Goal: Task Accomplishment & Management: Use online tool/utility

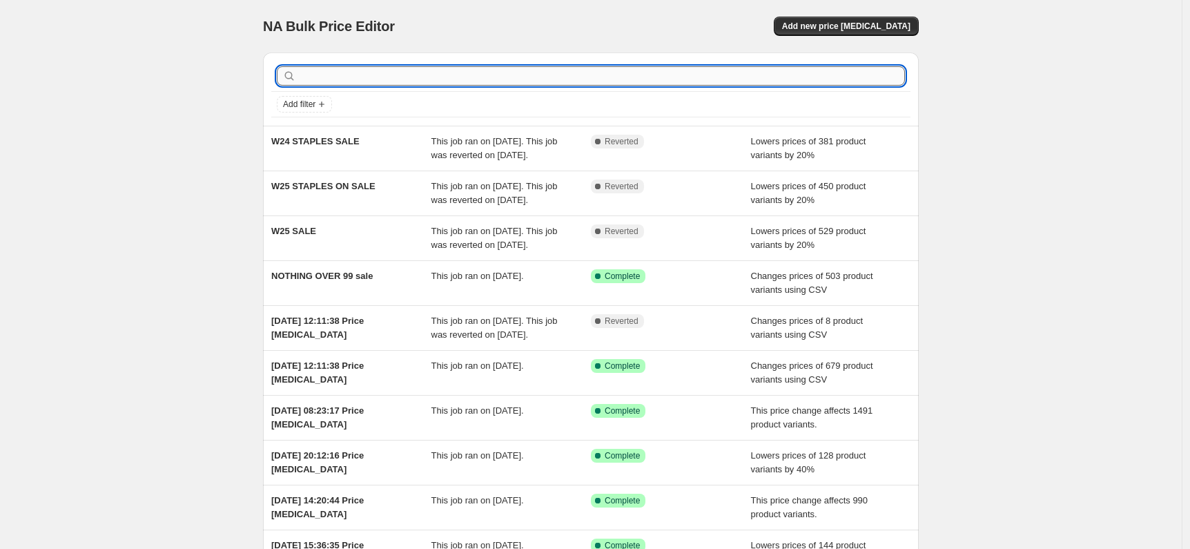
click at [402, 70] on input "text" at bounding box center [602, 75] width 606 height 19
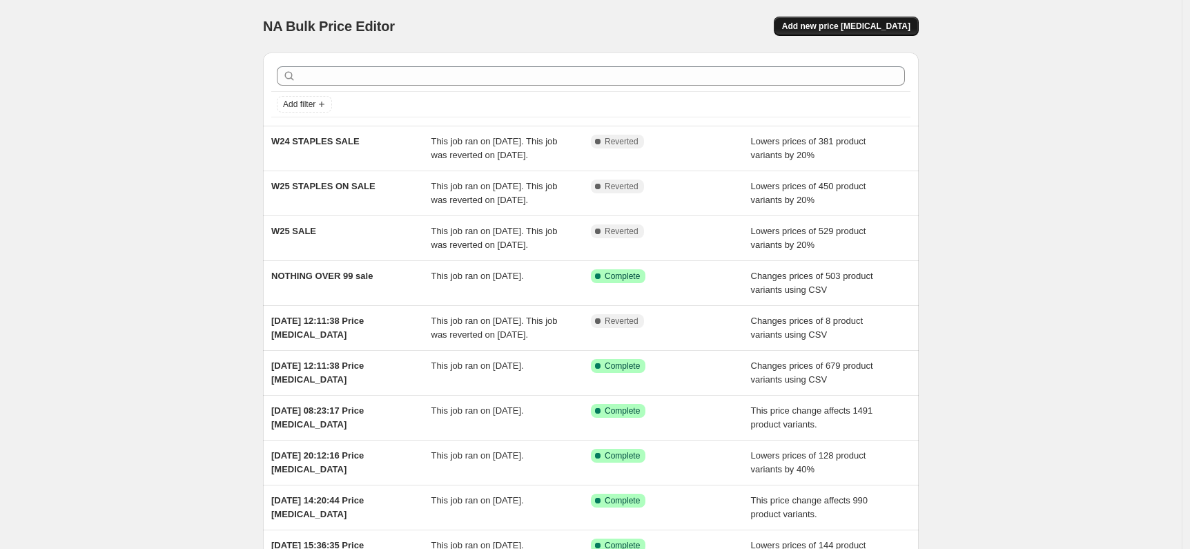
click at [898, 23] on span "Add new price [MEDICAL_DATA]" at bounding box center [846, 26] width 128 height 11
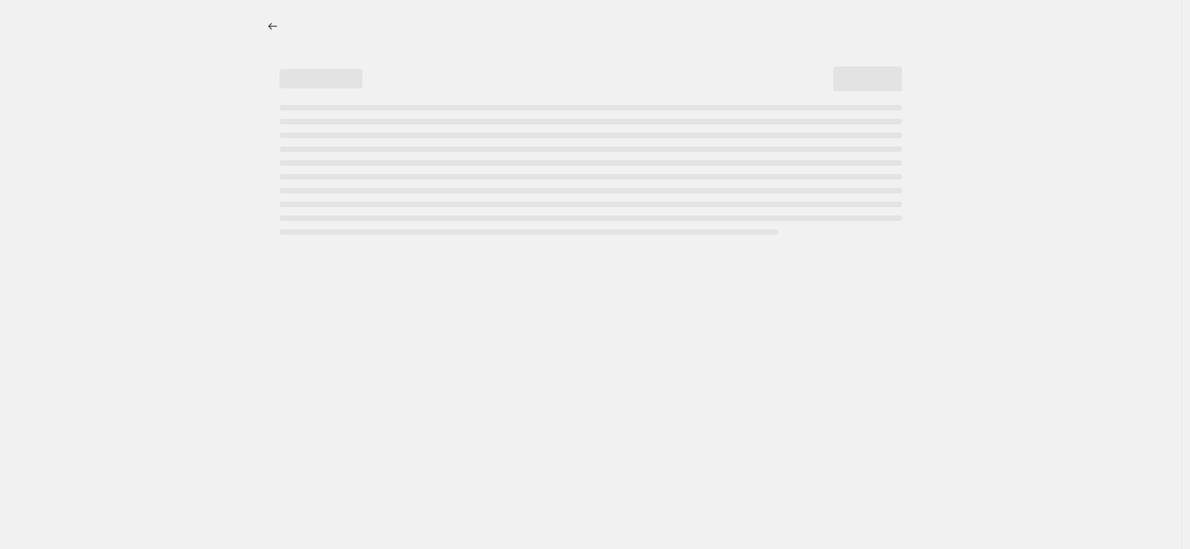
select select "percentage"
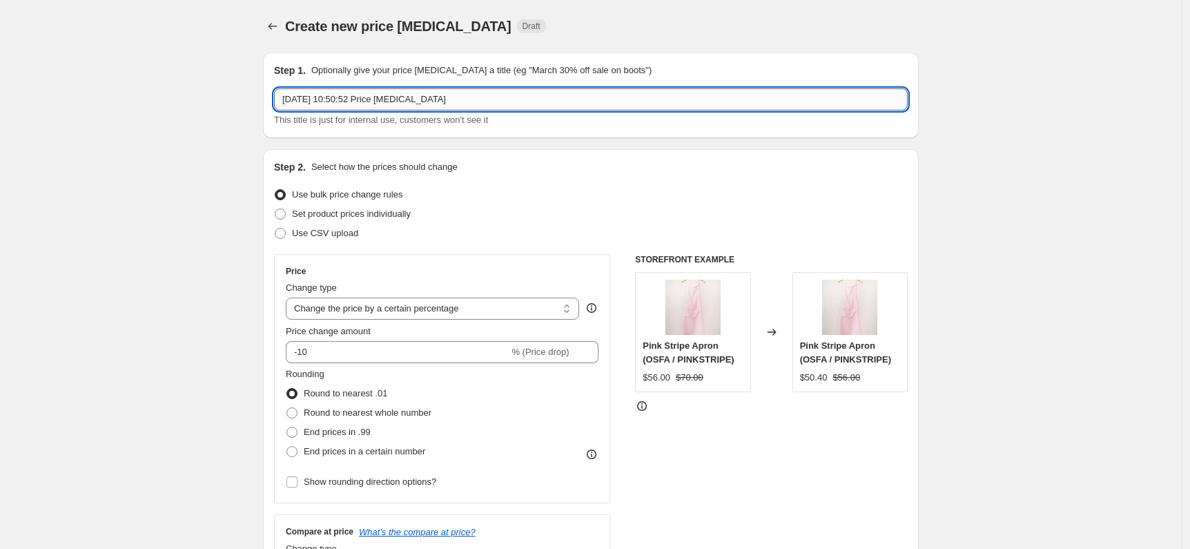
click at [402, 104] on input "13 Aug 2025, 10:50:52 Price change job" at bounding box center [591, 99] width 634 height 22
drag, startPoint x: 487, startPoint y: 103, endPoint x: 298, endPoint y: 66, distance: 192.8
click at [298, 66] on div "Step 1. Optionally give your price change job a title (eg "March 30% off sale o…" at bounding box center [591, 96] width 634 height 64
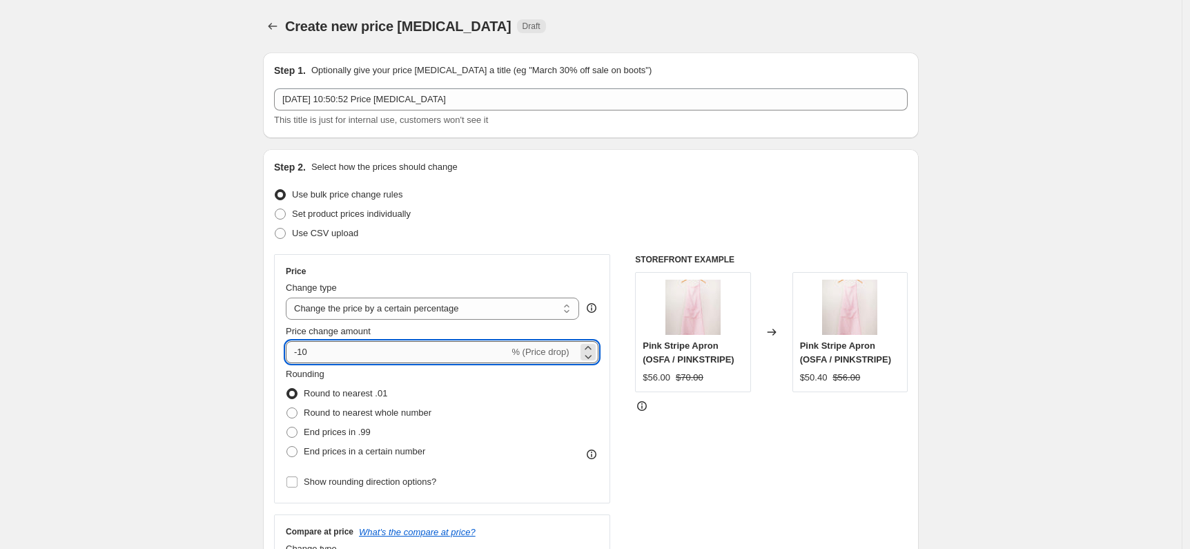
drag, startPoint x: 324, startPoint y: 358, endPoint x: 303, endPoint y: 351, distance: 22.1
click at [303, 351] on input "-10" at bounding box center [397, 352] width 223 height 22
type input "-30"
click at [548, 233] on div "Use CSV upload" at bounding box center [591, 233] width 634 height 19
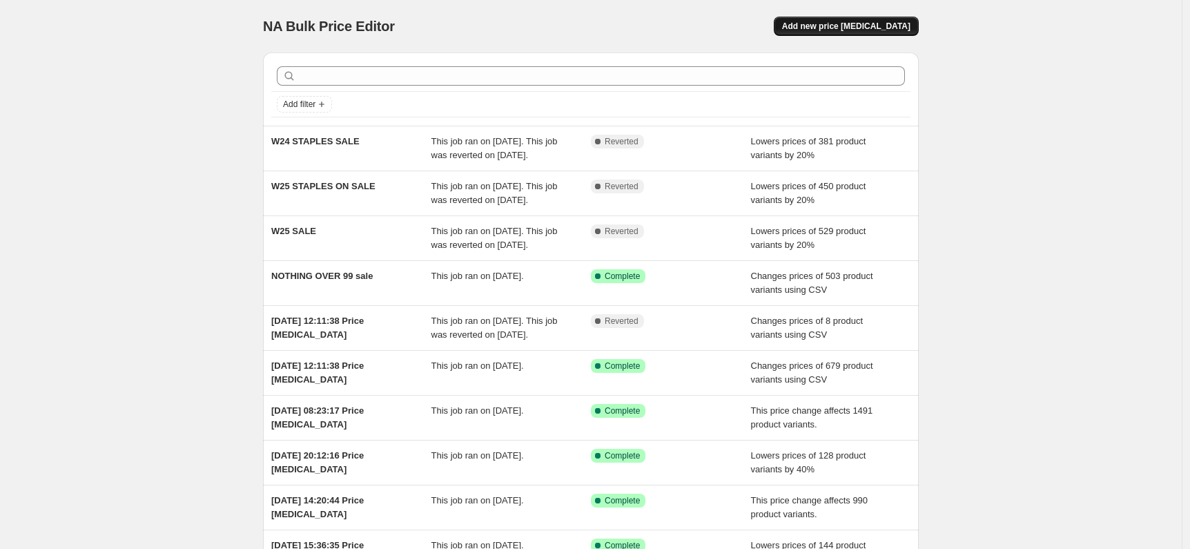
click at [896, 27] on span "Add new price [MEDICAL_DATA]" at bounding box center [846, 26] width 128 height 11
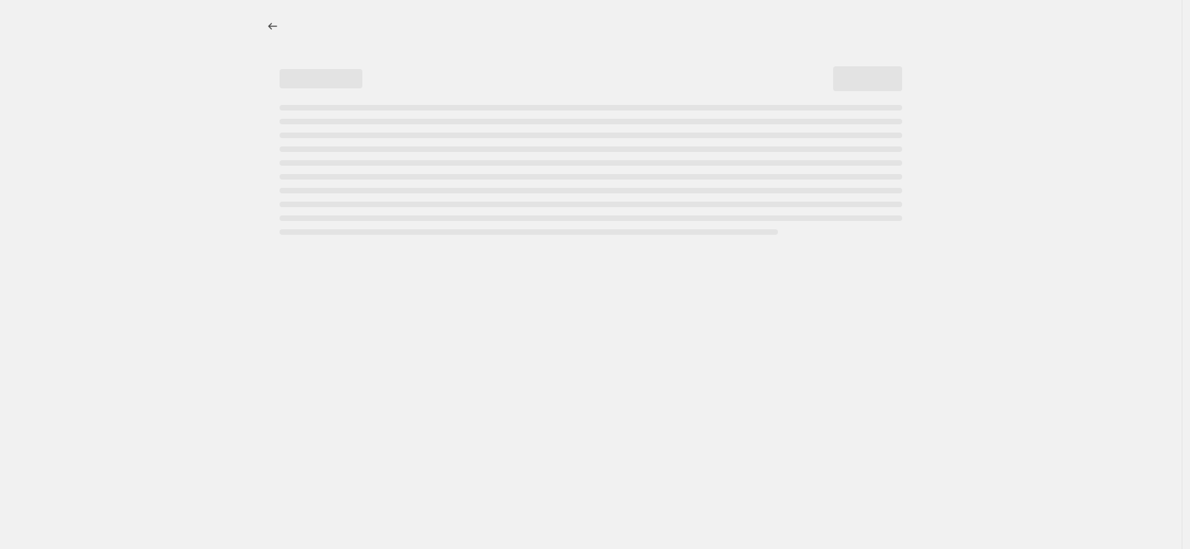
select select "percentage"
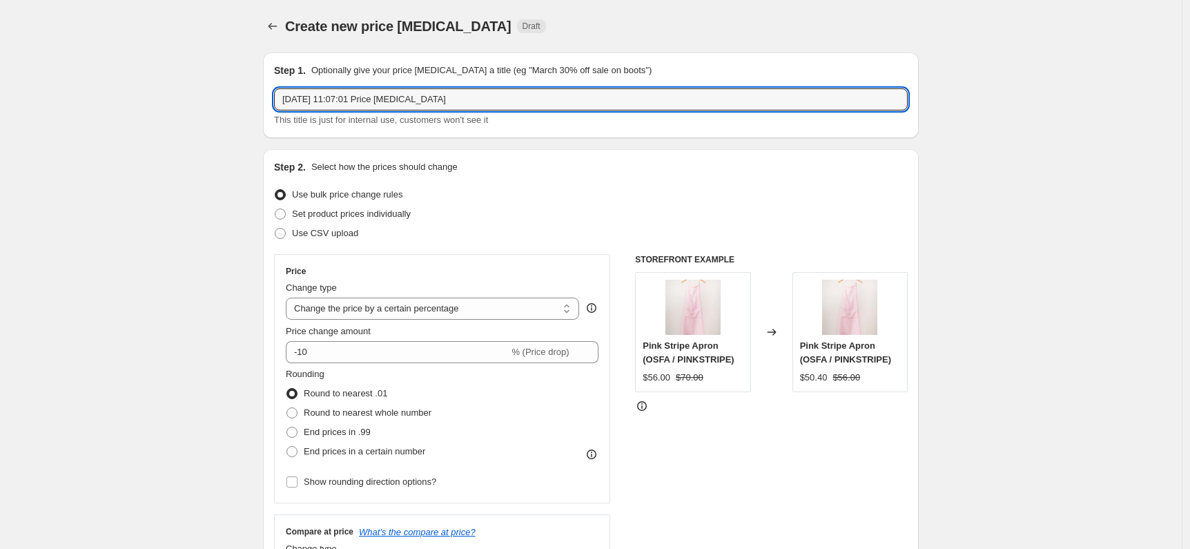
drag, startPoint x: 486, startPoint y: 104, endPoint x: 266, endPoint y: 79, distance: 221.6
drag, startPoint x: 362, startPoint y: 98, endPoint x: 204, endPoint y: 74, distance: 159.9
type input "30% off Sitewide"
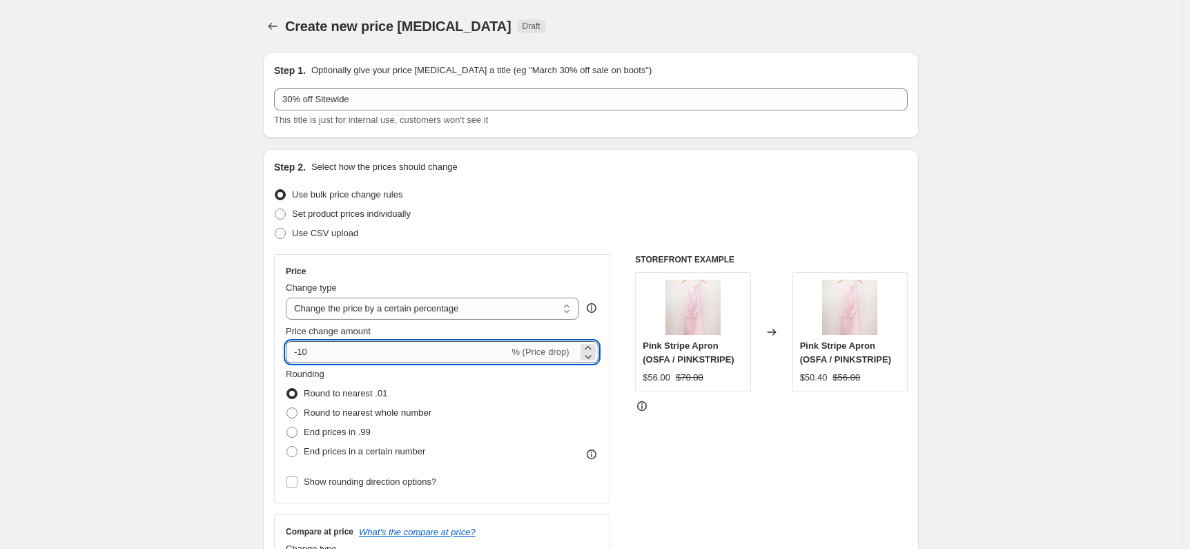
drag, startPoint x: 340, startPoint y: 354, endPoint x: 303, endPoint y: 353, distance: 36.6
click at [303, 353] on input "-10" at bounding box center [397, 352] width 223 height 22
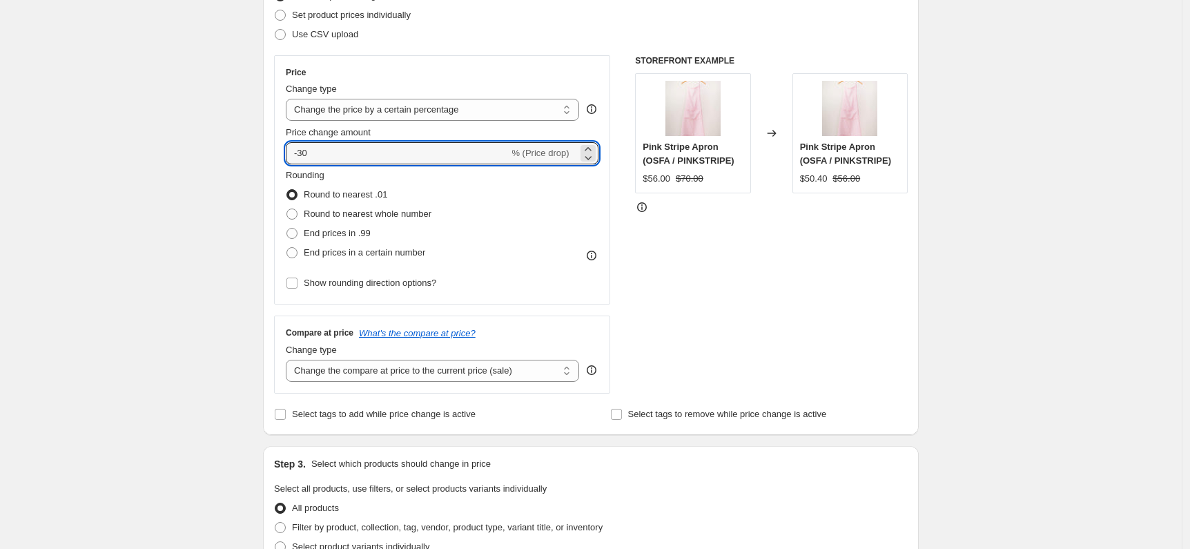
scroll to position [336, 0]
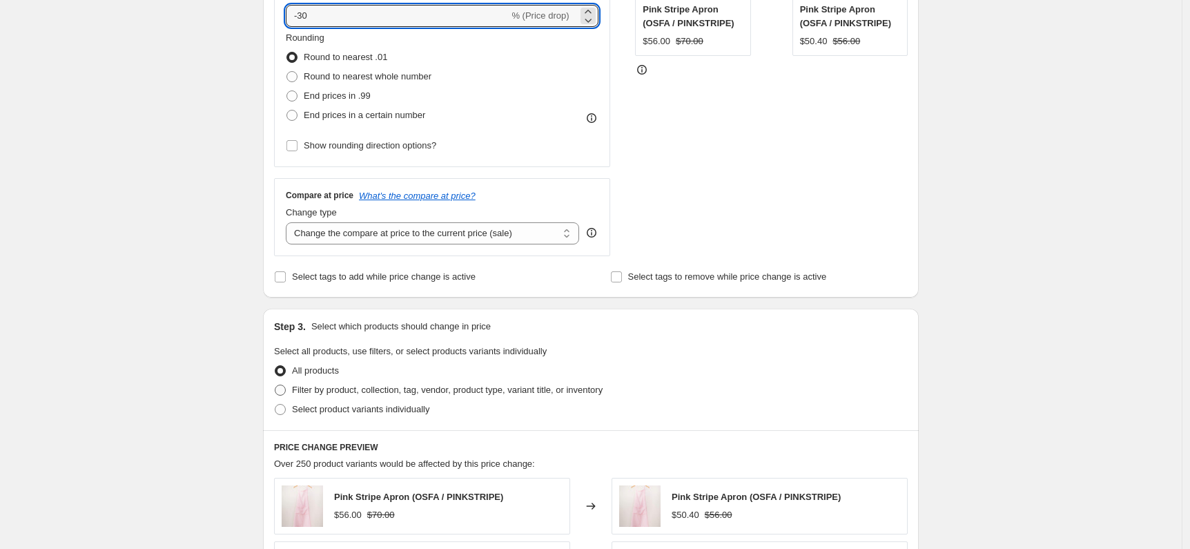
type input "-30"
click at [406, 391] on span "Filter by product, collection, tag, vendor, product type, variant title, or inv…" at bounding box center [447, 390] width 311 height 10
click at [275, 385] on input "Filter by product, collection, tag, vendor, product type, variant title, or inv…" at bounding box center [275, 385] width 1 height 1
radio input "true"
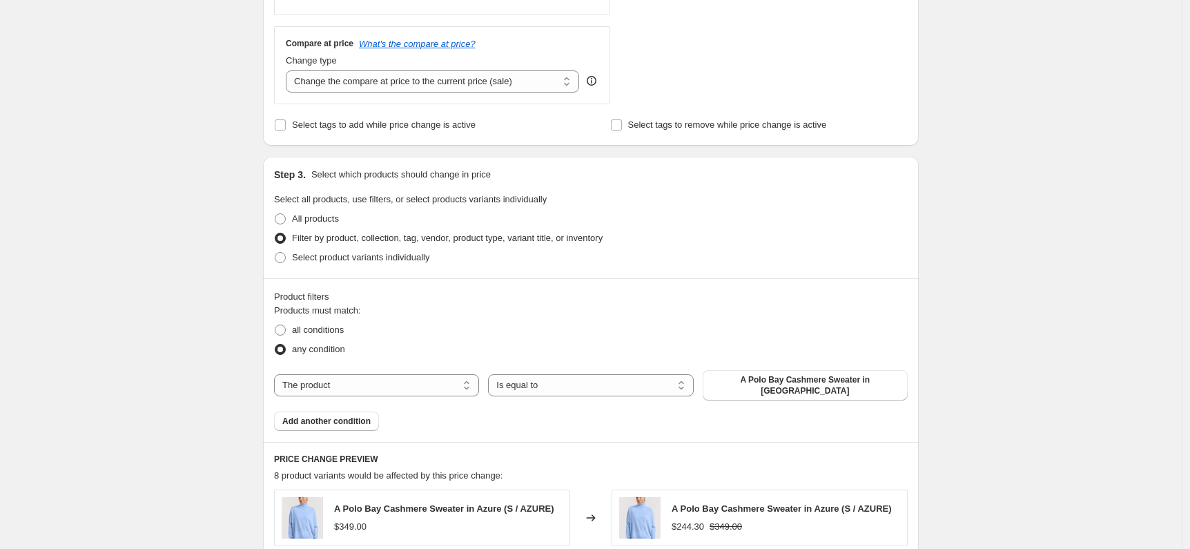
scroll to position [493, 0]
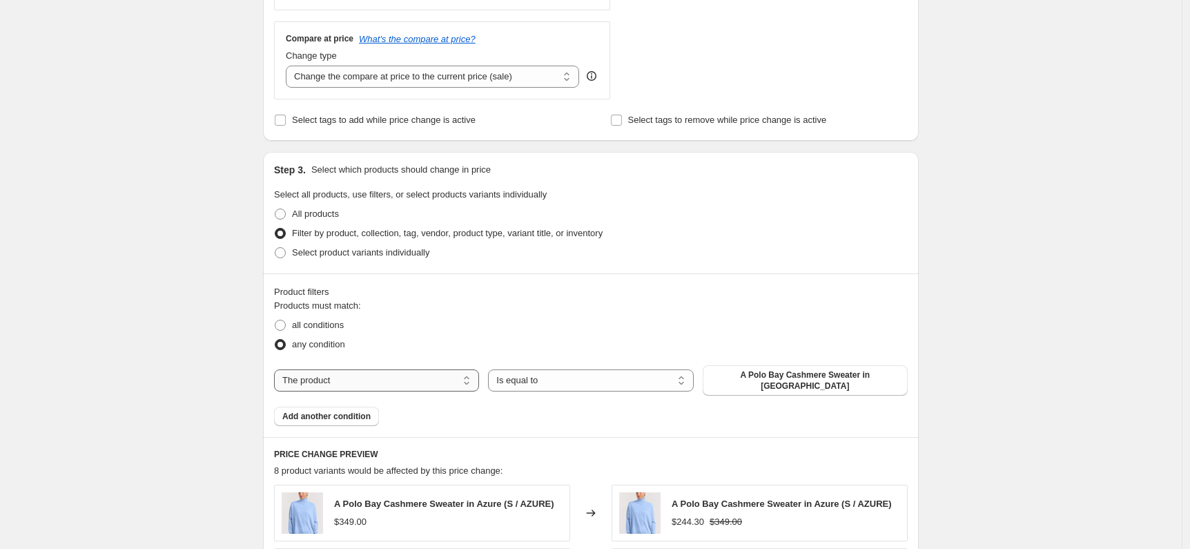
click at [398, 374] on select "The product The product's collection The product's tag The product's vendor The…" at bounding box center [376, 380] width 205 height 22
click at [278, 369] on select "The product The product's collection The product's tag The product's vendor The…" at bounding box center [376, 380] width 205 height 22
click at [385, 370] on select "The product The product's collection The product's tag The product's vendor The…" at bounding box center [376, 380] width 205 height 22
select select "collection"
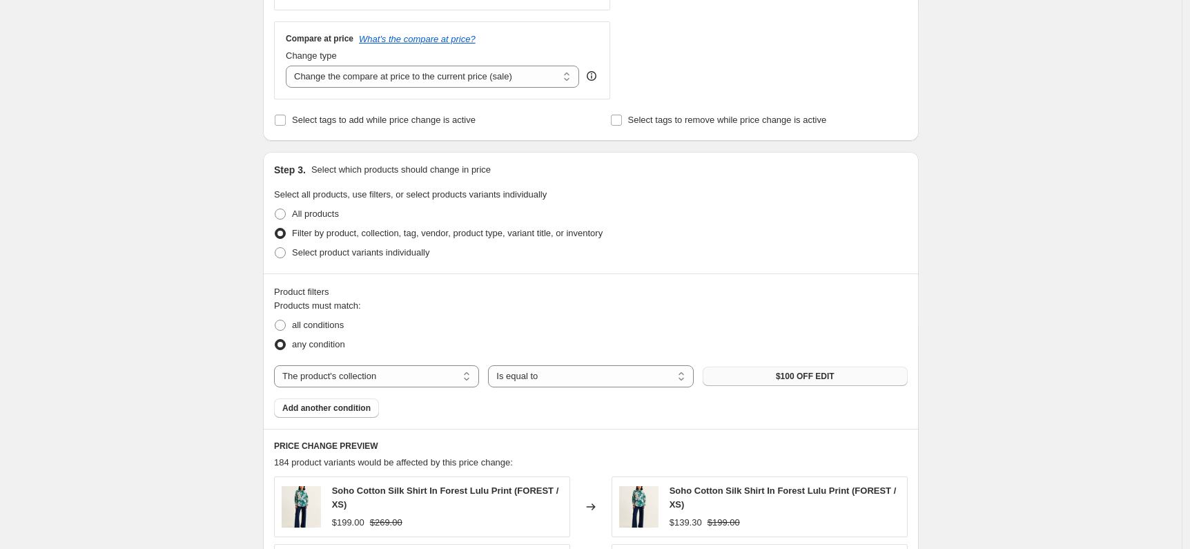
click at [776, 378] on button "$100 OFF EDIT" at bounding box center [805, 376] width 205 height 19
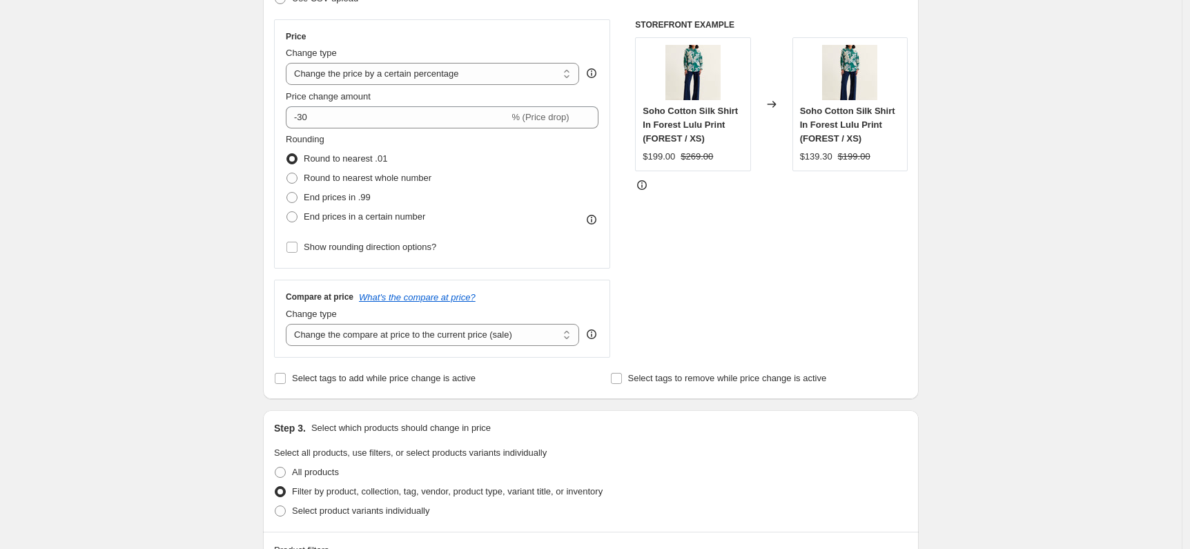
scroll to position [193, 0]
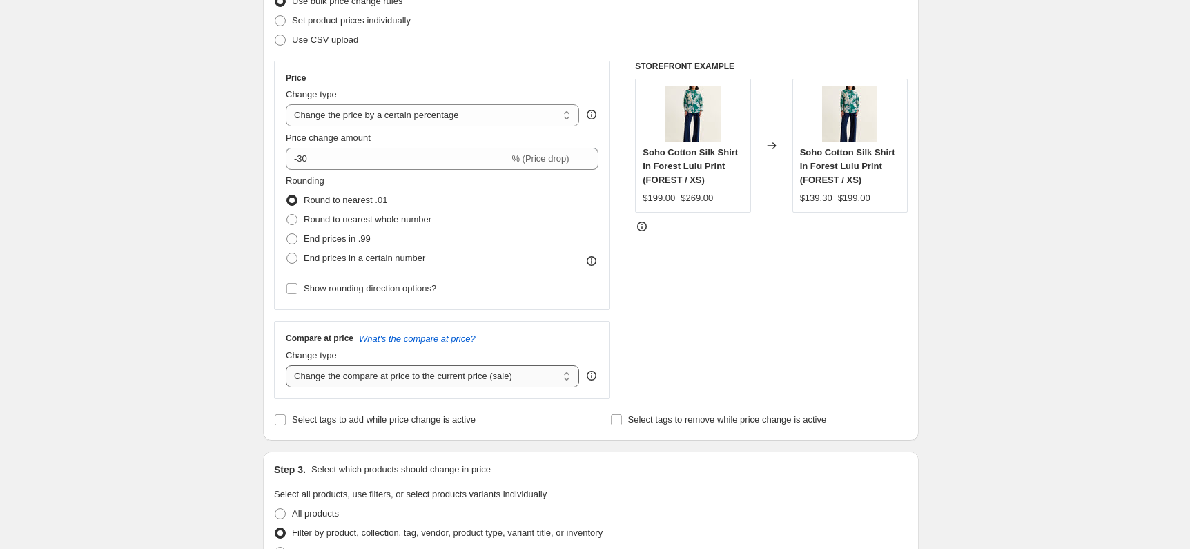
click at [474, 379] on select "Change the compare at price to the current price (sale) Change the compare at p…" at bounding box center [432, 376] width 293 height 22
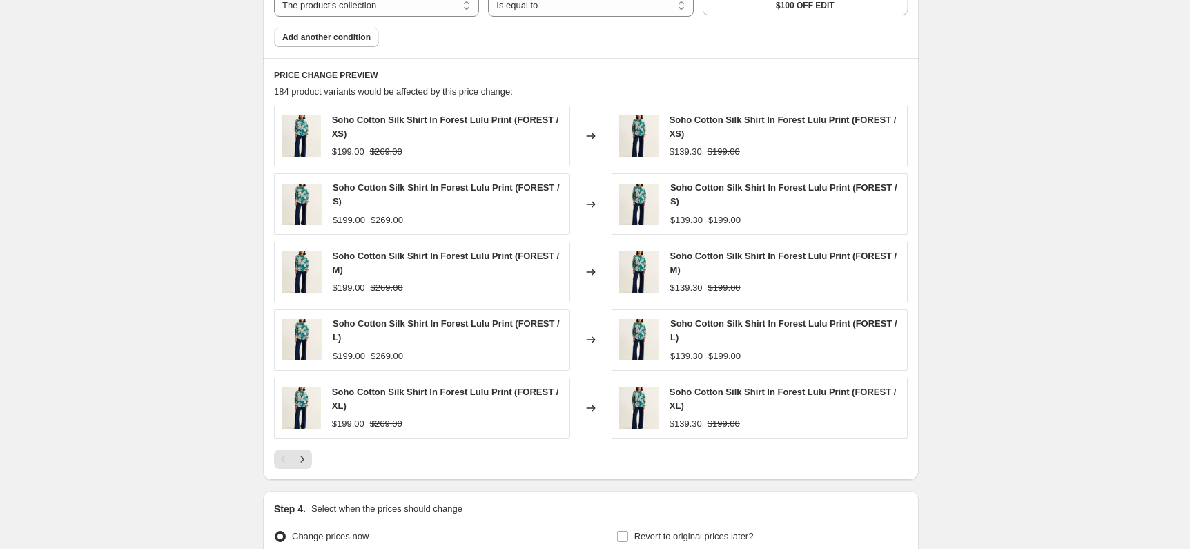
scroll to position [581, 0]
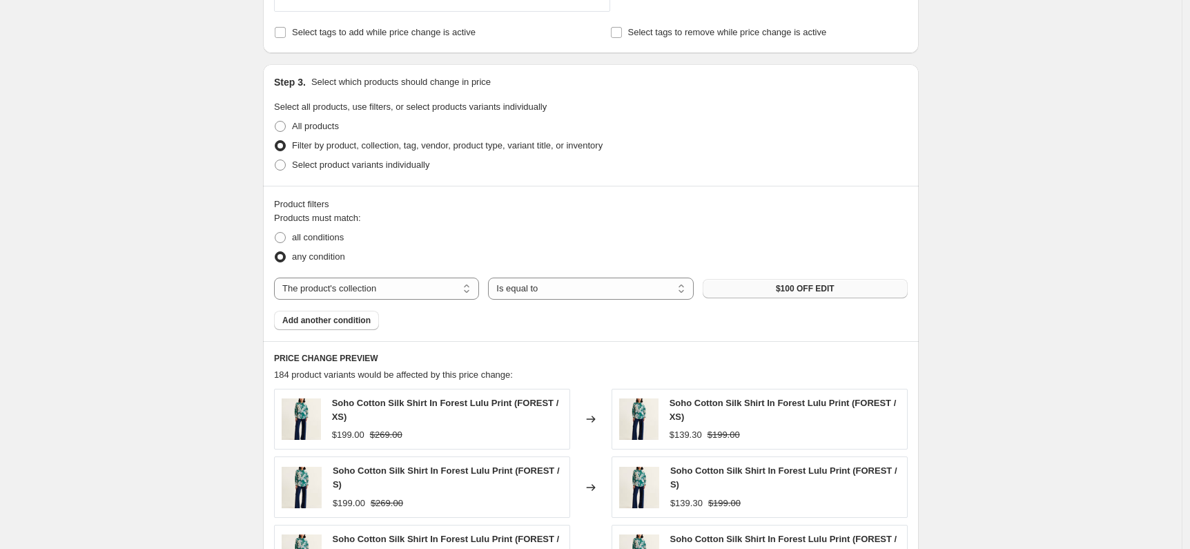
click at [787, 284] on span "$100 OFF EDIT" at bounding box center [805, 288] width 59 height 11
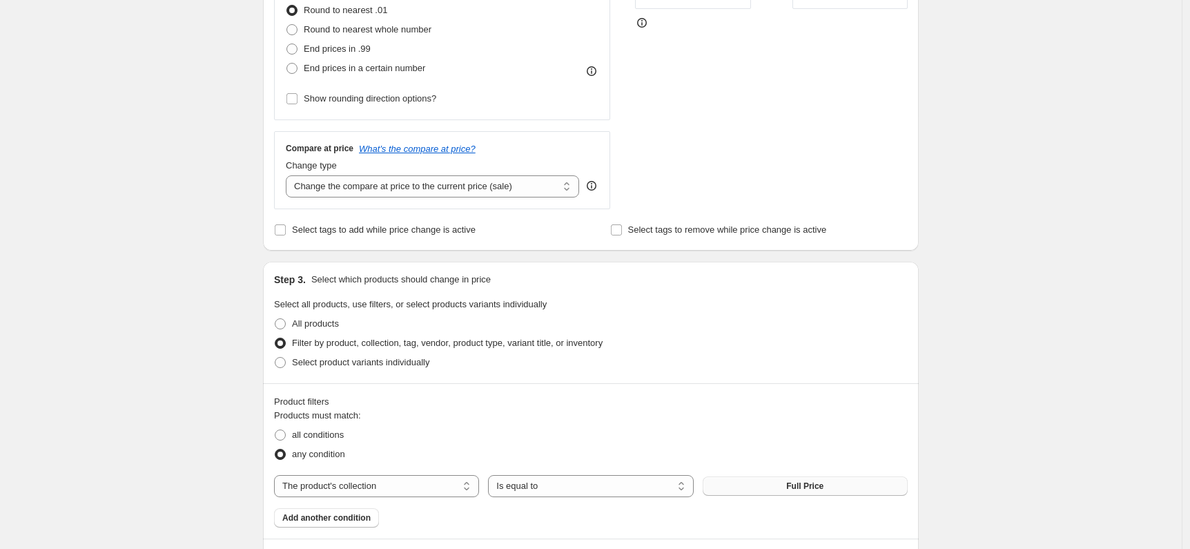
scroll to position [1004, 0]
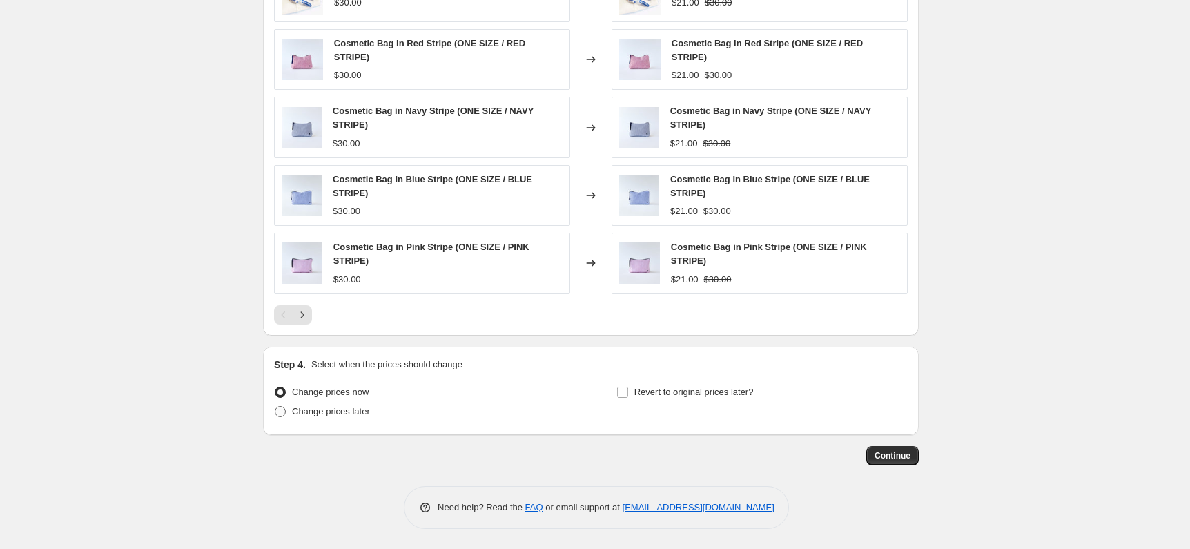
click at [360, 409] on span "Change prices later" at bounding box center [331, 411] width 78 height 10
click at [275, 407] on input "Change prices later" at bounding box center [275, 406] width 1 height 1
radio input "true"
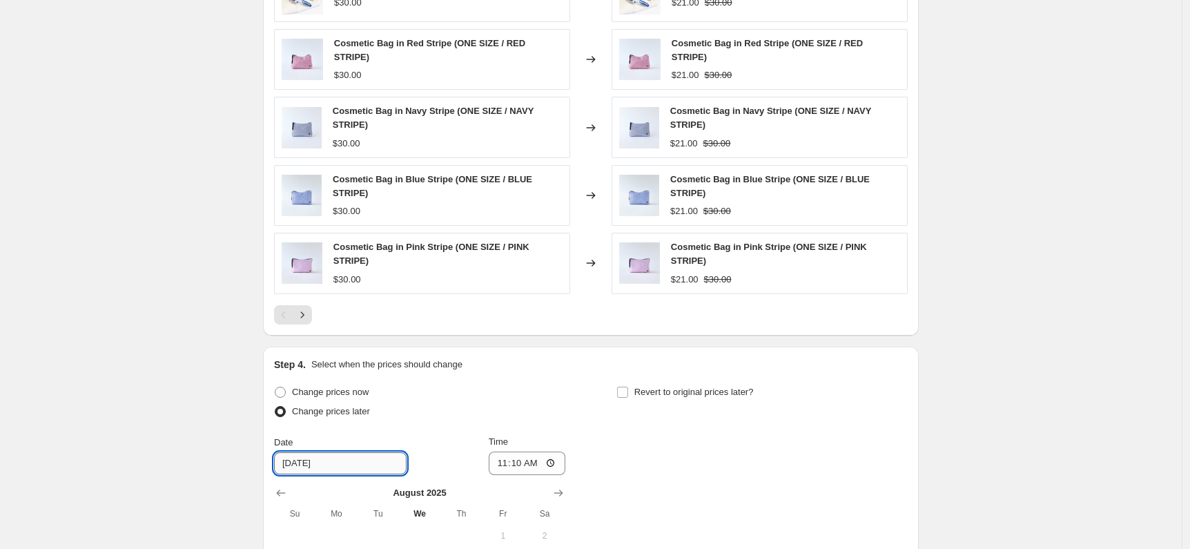
click at [340, 459] on input "[DATE]" at bounding box center [340, 463] width 133 height 22
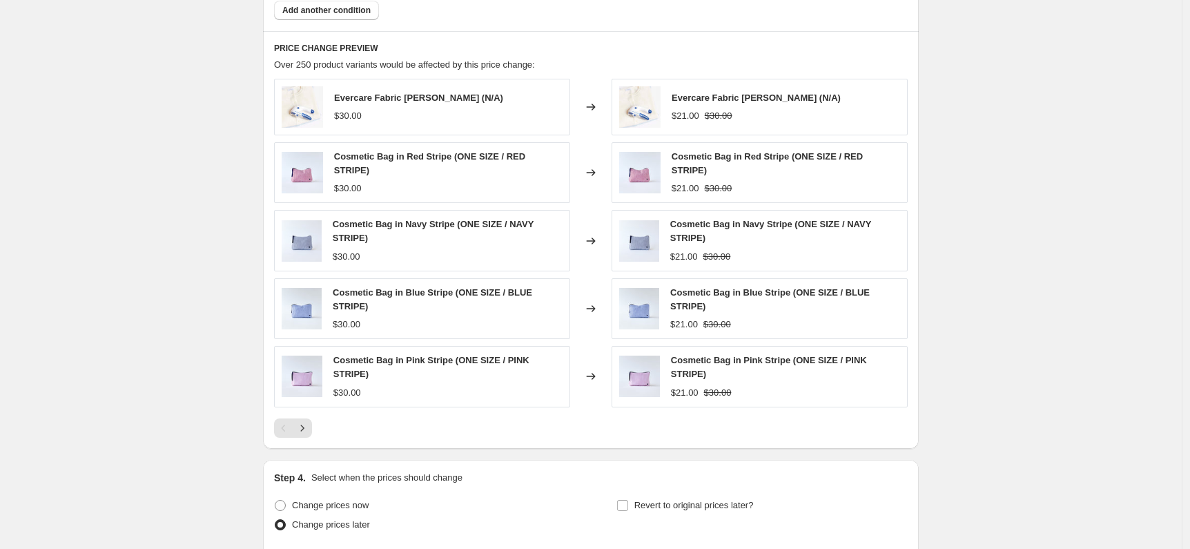
scroll to position [1262, 0]
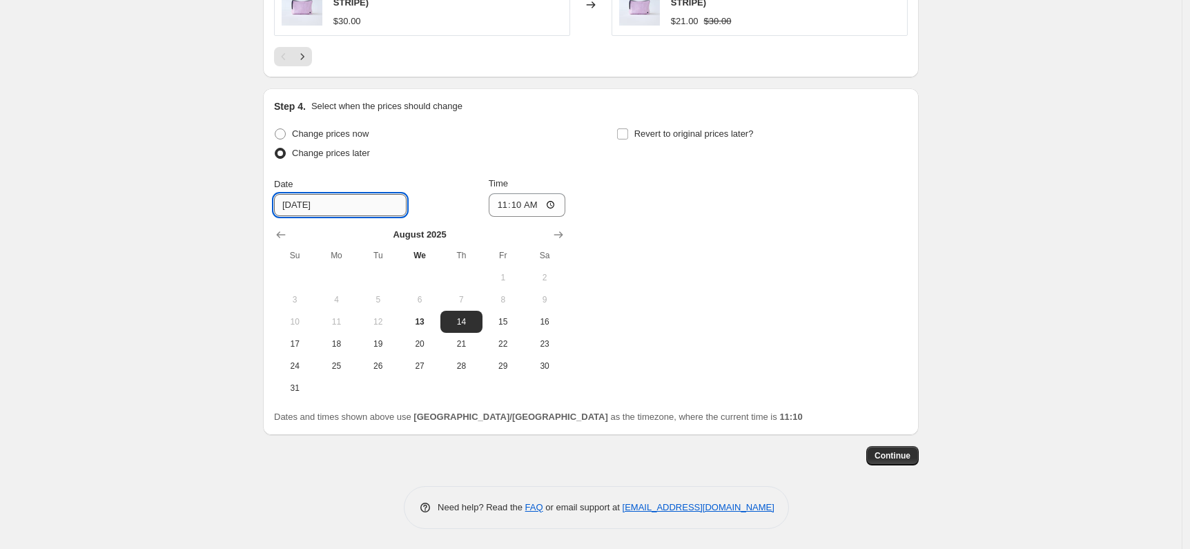
click at [371, 206] on input "[DATE]" at bounding box center [340, 205] width 133 height 22
click at [469, 323] on span "14" at bounding box center [461, 321] width 30 height 11
click at [506, 206] on input "11:10" at bounding box center [527, 204] width 77 height 23
click at [505, 206] on input "06:10" at bounding box center [527, 204] width 77 height 23
click at [503, 207] on input "04:10" at bounding box center [527, 204] width 77 height 23
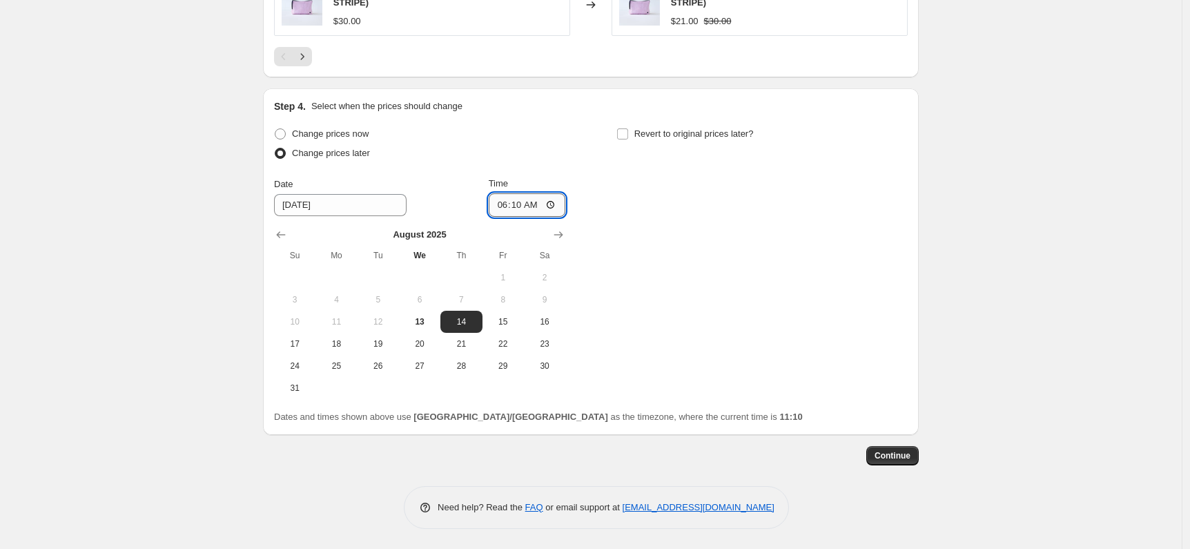
type input "06:00"
click at [685, 264] on div "Change prices now Change prices later Date [DATE] Time 06:00 [DATE] Su Mo Tu We…" at bounding box center [591, 261] width 634 height 275
click at [628, 135] on input "Revert to original prices later?" at bounding box center [622, 133] width 11 height 11
checkbox input "true"
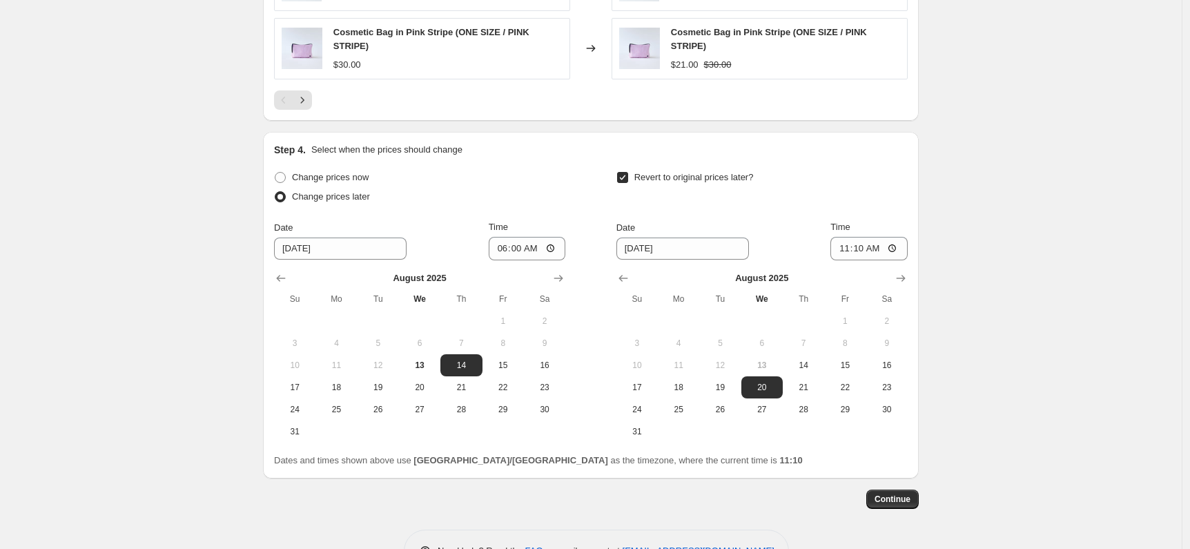
scroll to position [1217, 0]
click at [645, 407] on span "24" at bounding box center [637, 410] width 30 height 11
type input "[DATE]"
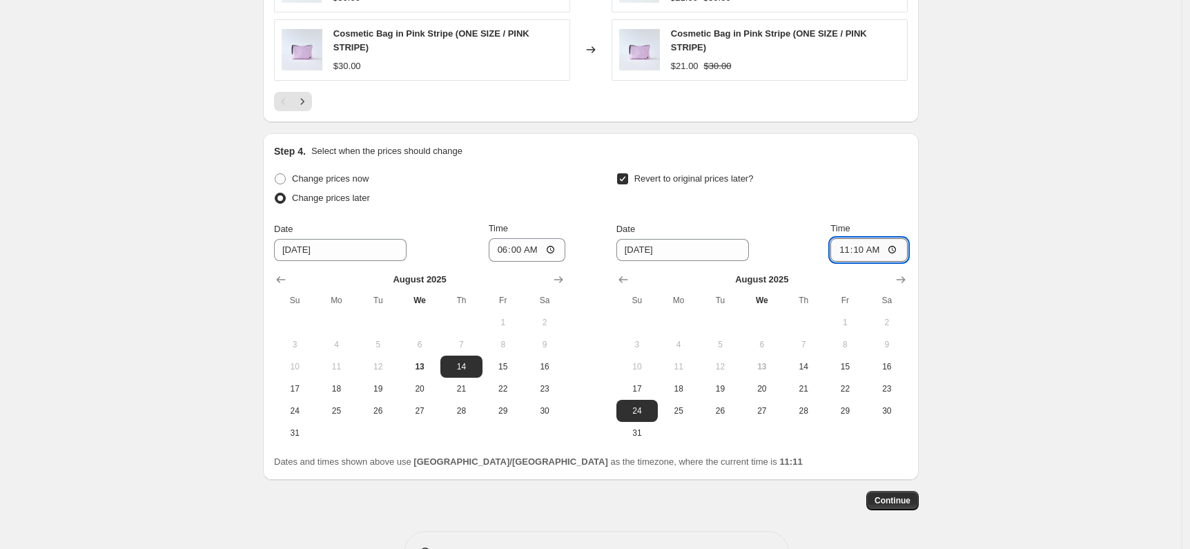
click at [846, 250] on input "11:10" at bounding box center [868, 249] width 77 height 23
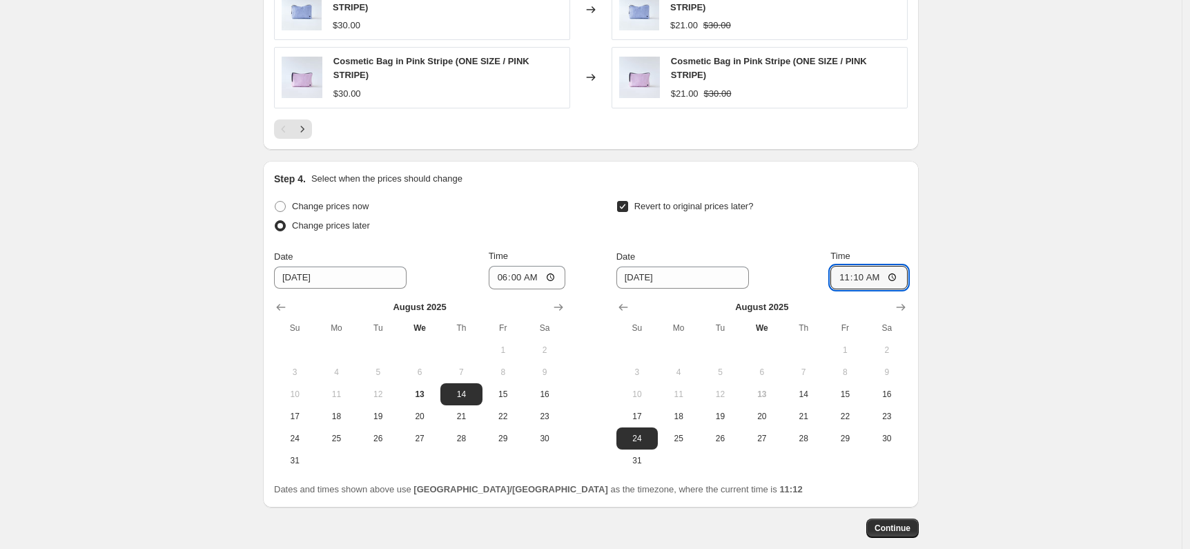
scroll to position [1189, 0]
click at [871, 282] on input "11:10" at bounding box center [868, 277] width 77 height 23
click at [859, 275] on input "23:10" at bounding box center [868, 277] width 77 height 23
type input "23:59"
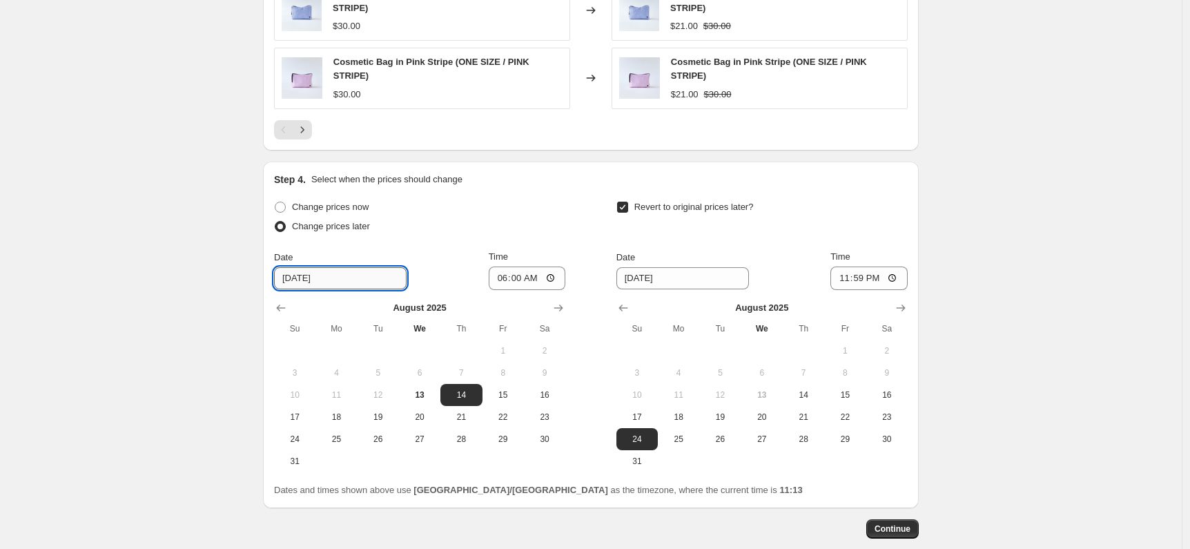
click at [380, 277] on input "[DATE]" at bounding box center [340, 278] width 133 height 22
click at [797, 266] on div "Date [DATE] Time 23:59" at bounding box center [761, 270] width 291 height 40
click at [642, 416] on span "17" at bounding box center [637, 416] width 30 height 11
type input "[DATE]"
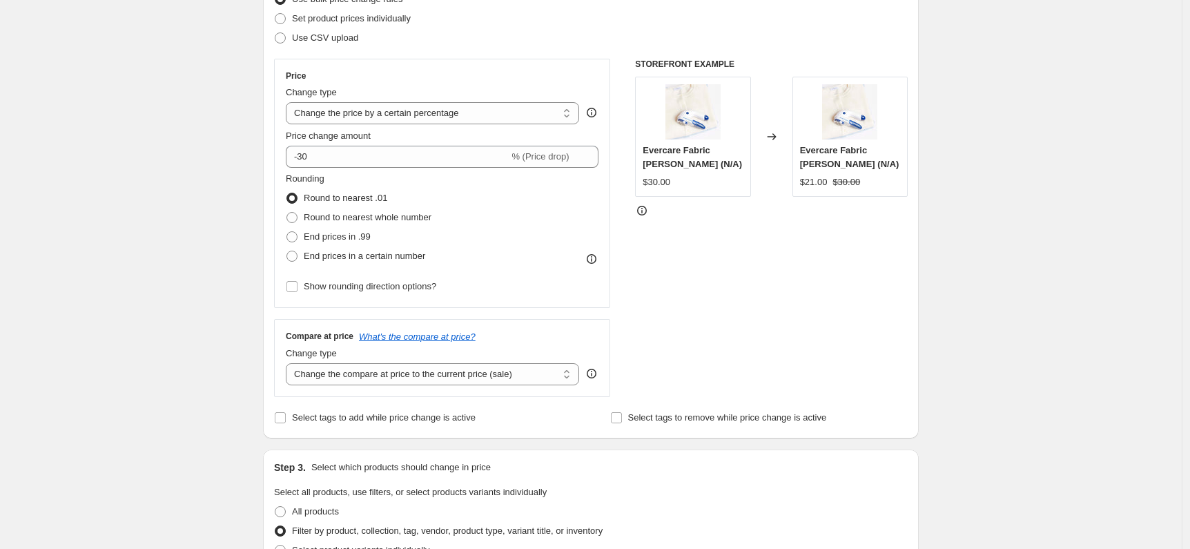
scroll to position [216, 0]
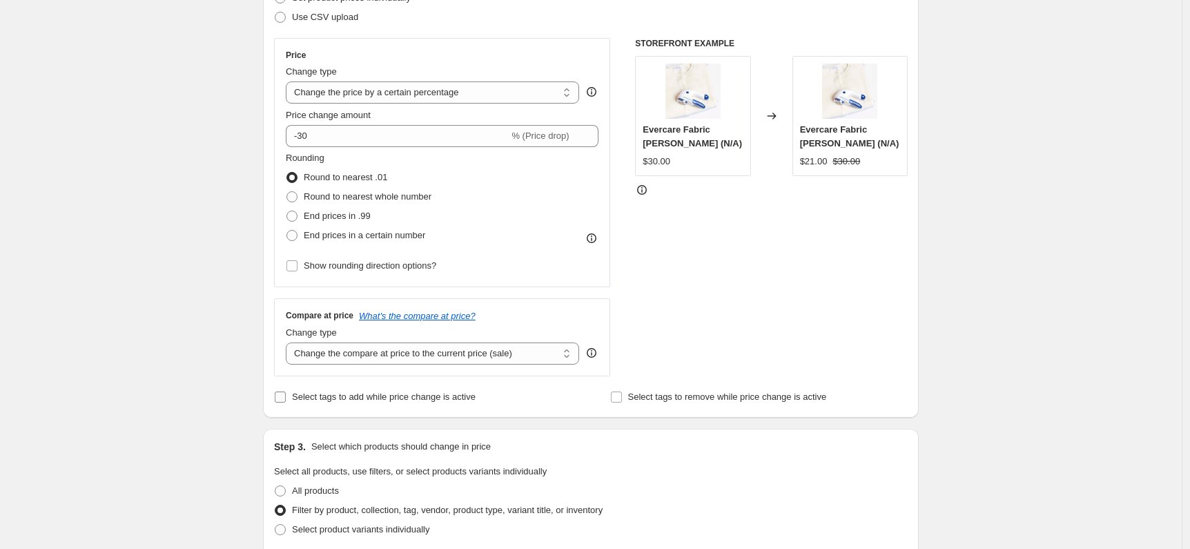
click at [369, 397] on span "Select tags to add while price change is active" at bounding box center [384, 396] width 184 height 10
click at [286, 397] on input "Select tags to add while price change is active" at bounding box center [280, 396] width 11 height 11
checkbox input "true"
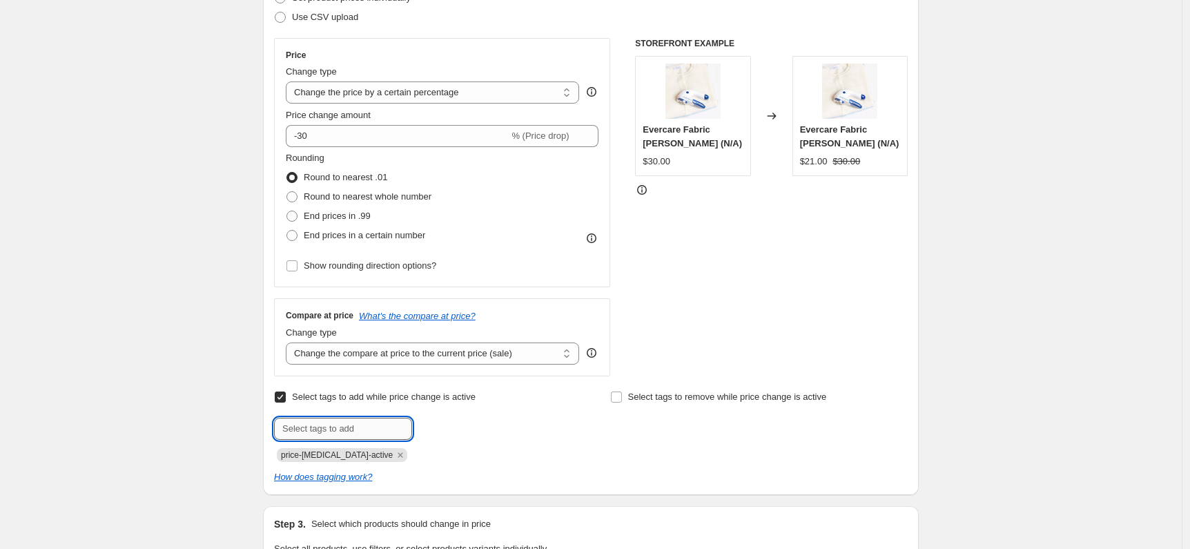
click at [351, 427] on input "text" at bounding box center [343, 429] width 138 height 22
drag, startPoint x: 368, startPoint y: 434, endPoint x: 278, endPoint y: 422, distance: 91.2
click at [278, 422] on input "SALE" at bounding box center [343, 429] width 138 height 22
type input "SALE"
click at [453, 435] on button "Add SALE" at bounding box center [444, 427] width 57 height 19
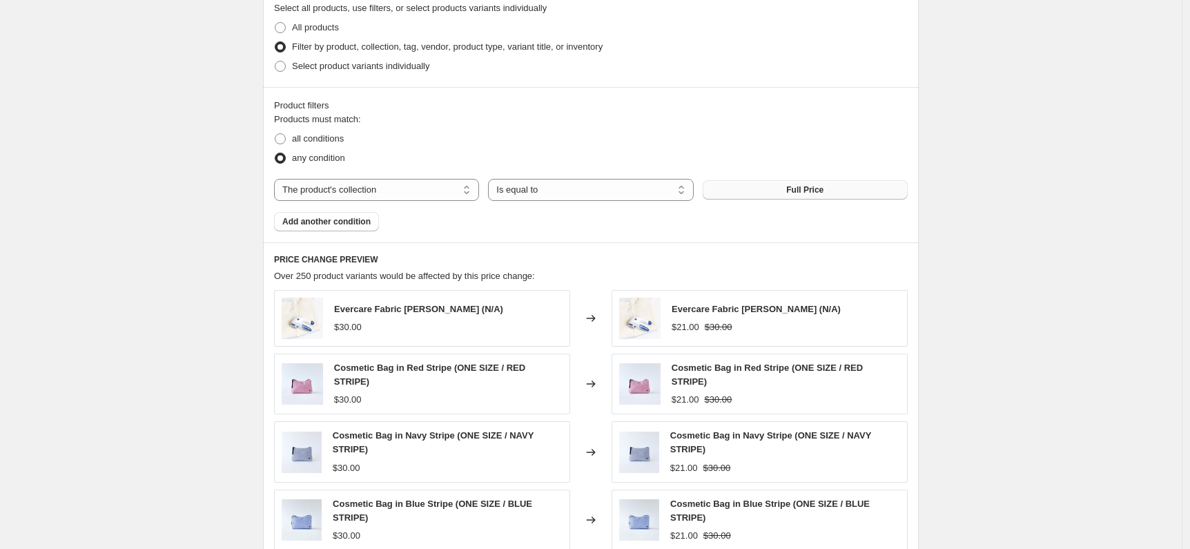
scroll to position [1047, 0]
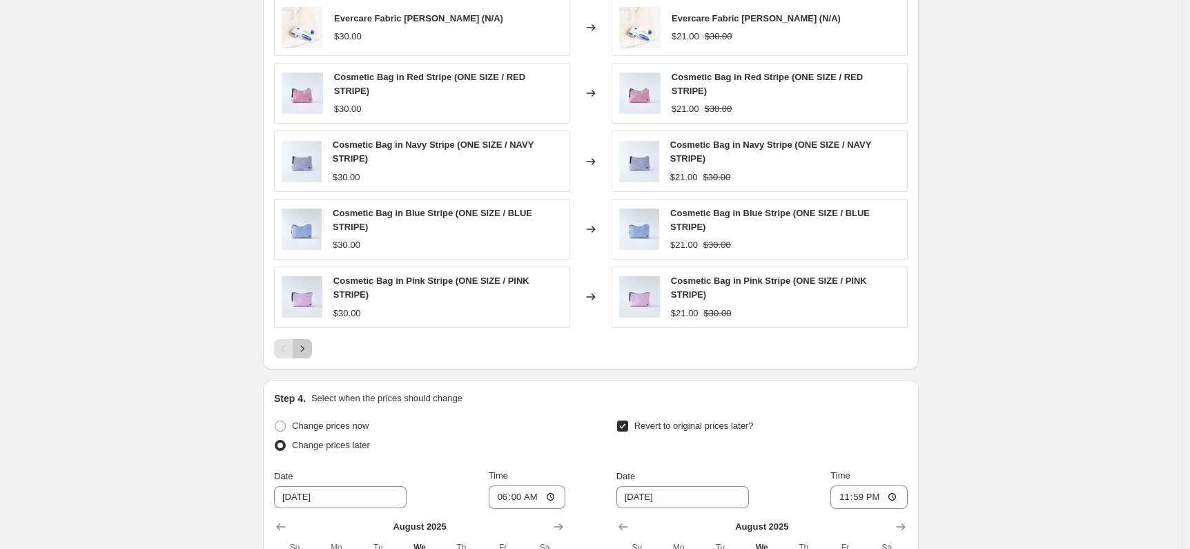
click at [312, 346] on button "Next" at bounding box center [302, 348] width 19 height 19
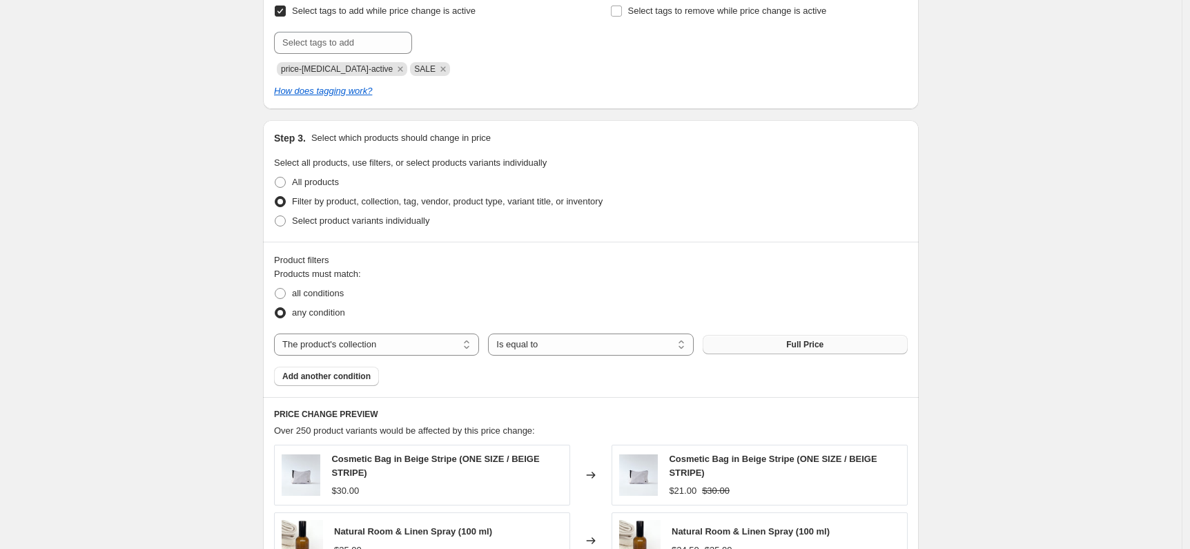
scroll to position [674, 0]
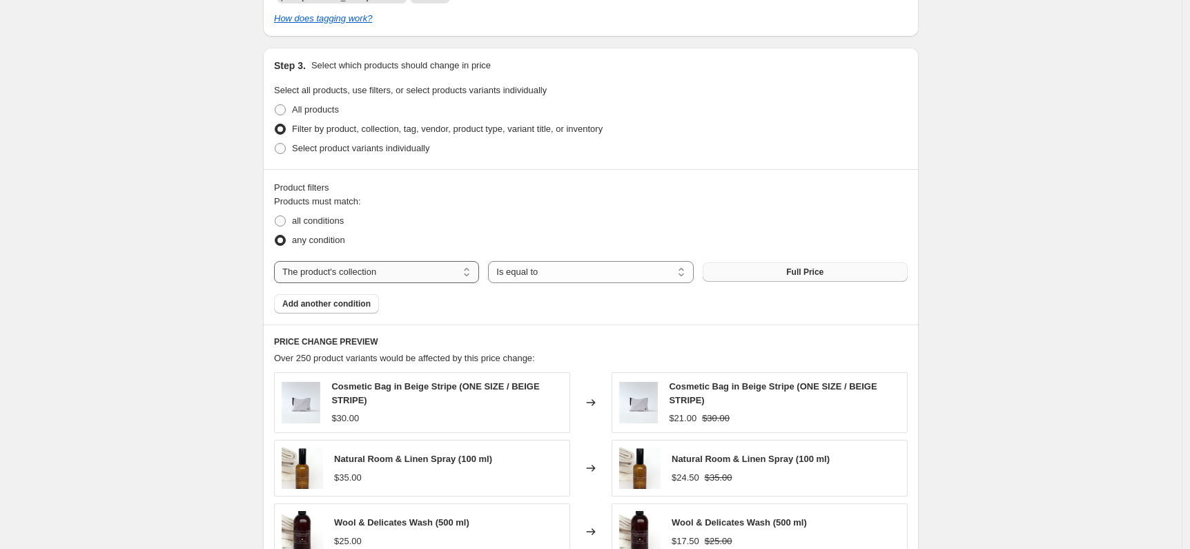
click at [448, 278] on select "The product The product's collection The product's tag The product's vendor The…" at bounding box center [376, 272] width 205 height 22
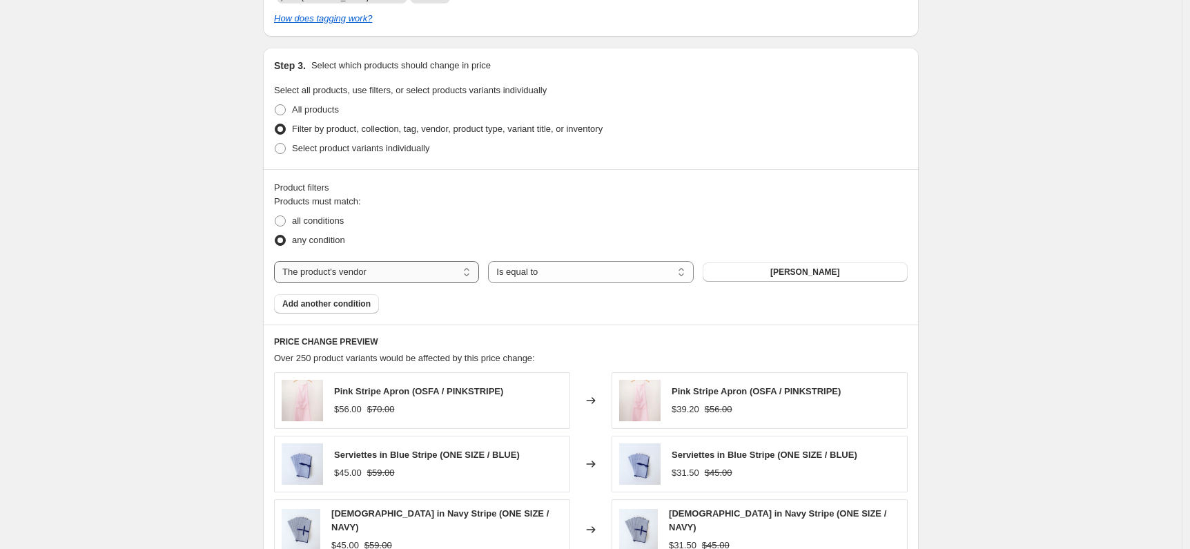
click at [428, 272] on select "The product The product's collection The product's tag The product's vendor The…" at bounding box center [376, 272] width 205 height 22
select select "collection"
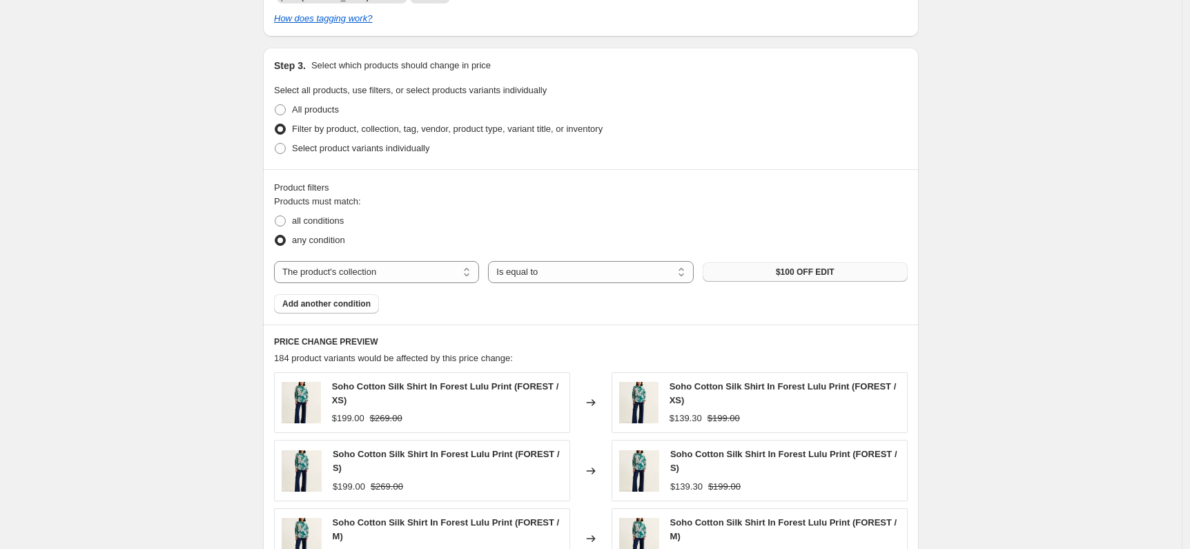
click at [840, 271] on button "$100 OFF EDIT" at bounding box center [805, 271] width 205 height 19
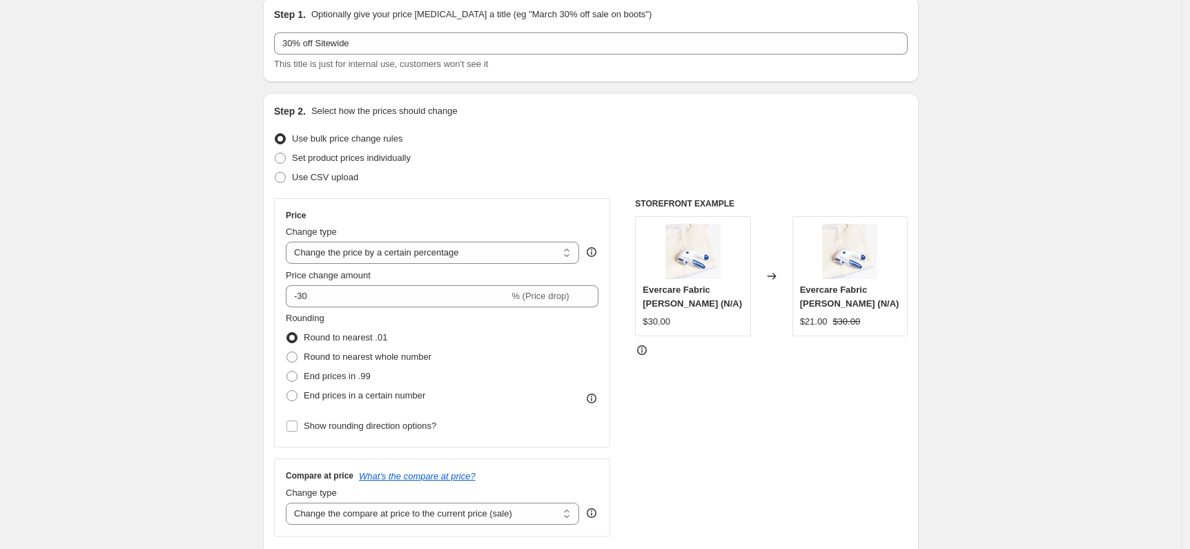
scroll to position [0, 0]
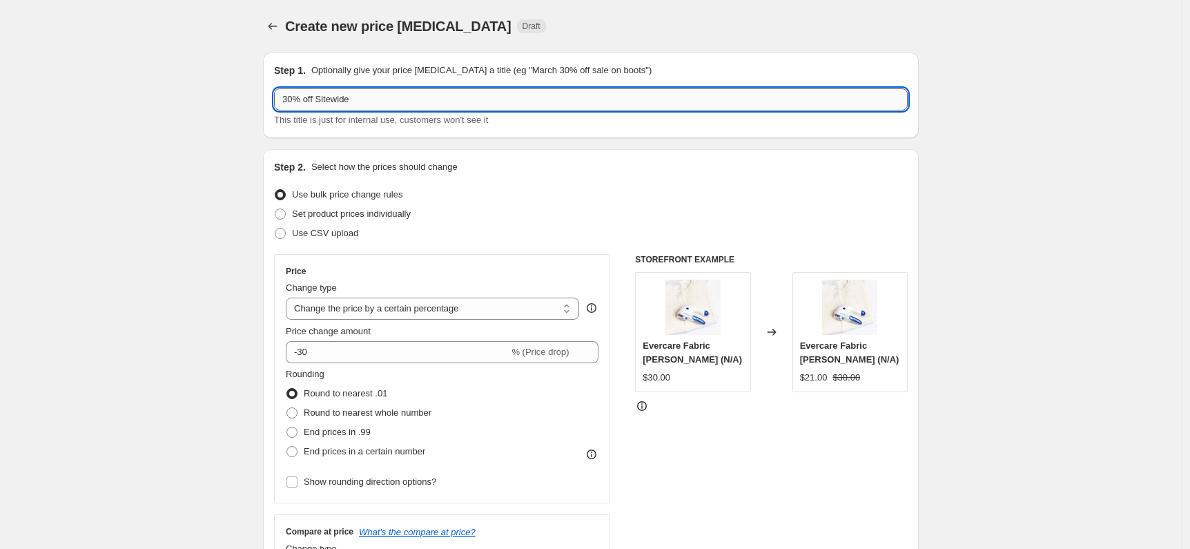
click at [398, 103] on input "30% off Sitewide" at bounding box center [591, 99] width 634 height 22
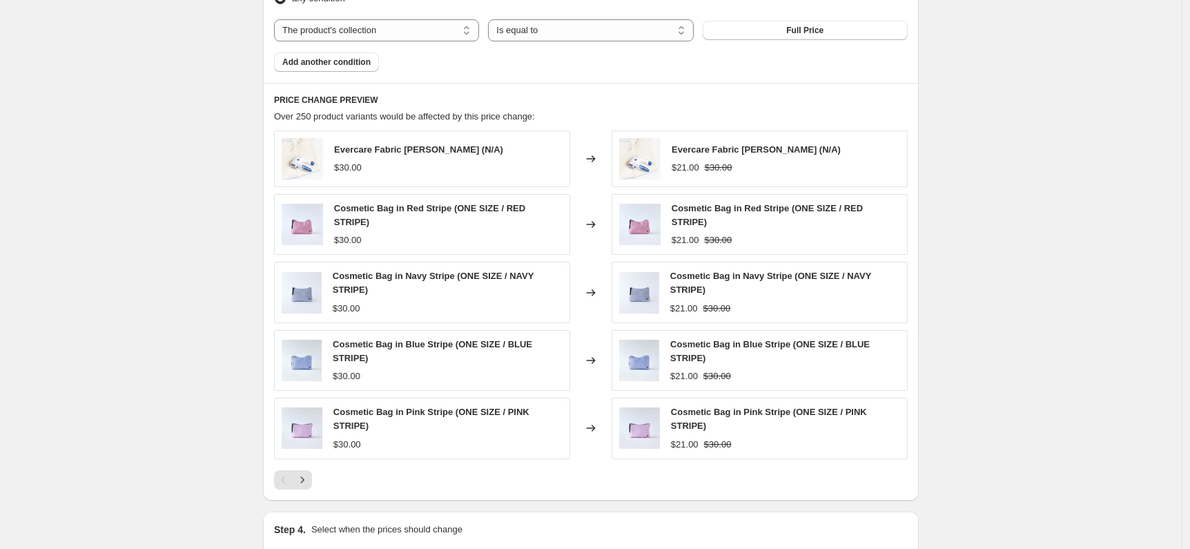
scroll to position [1339, 0]
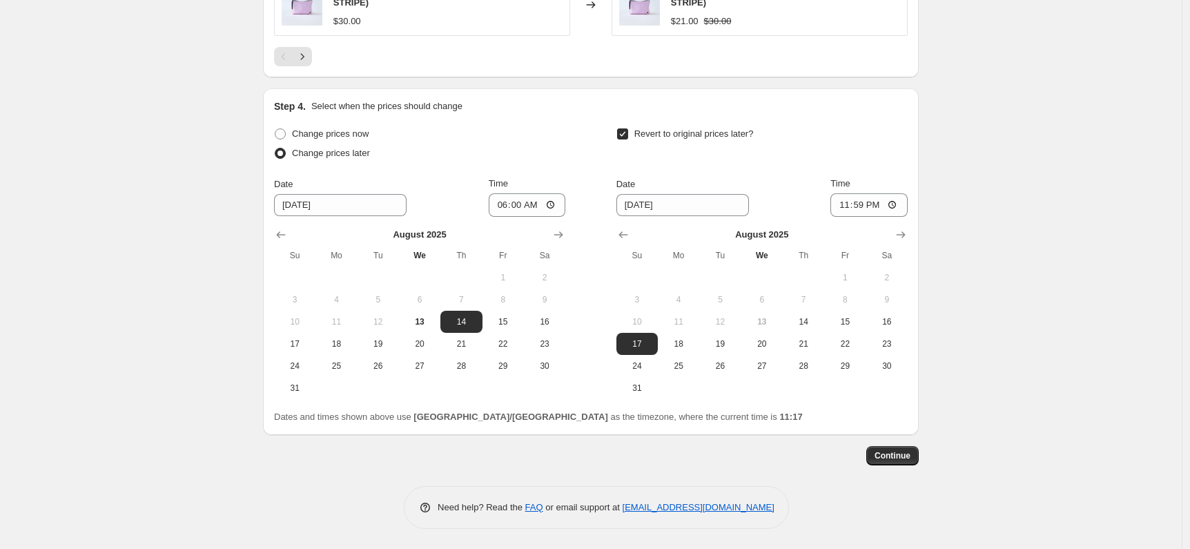
type input "30% off Sitewide (Full Price)"
click at [897, 454] on span "Continue" at bounding box center [893, 455] width 36 height 11
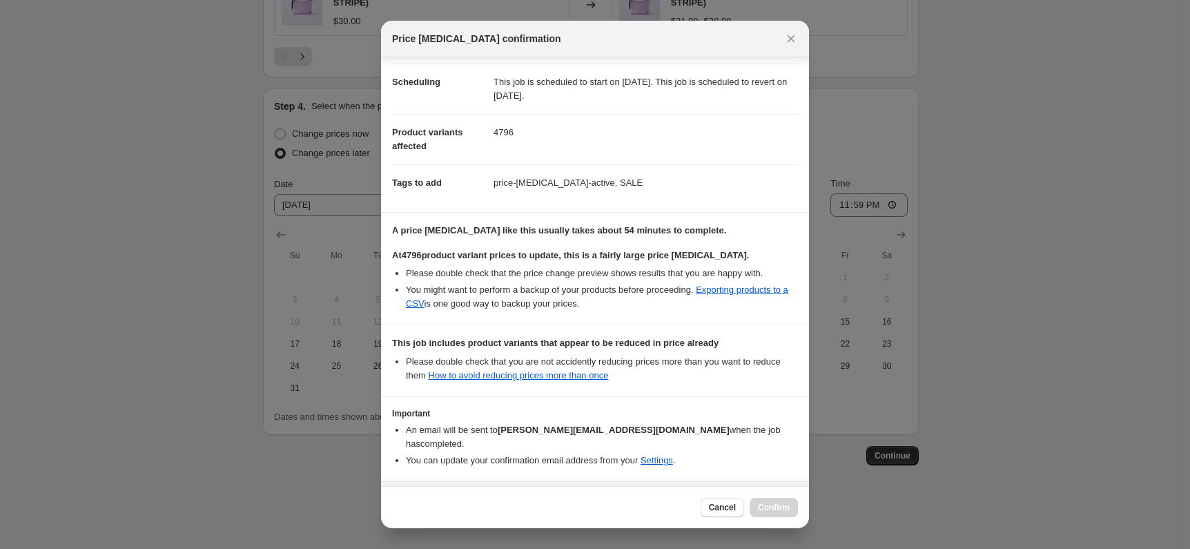
scroll to position [142, 0]
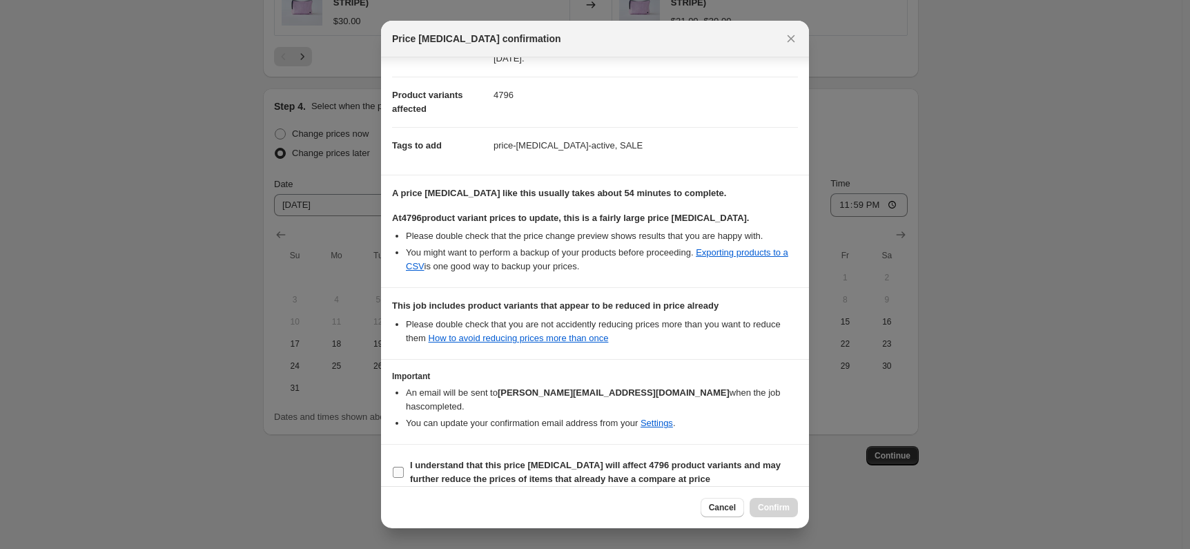
click at [514, 460] on b "I understand that this price [MEDICAL_DATA] will affect 4796 product variants a…" at bounding box center [595, 472] width 371 height 24
click at [404, 467] on input "I understand that this price [MEDICAL_DATA] will affect 4796 product variants a…" at bounding box center [398, 472] width 11 height 11
checkbox input "true"
click at [772, 503] on span "Confirm" at bounding box center [774, 507] width 32 height 11
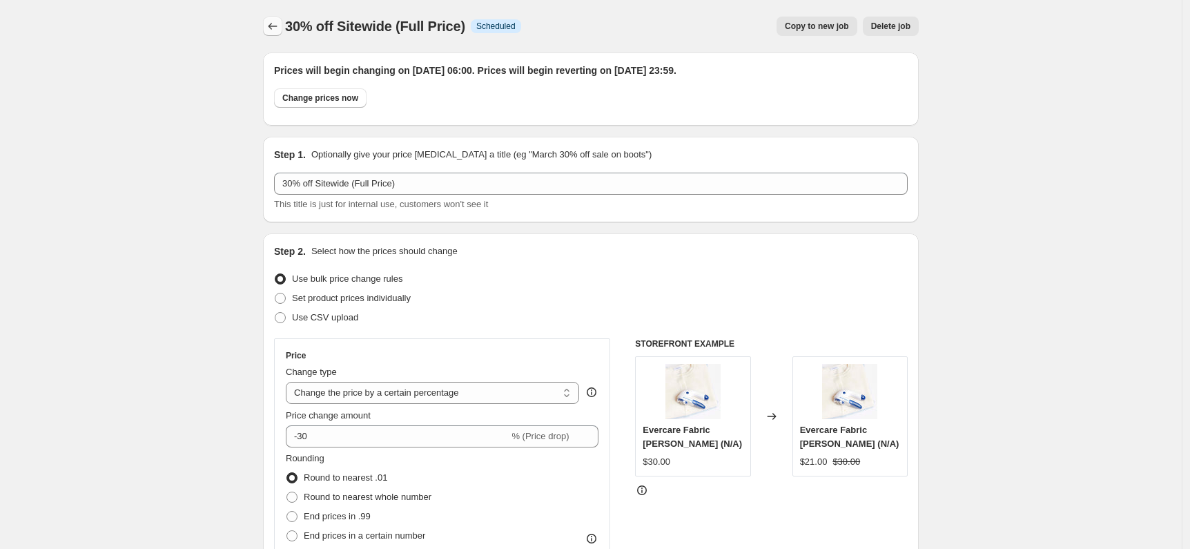
click at [280, 29] on icon "Price change jobs" at bounding box center [273, 26] width 14 height 14
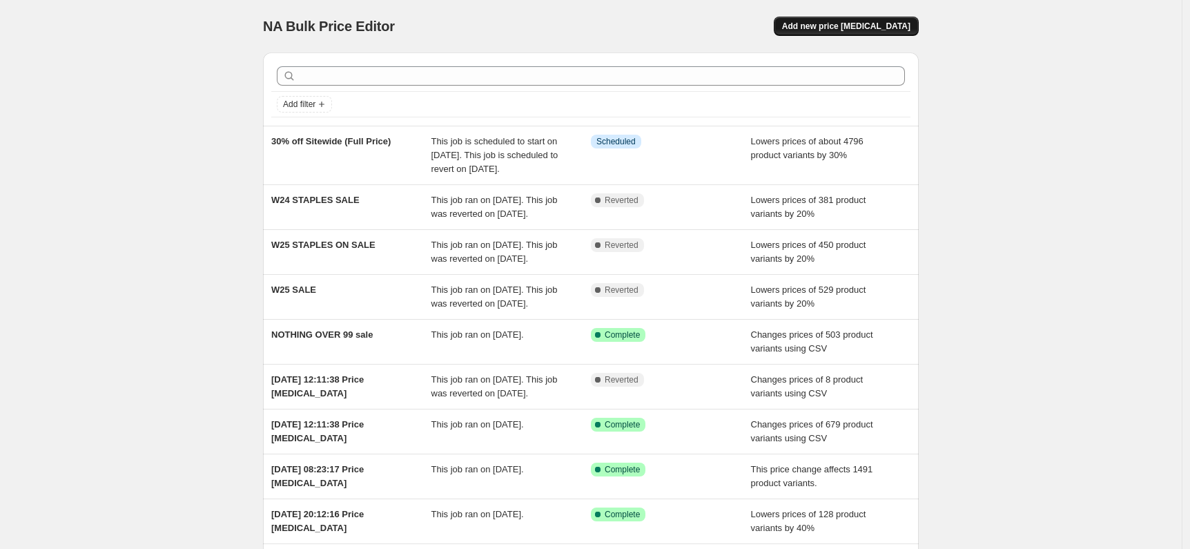
click at [840, 21] on span "Add new price [MEDICAL_DATA]" at bounding box center [846, 26] width 128 height 11
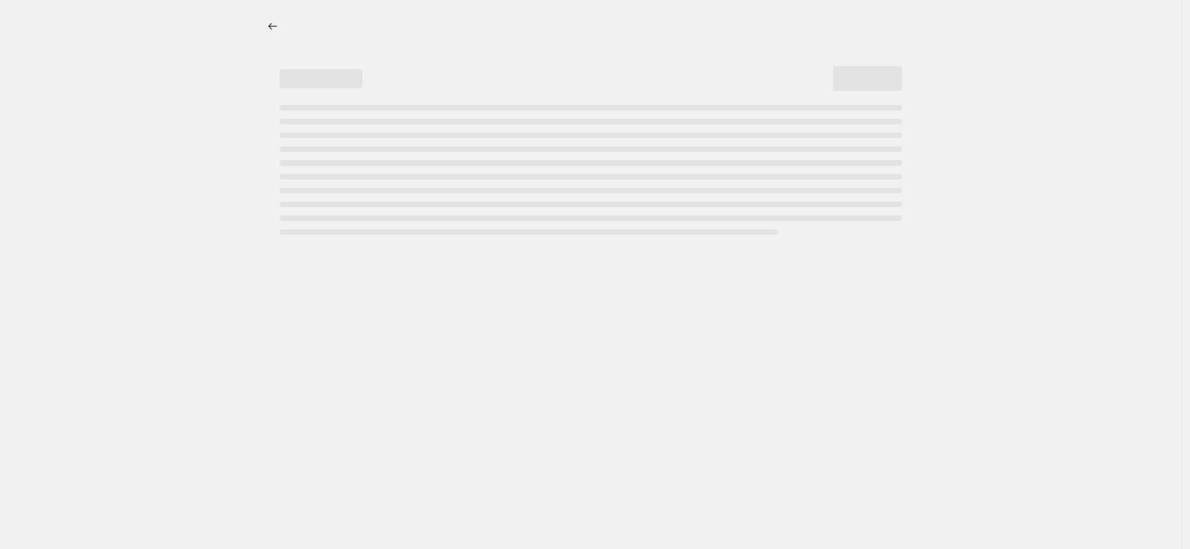
select select "percentage"
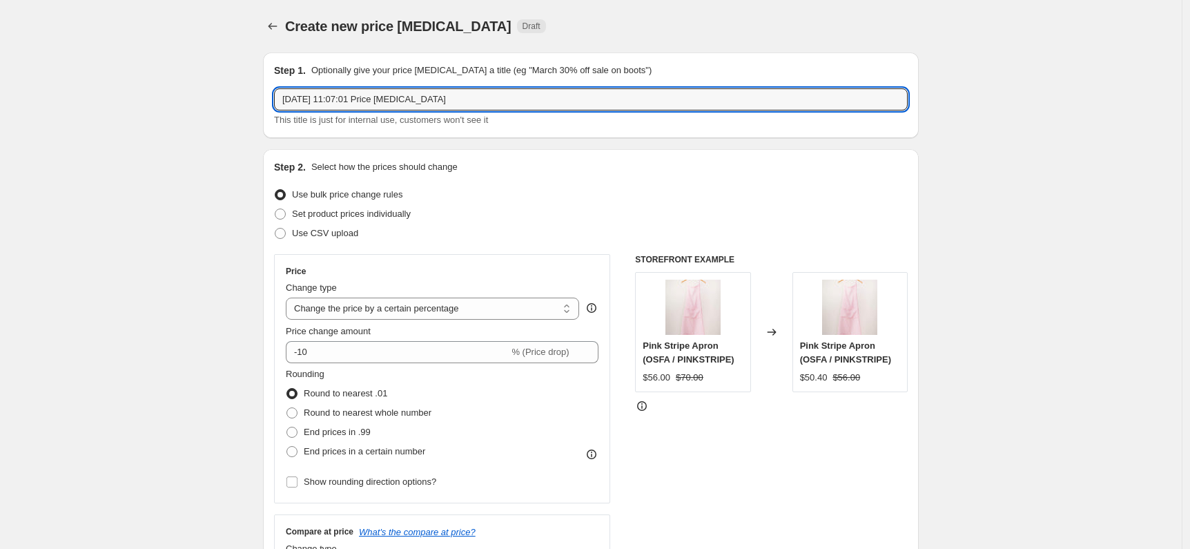
drag, startPoint x: 467, startPoint y: 97, endPoint x: 271, endPoint y: 65, distance: 198.6
click at [271, 65] on div "Step 1. Optionally give your price [MEDICAL_DATA] a title (eg "March 30% off sa…" at bounding box center [591, 95] width 656 height 86
drag, startPoint x: 319, startPoint y: 99, endPoint x: 293, endPoint y: 99, distance: 25.6
click at [293, 99] on input "Autumn 30% off" at bounding box center [591, 99] width 634 height 22
type input "A25 30% off"
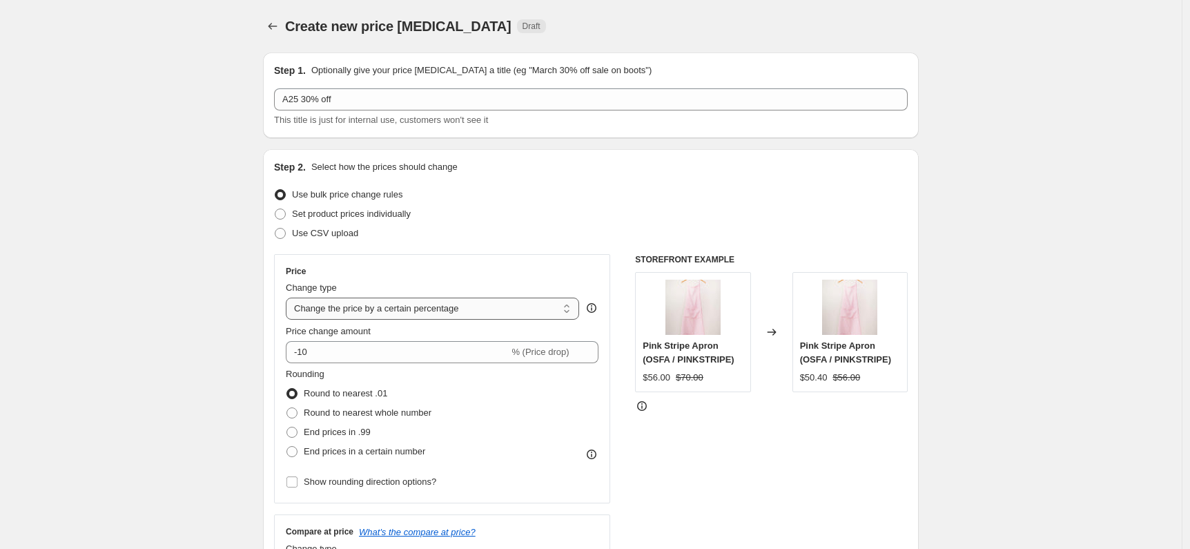
click at [489, 313] on select "Change the price to a certain amount Change the price by a certain amount Chang…" at bounding box center [432, 309] width 293 height 22
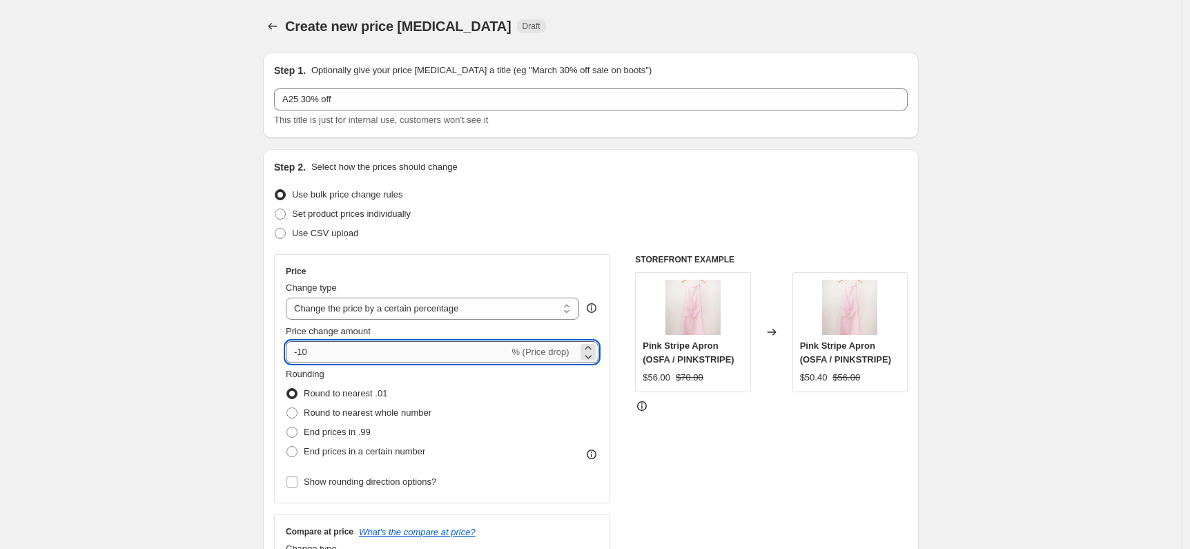
drag, startPoint x: 323, startPoint y: 352, endPoint x: 302, endPoint y: 352, distance: 20.7
click at [302, 352] on input "-10" at bounding box center [397, 352] width 223 height 22
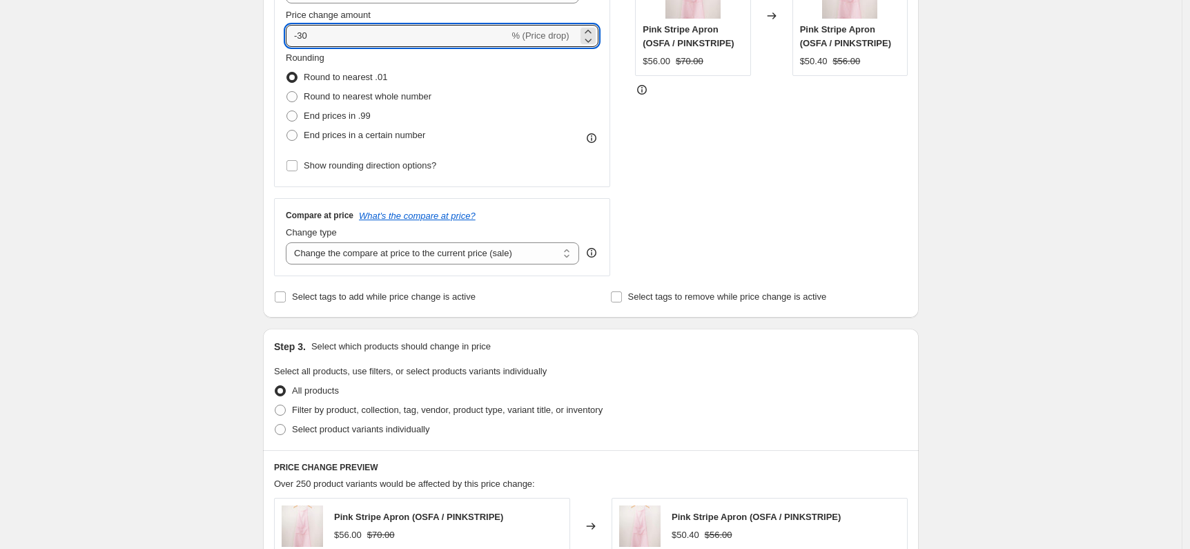
scroll to position [336, 0]
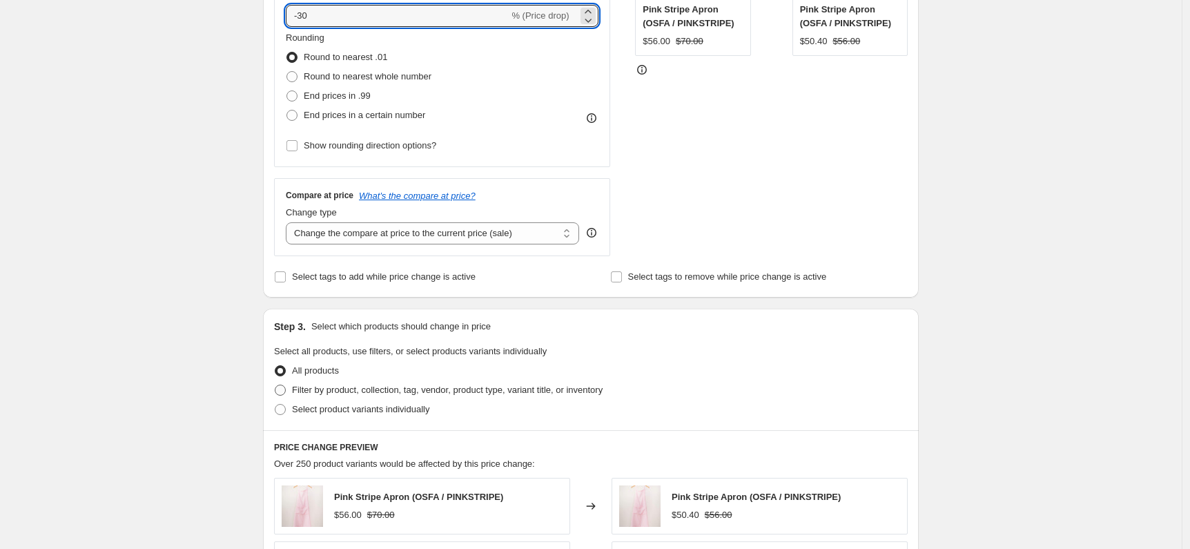
type input "-30"
click at [438, 389] on span "Filter by product, collection, tag, vendor, product type, variant title, or inv…" at bounding box center [447, 390] width 311 height 10
click at [275, 385] on input "Filter by product, collection, tag, vendor, product type, variant title, or inv…" at bounding box center [275, 385] width 1 height 1
radio input "true"
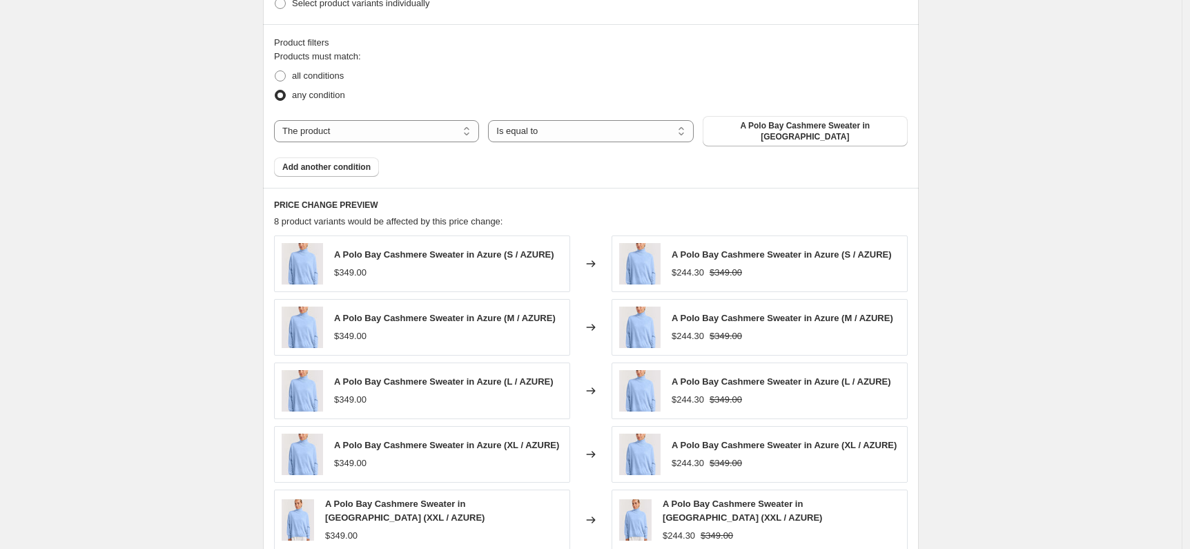
scroll to position [746, 0]
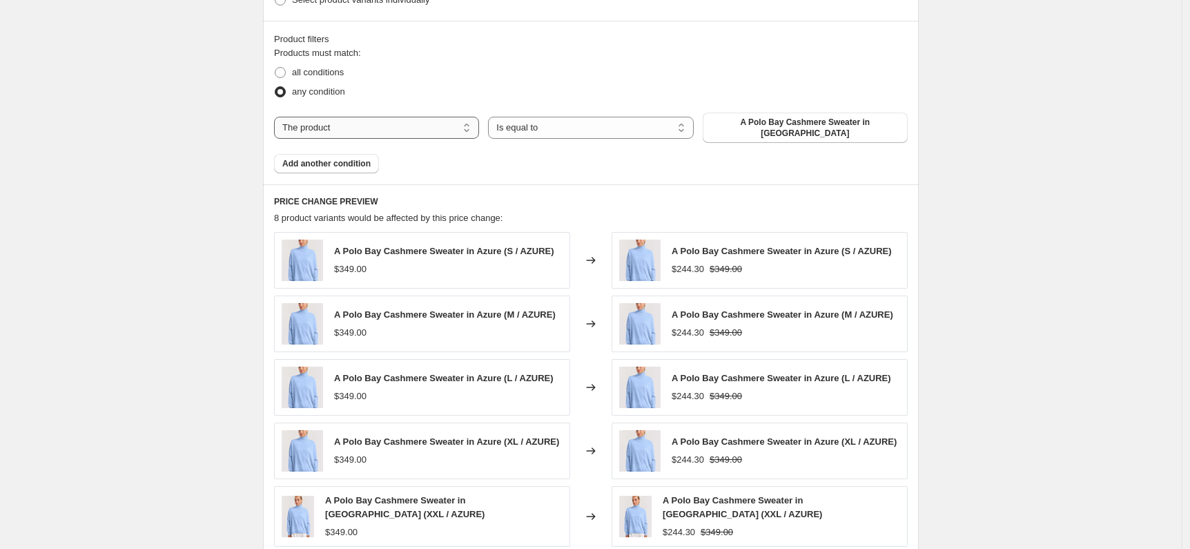
click at [362, 122] on select "The product The product's collection The product's tag The product's vendor The…" at bounding box center [376, 128] width 205 height 22
select select "collection"
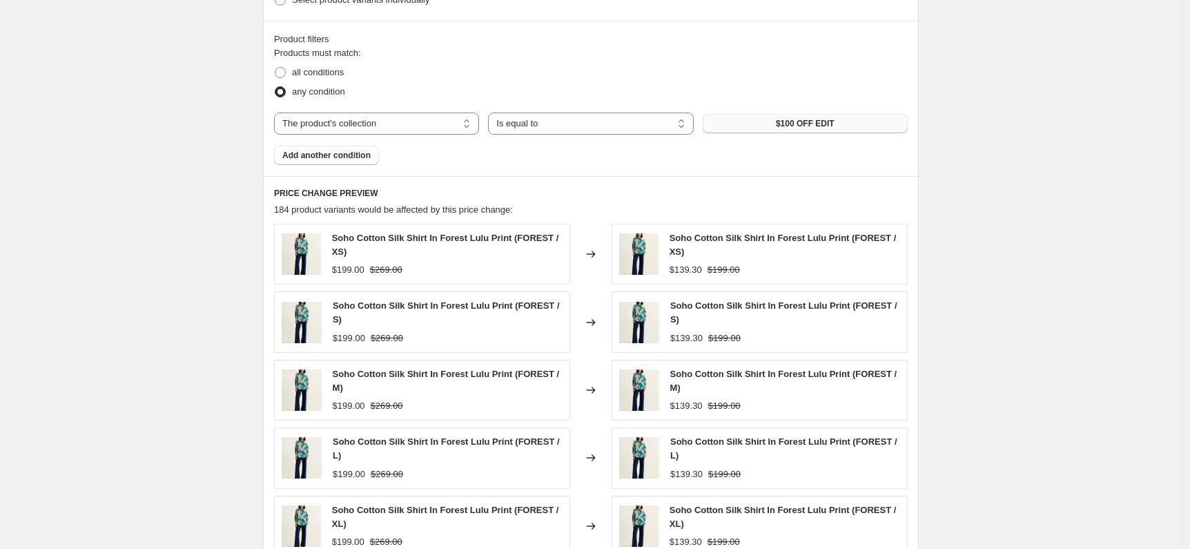
click at [779, 129] on button "$100 OFF EDIT" at bounding box center [805, 123] width 205 height 19
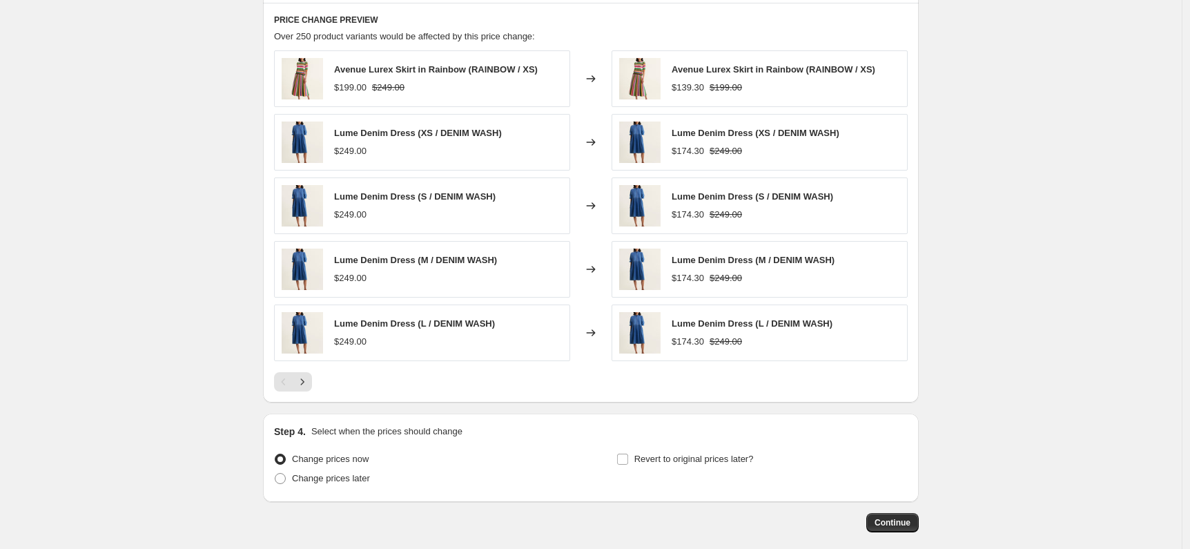
scroll to position [986, 0]
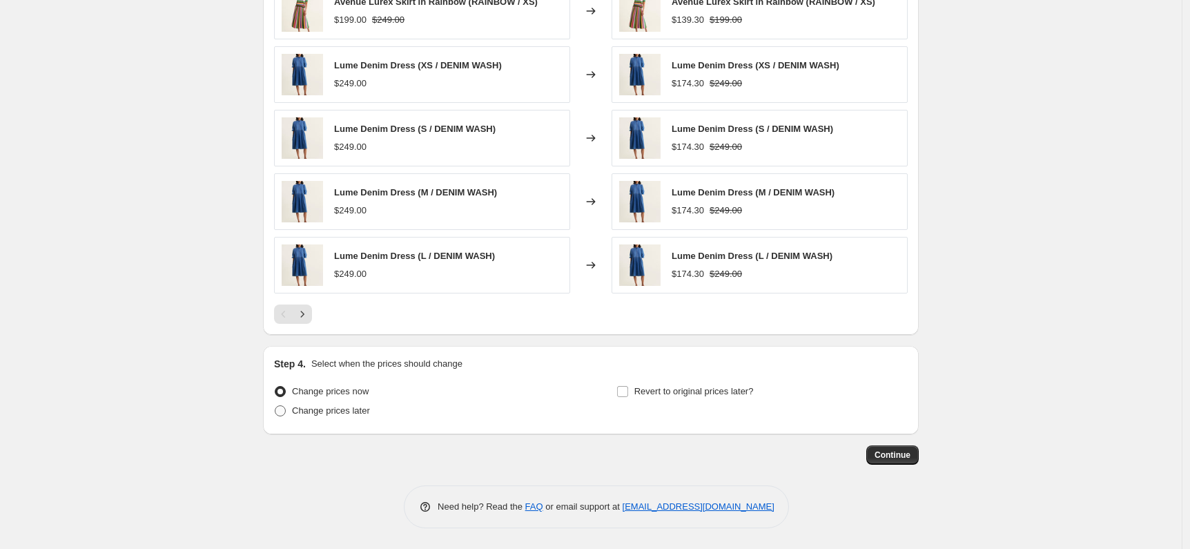
click at [344, 415] on span "Change prices later" at bounding box center [331, 410] width 78 height 10
click at [275, 406] on input "Change prices later" at bounding box center [275, 405] width 1 height 1
radio input "true"
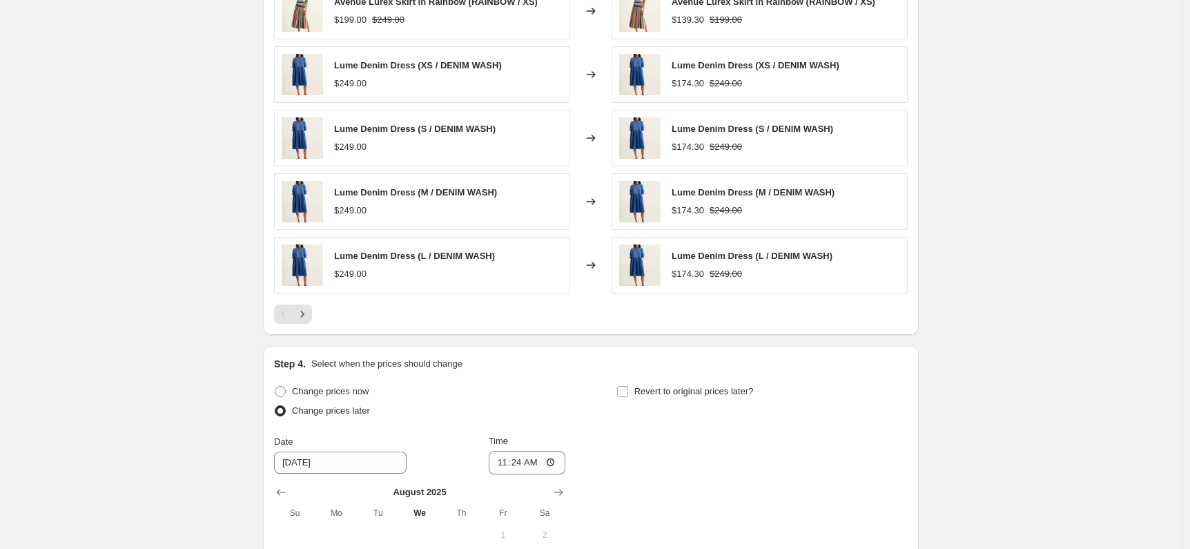
scroll to position [1242, 0]
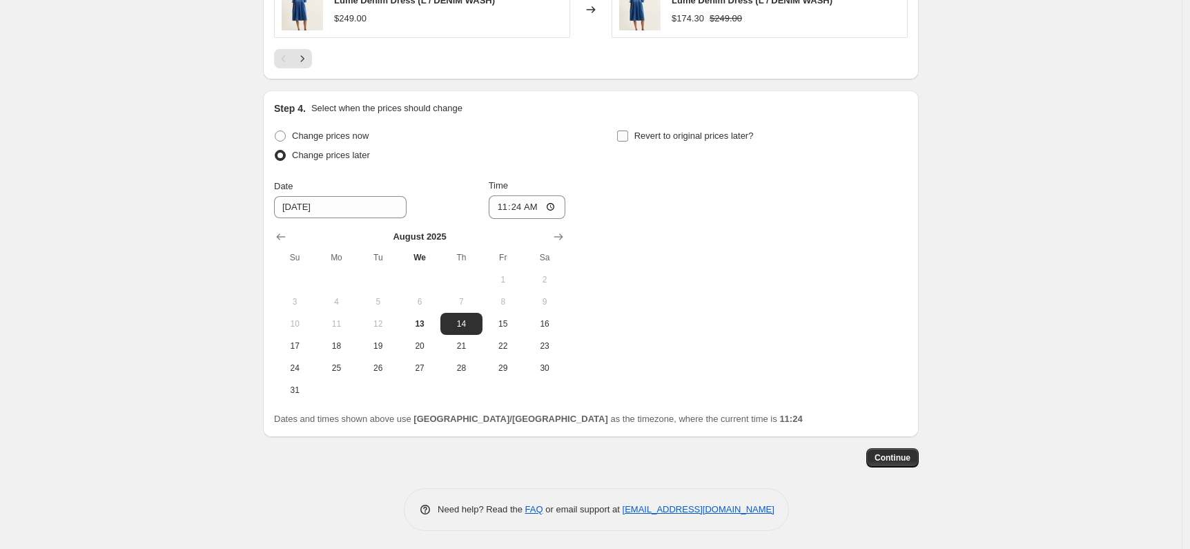
click at [703, 138] on span "Revert to original prices later?" at bounding box center [693, 135] width 119 height 10
click at [628, 138] on input "Revert to original prices later?" at bounding box center [622, 135] width 11 height 11
checkbox input "true"
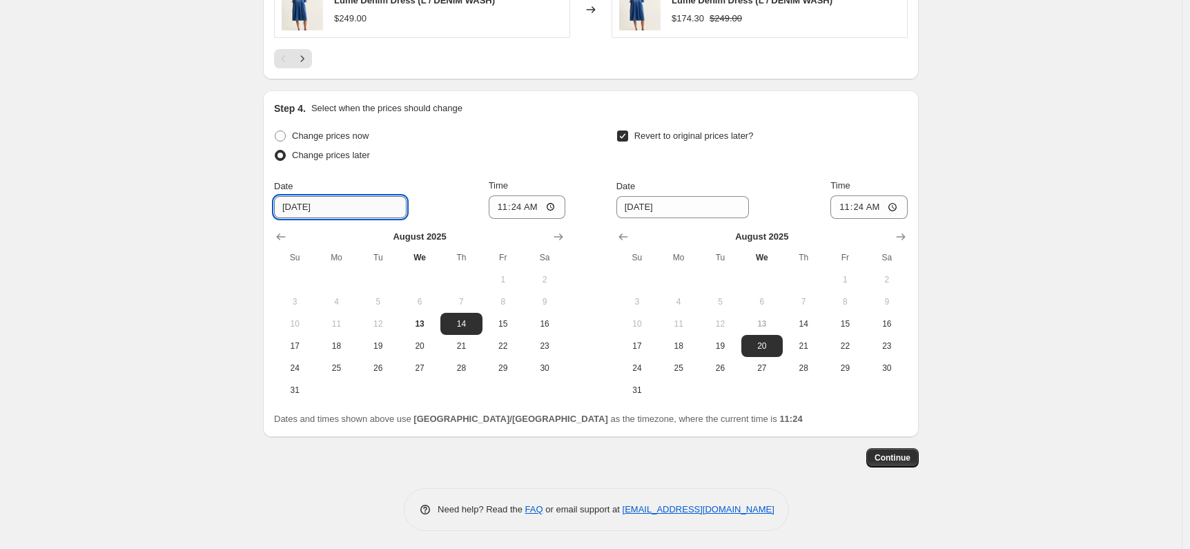
click at [318, 211] on input "[DATE]" at bounding box center [340, 207] width 133 height 22
click at [512, 208] on input "11:24" at bounding box center [527, 206] width 77 height 23
click at [503, 207] on input "11:24" at bounding box center [527, 206] width 77 height 23
type input "06:00"
click at [645, 344] on span "17" at bounding box center [637, 345] width 30 height 11
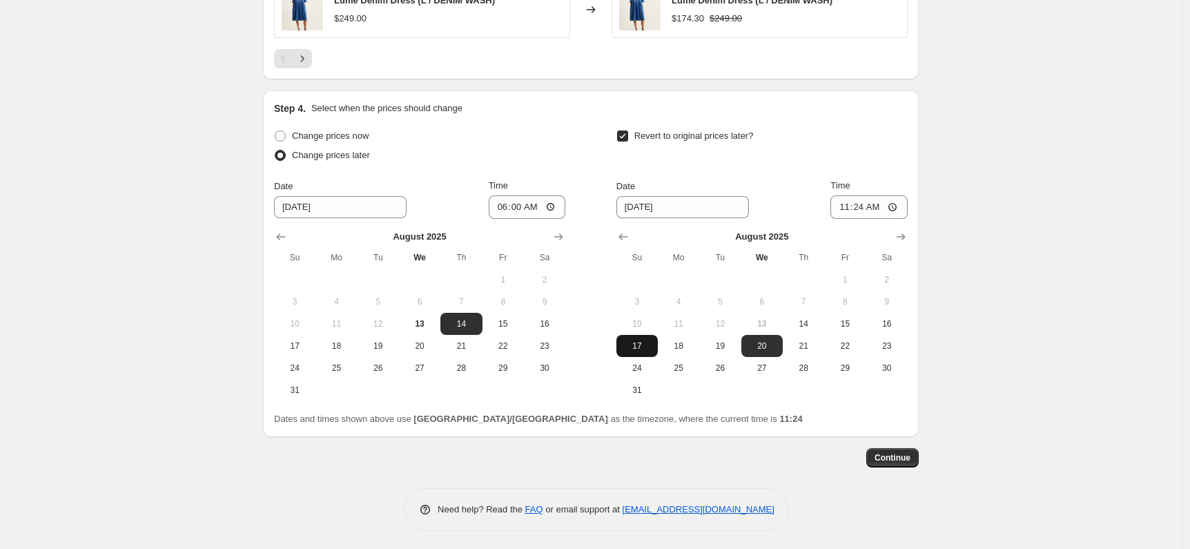
type input "[DATE]"
click at [846, 206] on input "11:24" at bounding box center [868, 206] width 77 height 23
click at [879, 208] on input "11:59" at bounding box center [868, 206] width 77 height 23
type input "23:59"
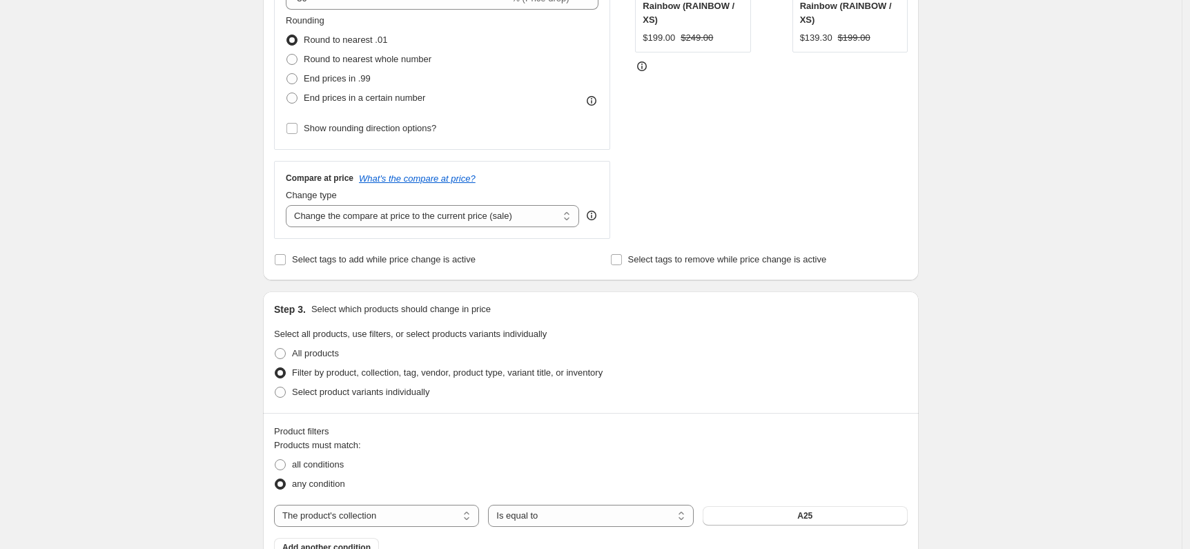
scroll to position [179, 0]
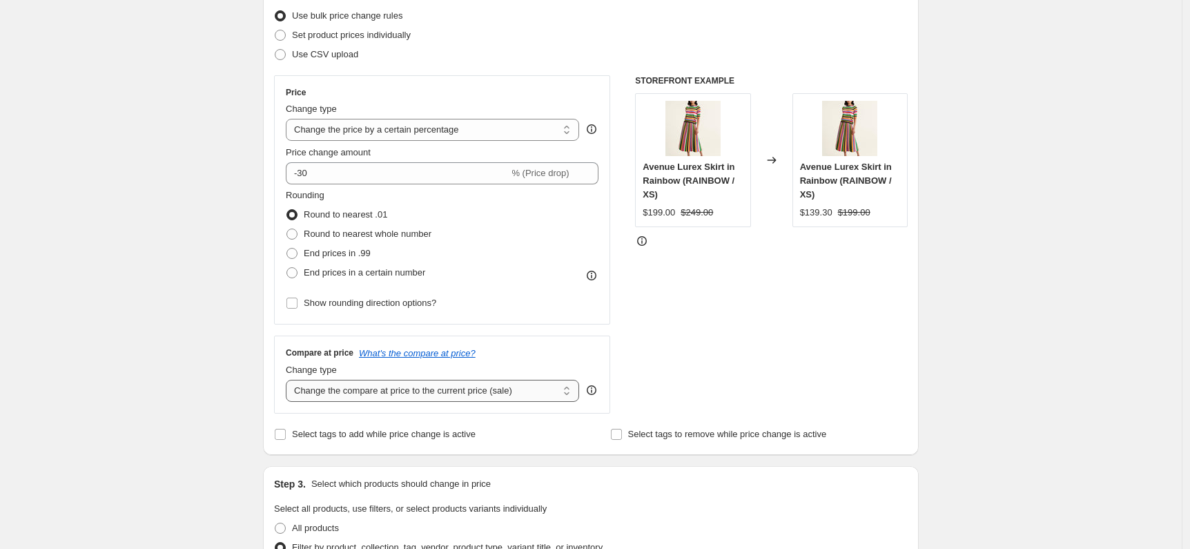
click at [426, 396] on select "Change the compare at price to the current price (sale) Change the compare at p…" at bounding box center [432, 391] width 293 height 22
select select "no_change"
click at [289, 380] on select "Change the compare at price to the current price (sale) Change the compare at p…" at bounding box center [432, 391] width 293 height 22
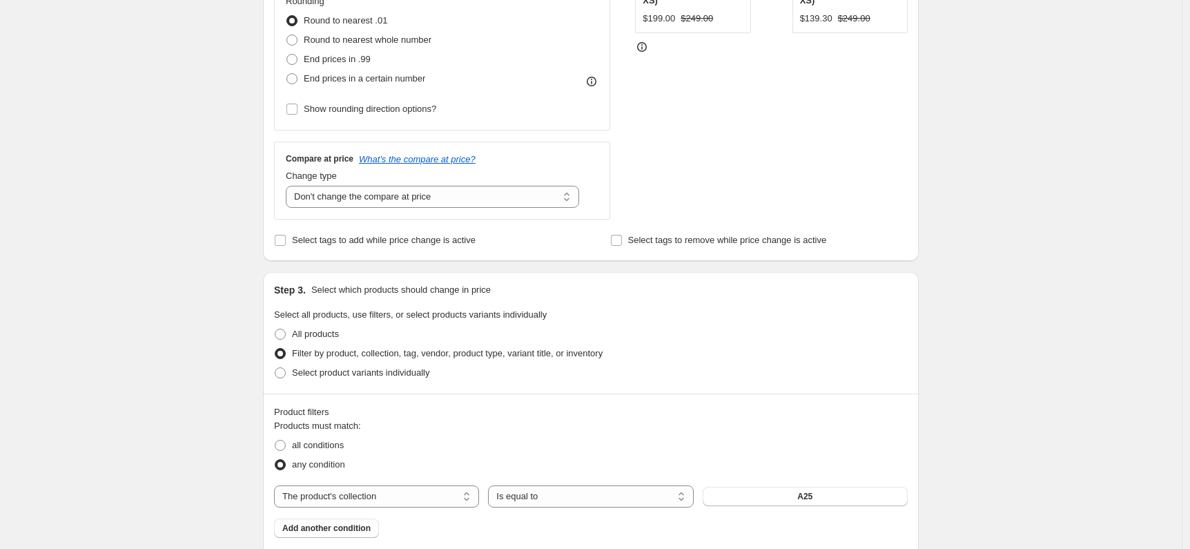
scroll to position [330, 0]
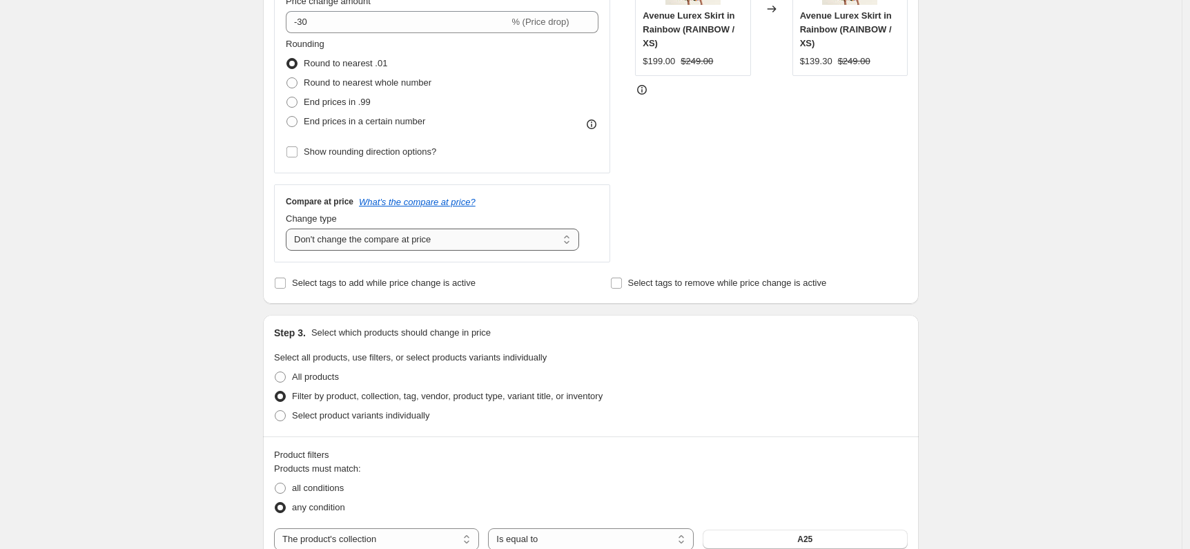
click at [437, 247] on select "Change the compare at price to the current price (sale) Change the compare at p…" at bounding box center [432, 239] width 293 height 22
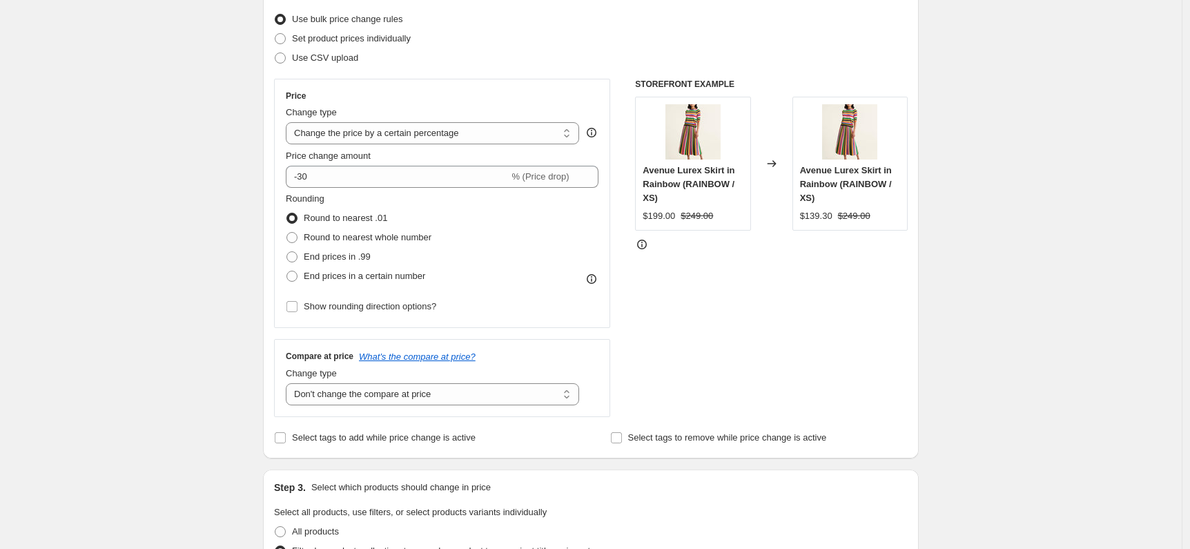
scroll to position [57, 0]
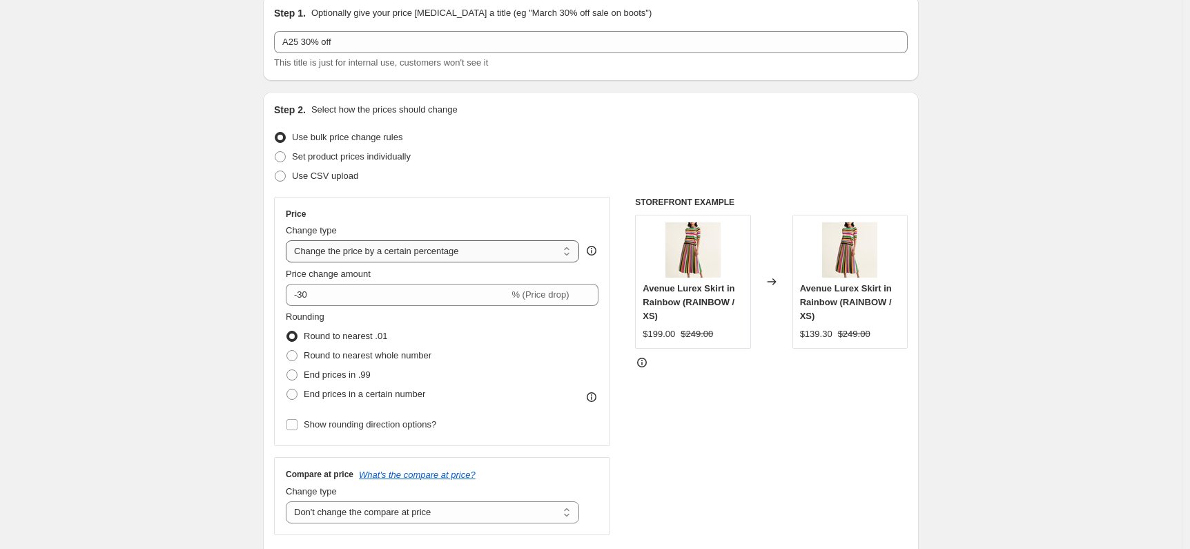
click at [440, 256] on select "Change the price to a certain amount Change the price by a certain amount Chang…" at bounding box center [432, 251] width 293 height 22
select select "bcap"
click at [289, 240] on select "Change the price to a certain amount Change the price by a certain amount Chang…" at bounding box center [432, 251] width 293 height 22
type input "-12.00"
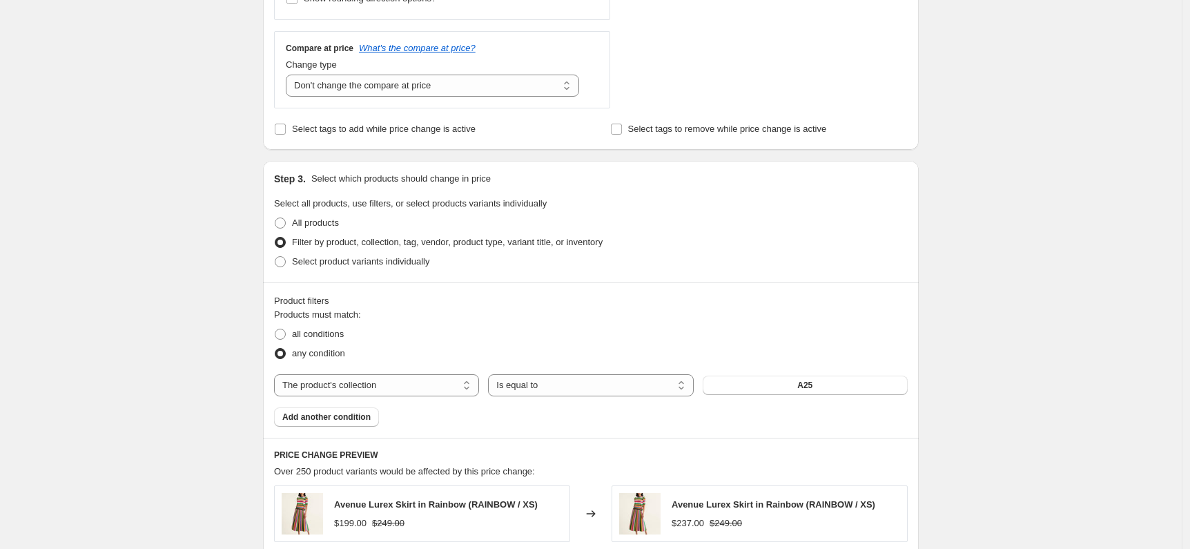
scroll to position [433, 0]
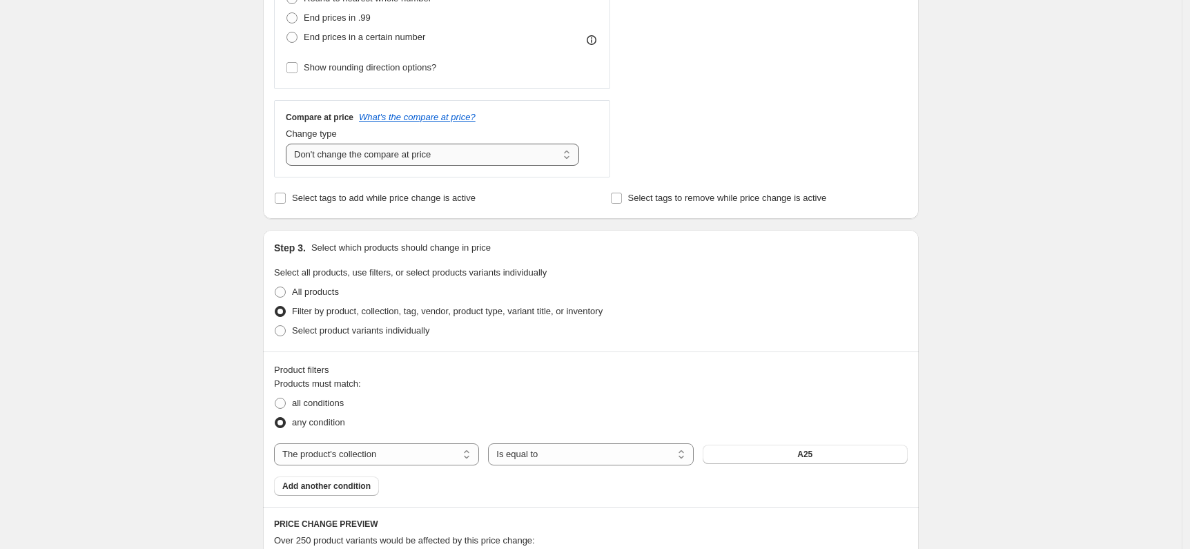
click at [380, 163] on select "Change the compare at price to the current price (sale) Change the compare at p…" at bounding box center [432, 155] width 293 height 22
select select "ep"
click at [289, 144] on select "Change the compare at price to the current price (sale) Change the compare at p…" at bounding box center [432, 155] width 293 height 22
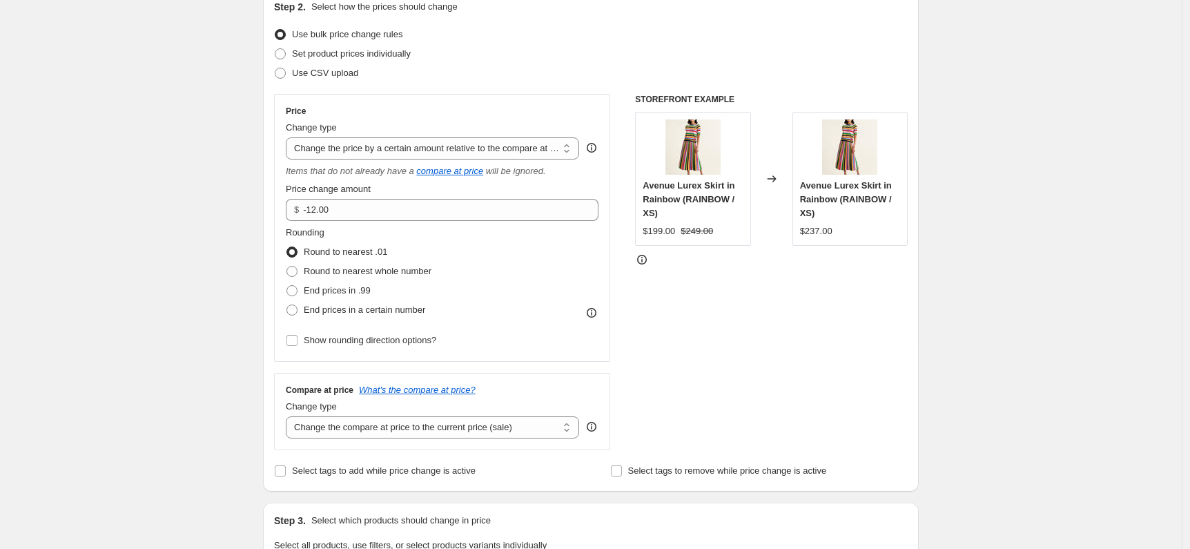
scroll to position [157, 0]
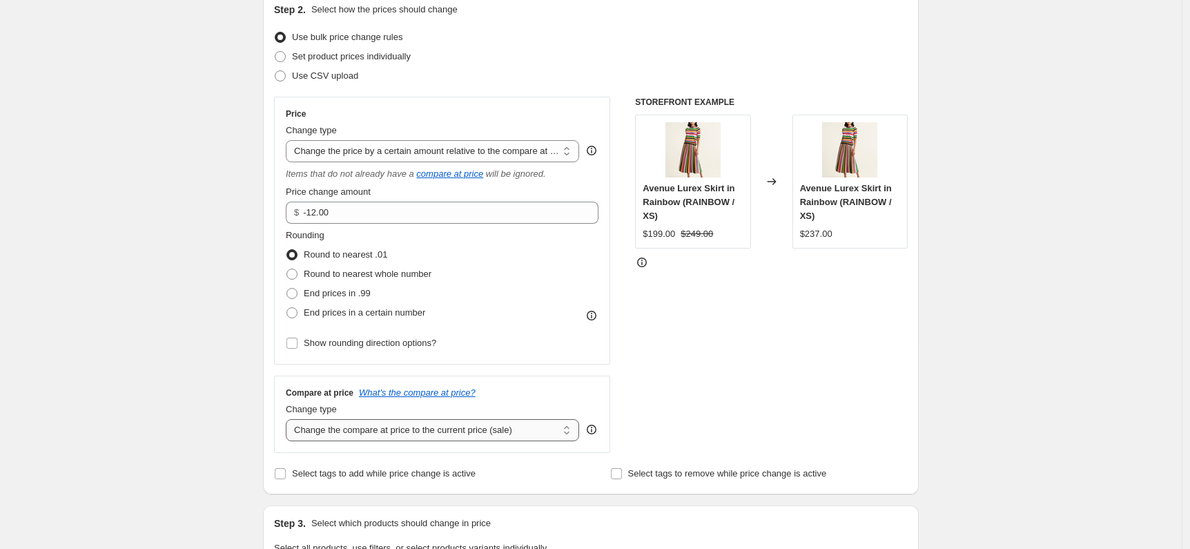
click at [534, 435] on select "Change the compare at price to the current price (sale) Change the compare at p…" at bounding box center [432, 430] width 293 height 22
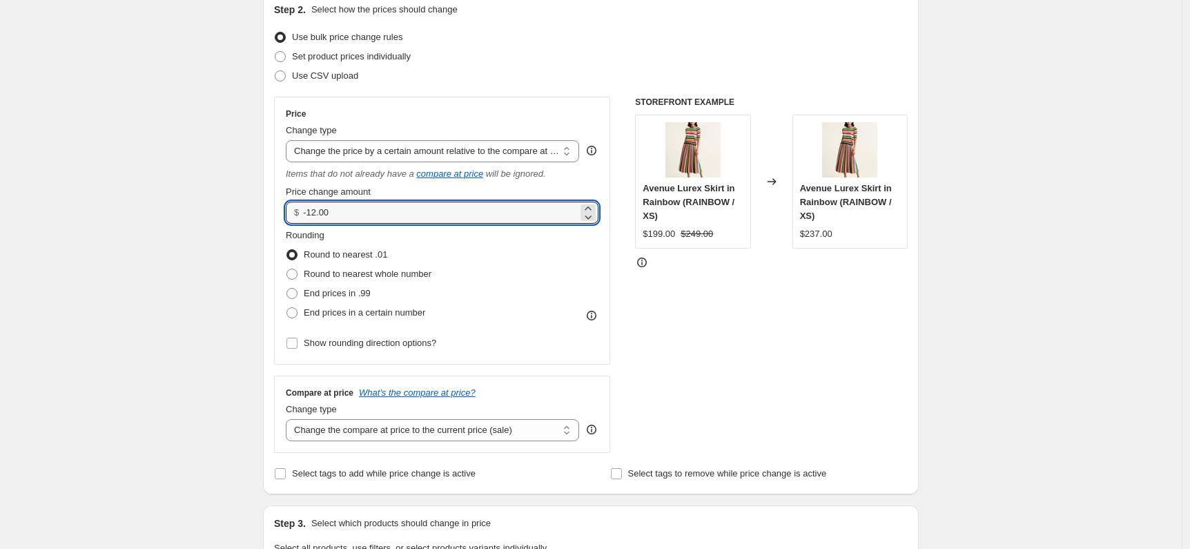
drag, startPoint x: 388, startPoint y: 216, endPoint x: 321, endPoint y: 199, distance: 69.2
click at [321, 199] on div "Price change amount $ -12.00" at bounding box center [442, 204] width 313 height 39
click at [487, 144] on select "Change the price to a certain amount Change the price by a certain amount Chang…" at bounding box center [432, 151] width 293 height 22
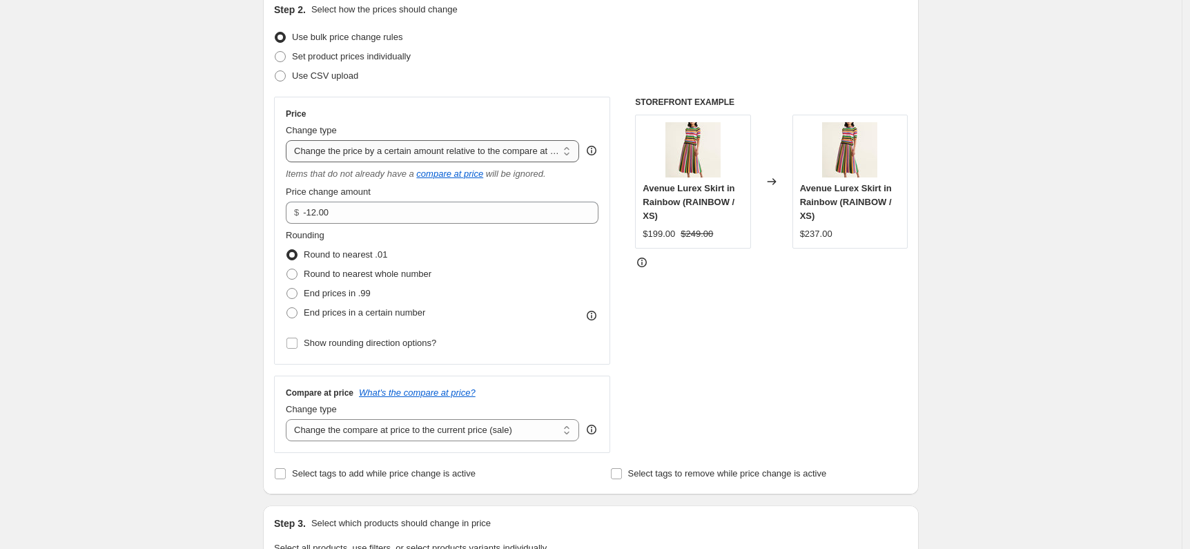
select select "pcap"
click at [289, 140] on select "Change the price to a certain amount Change the price by a certain amount Chang…" at bounding box center [432, 151] width 293 height 22
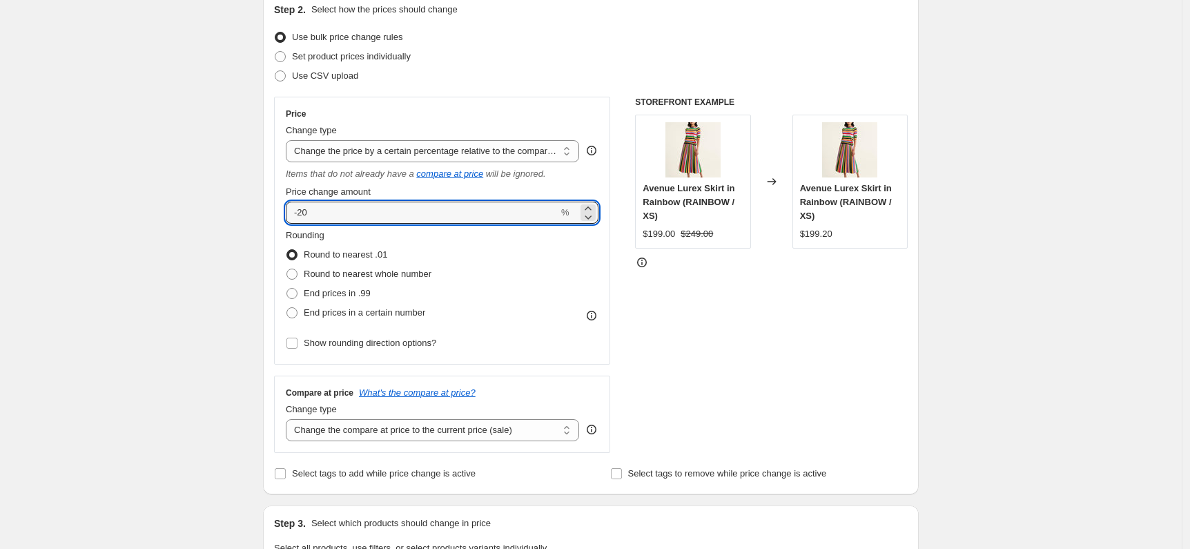
drag, startPoint x: 397, startPoint y: 217, endPoint x: 294, endPoint y: 200, distance: 104.3
click at [294, 200] on div "Price change amount -20 %" at bounding box center [442, 204] width 313 height 39
type input "30"
click at [711, 352] on div "STOREFRONT EXAMPLE Avenue Lurex Skirt in [GEOGRAPHIC_DATA] (RAINBOW / XS) $199.…" at bounding box center [771, 275] width 273 height 356
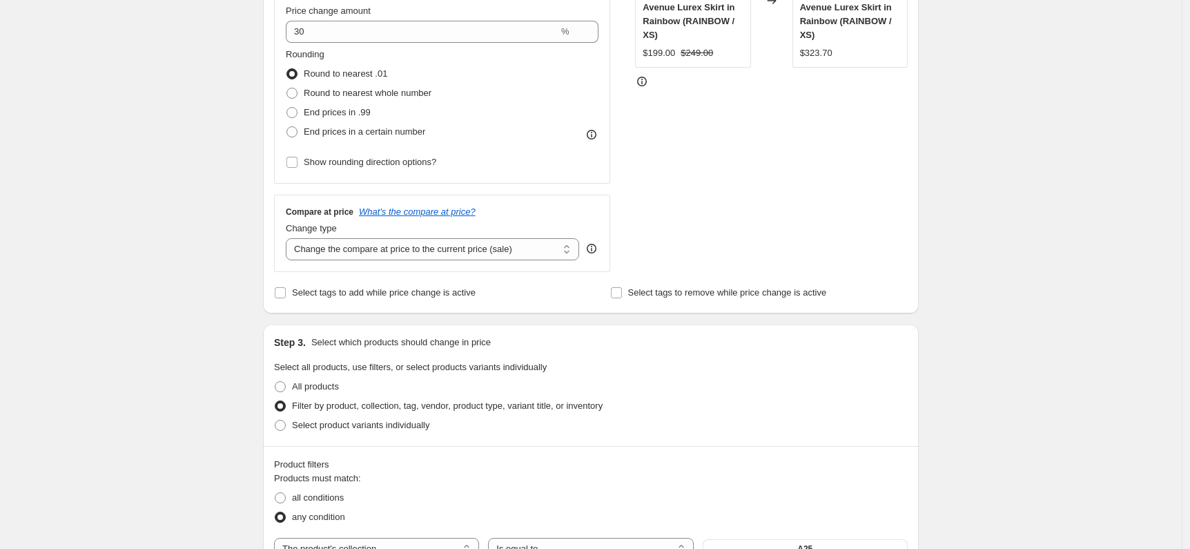
scroll to position [231, 0]
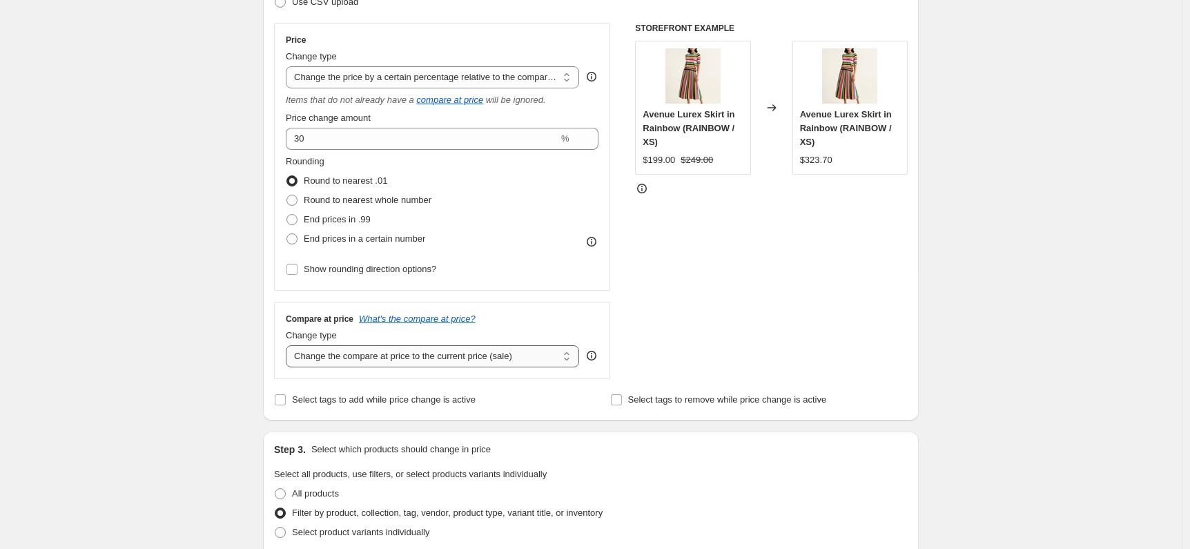
click at [432, 365] on select "Change the compare at price to the current price (sale) Change the compare at p…" at bounding box center [432, 356] width 293 height 22
select select "no_change"
click at [289, 345] on select "Change the compare at price to the current price (sale) Change the compare at p…" at bounding box center [432, 356] width 293 height 22
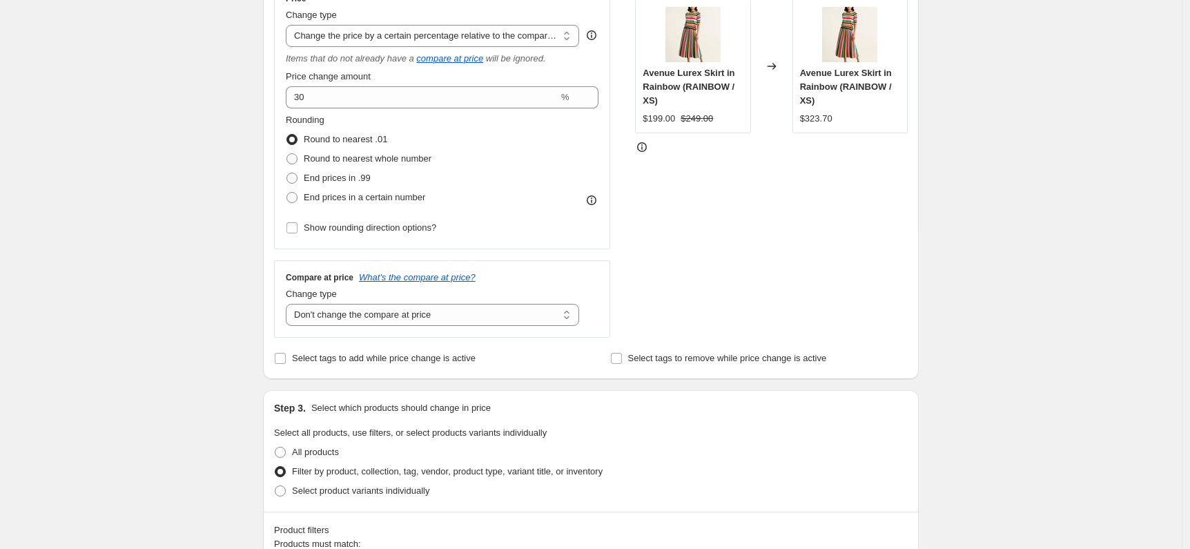
scroll to position [206, 0]
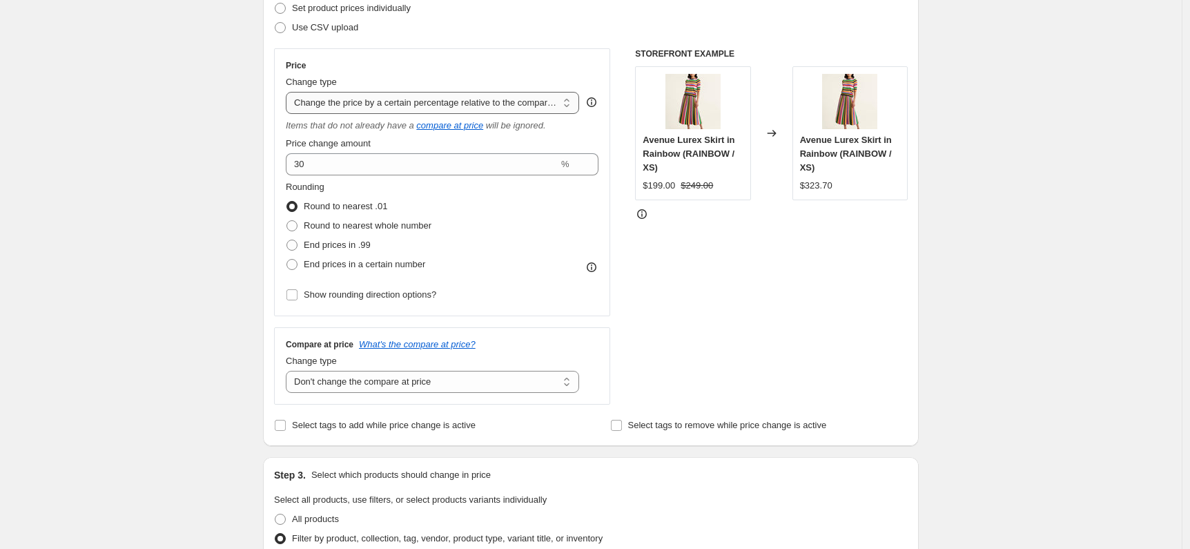
click at [523, 110] on select "Change the price to a certain amount Change the price by a certain amount Chang…" at bounding box center [432, 103] width 293 height 22
click at [289, 92] on select "Change the price to a certain amount Change the price by a certain amount Chang…" at bounding box center [432, 103] width 293 height 22
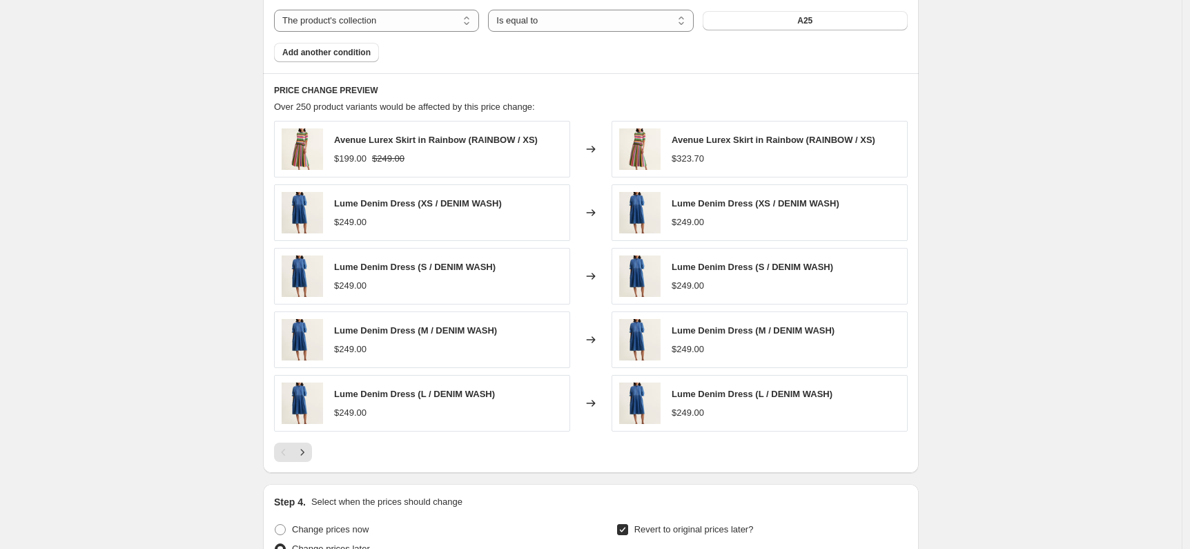
scroll to position [871, 0]
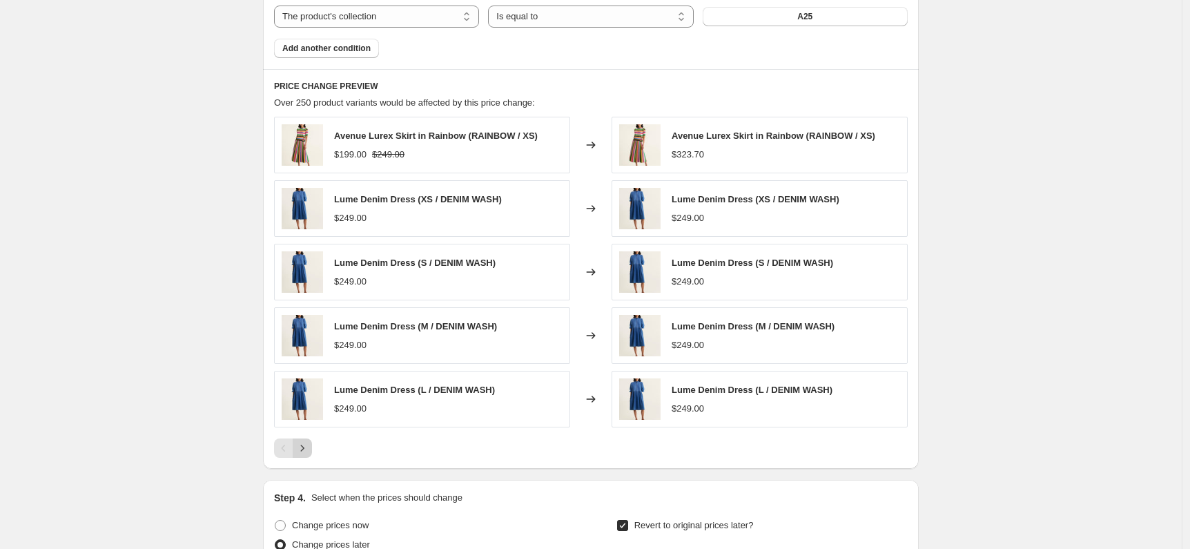
click at [304, 445] on icon "Next" at bounding box center [302, 448] width 14 height 14
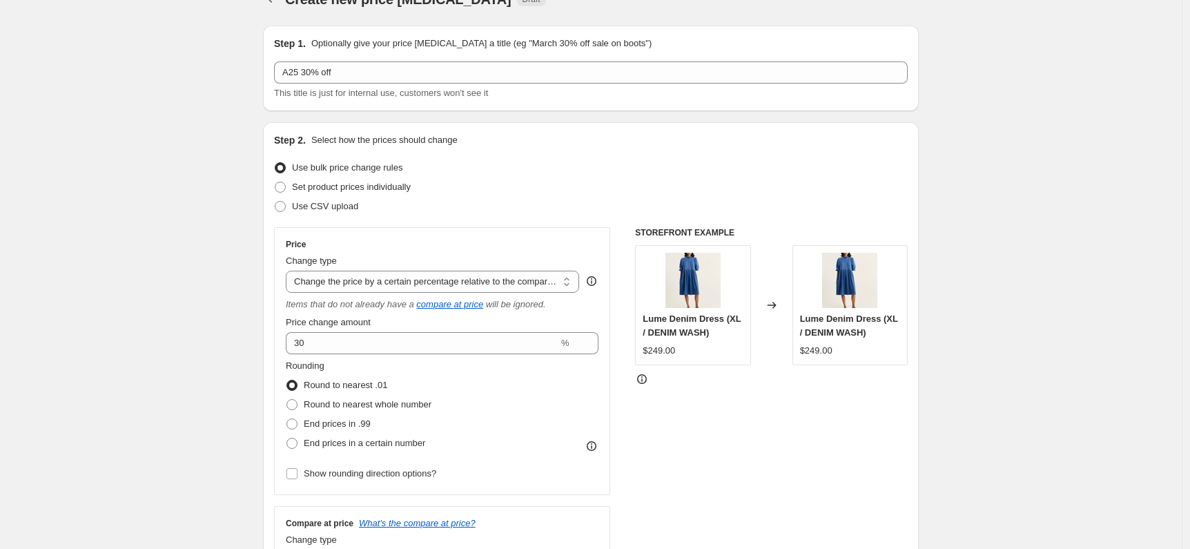
scroll to position [0, 0]
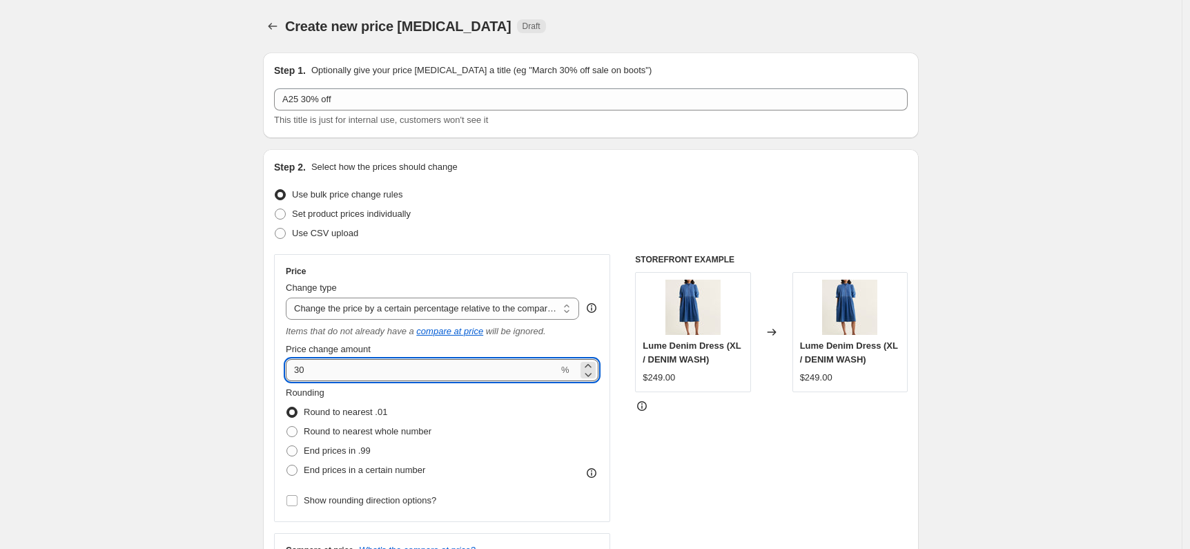
click at [296, 373] on input "30" at bounding box center [422, 370] width 273 height 22
type input "-30"
click at [917, 456] on div "Step 2. Select how the prices should change Use bulk price change rules Set pro…" at bounding box center [591, 400] width 656 height 503
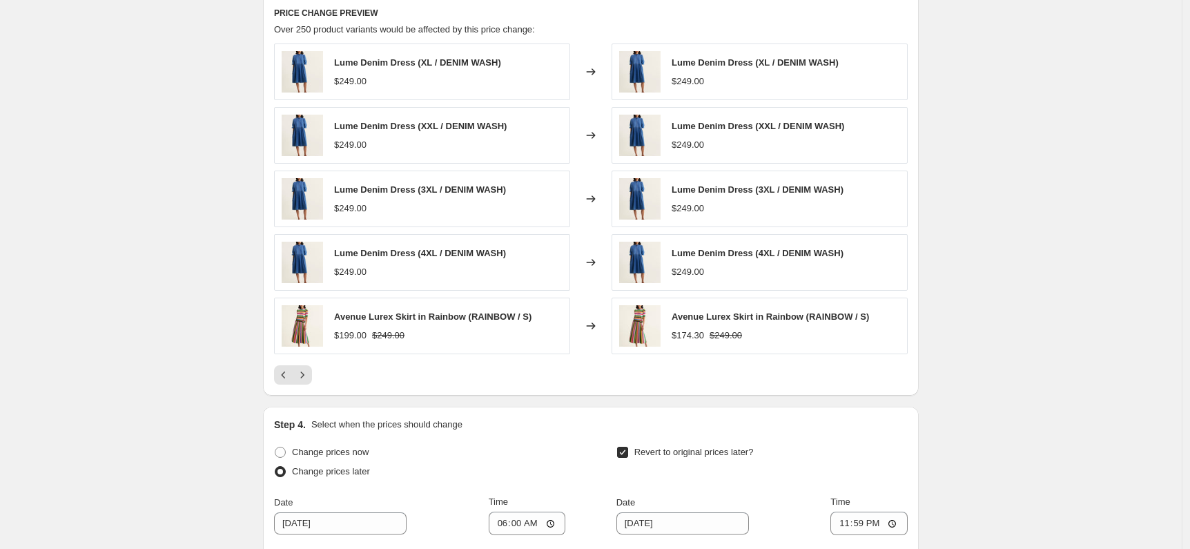
scroll to position [838, 0]
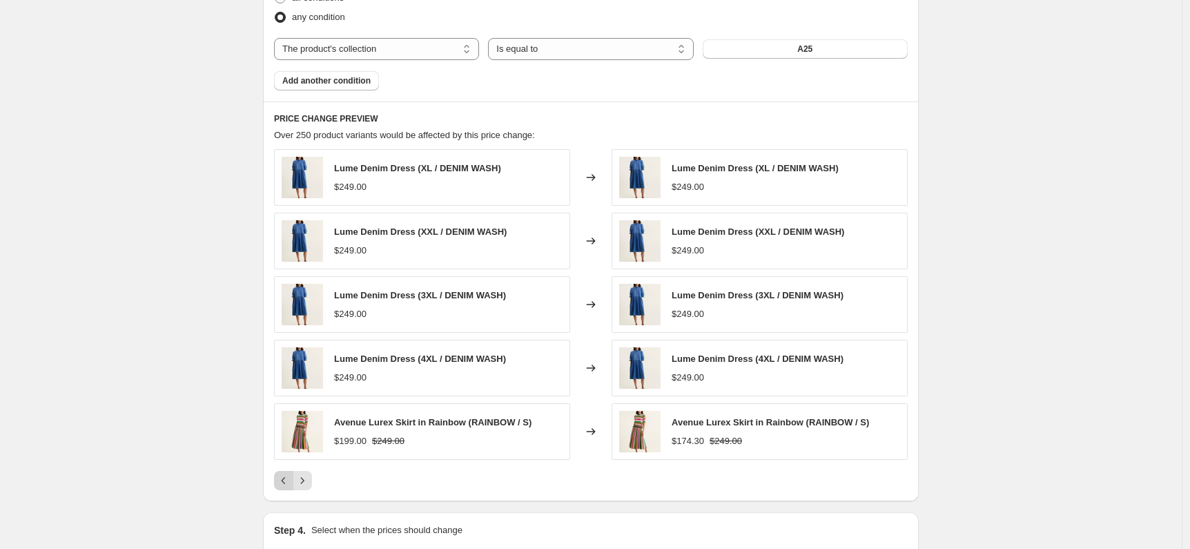
click at [289, 486] on icon "Previous" at bounding box center [284, 481] width 14 height 14
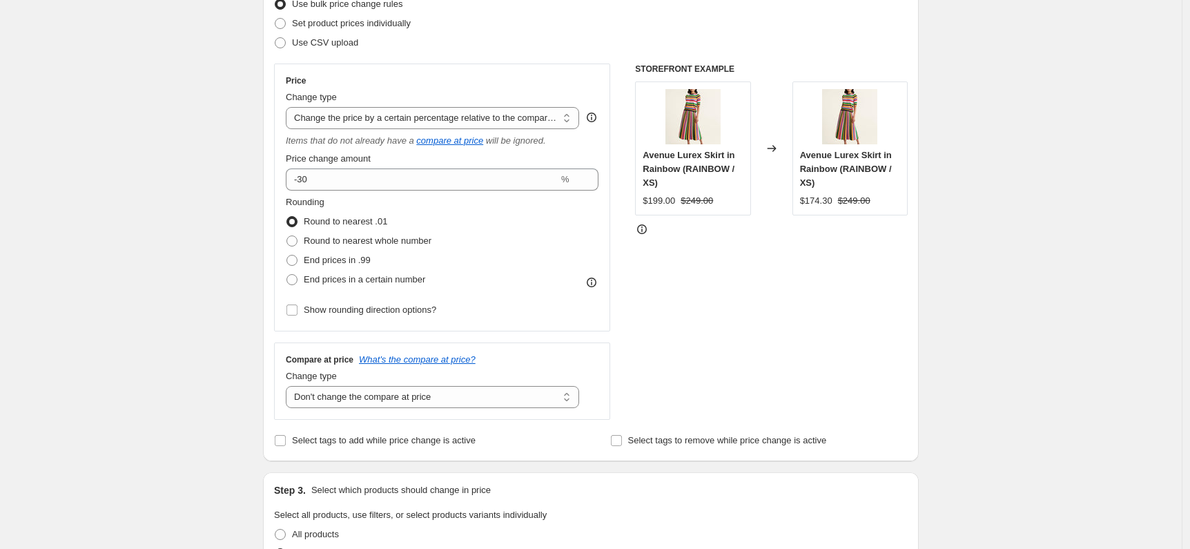
scroll to position [64, 0]
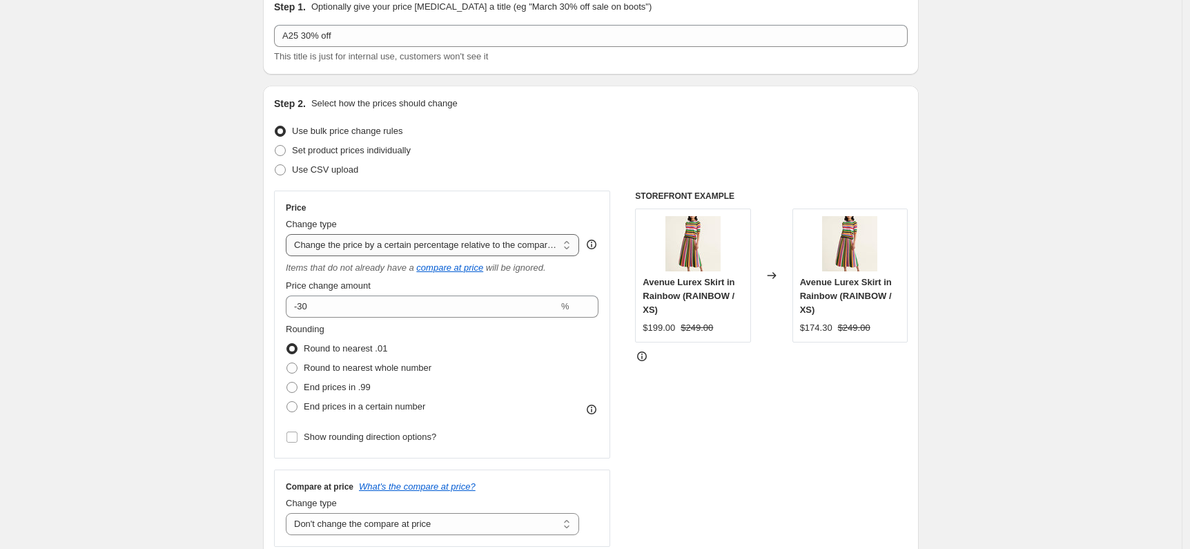
click at [471, 244] on select "Change the price to a certain amount Change the price by a certain amount Chang…" at bounding box center [432, 245] width 293 height 22
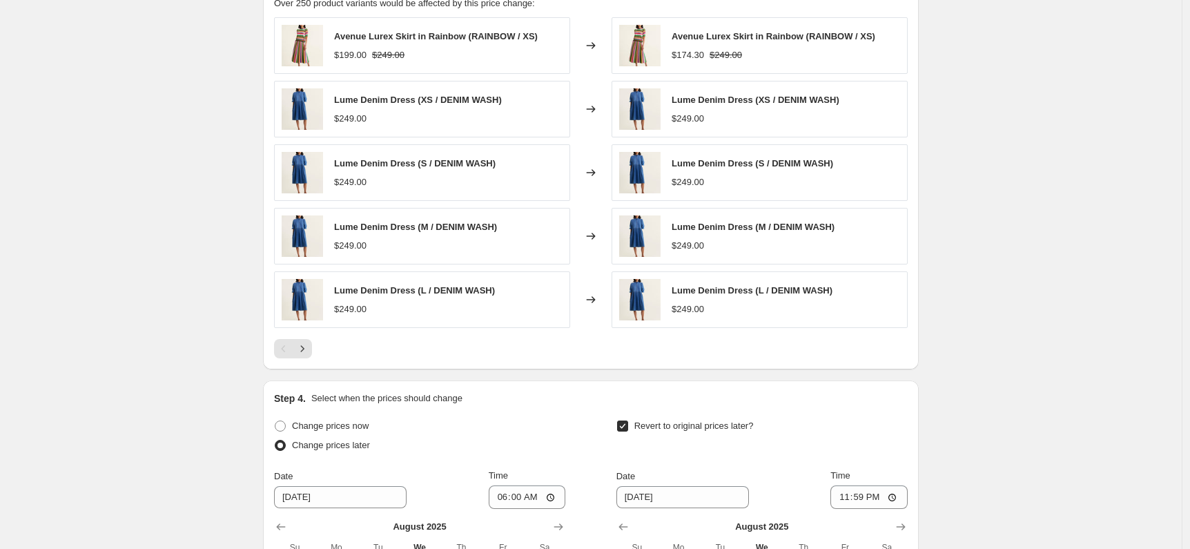
scroll to position [1064, 0]
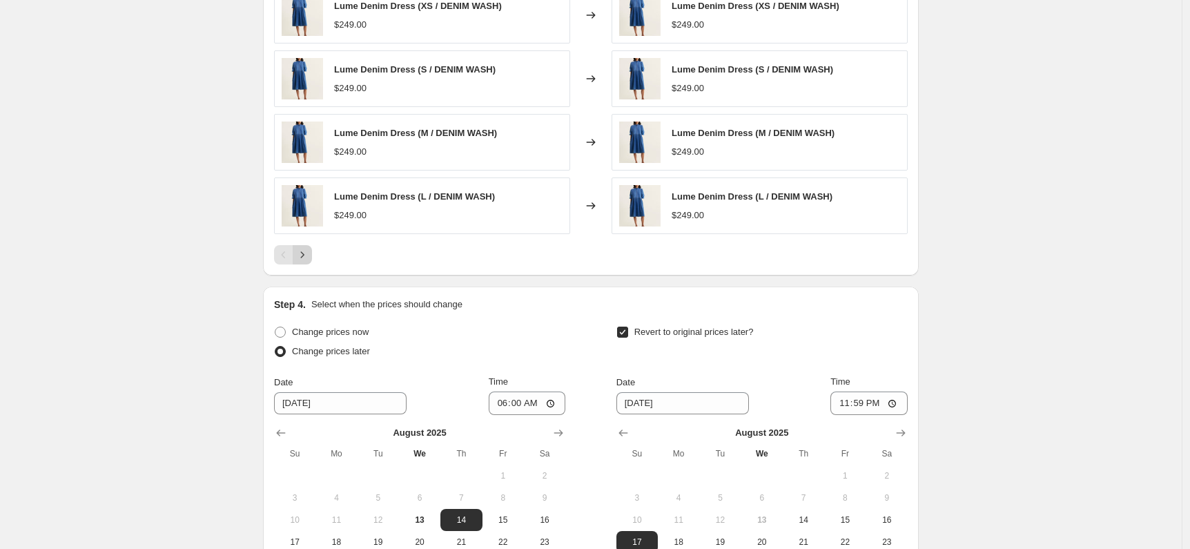
click at [309, 254] on icon "Next" at bounding box center [302, 255] width 14 height 14
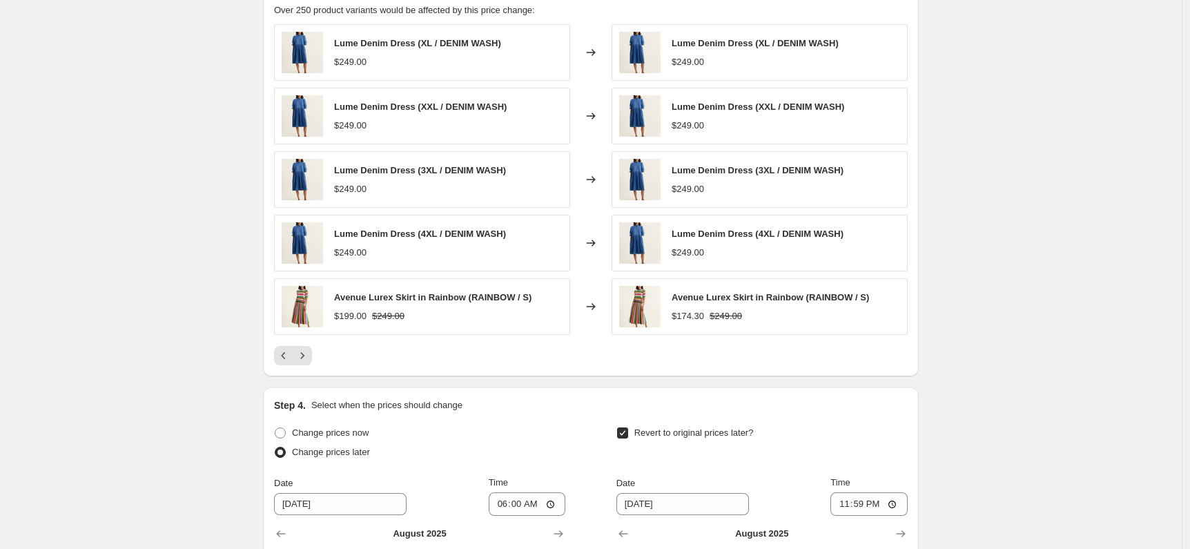
scroll to position [962, 0]
click at [309, 358] on icon "Next" at bounding box center [302, 356] width 14 height 14
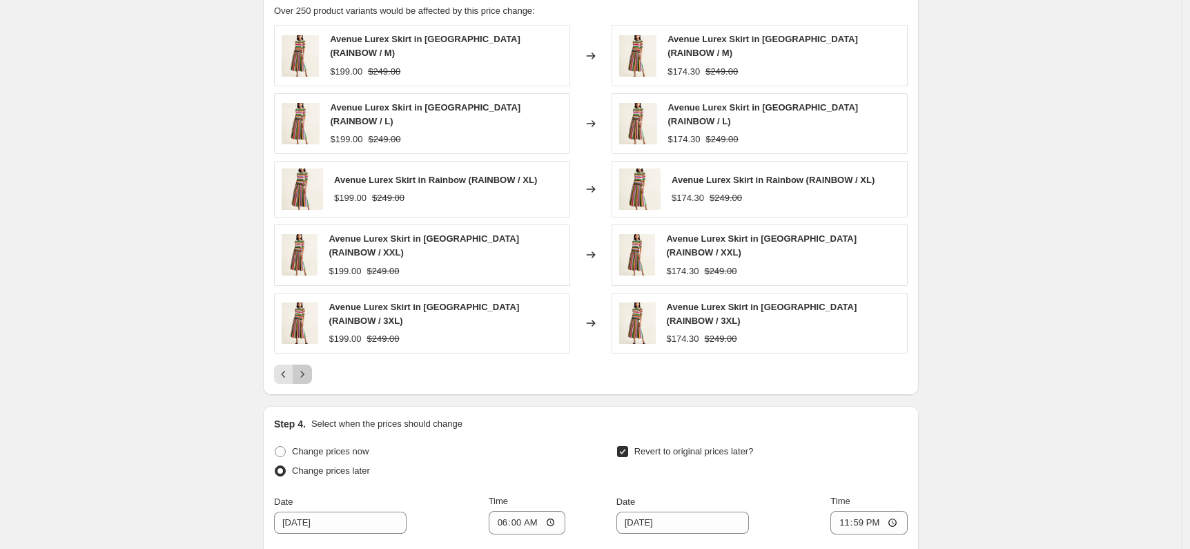
click at [309, 367] on icon "Next" at bounding box center [302, 374] width 14 height 14
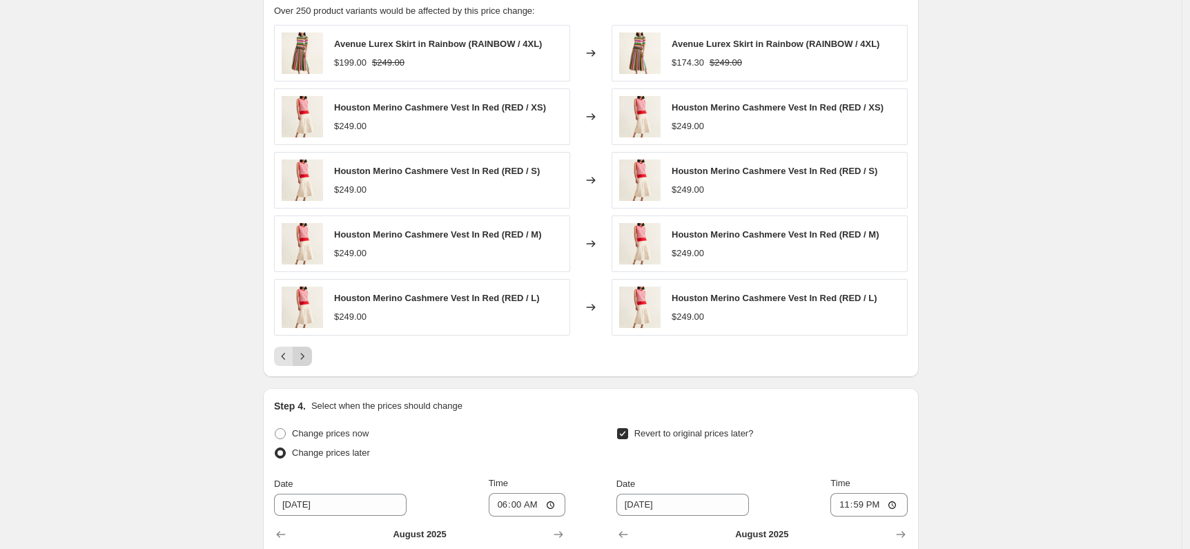
click at [307, 360] on icon "Next" at bounding box center [302, 356] width 14 height 14
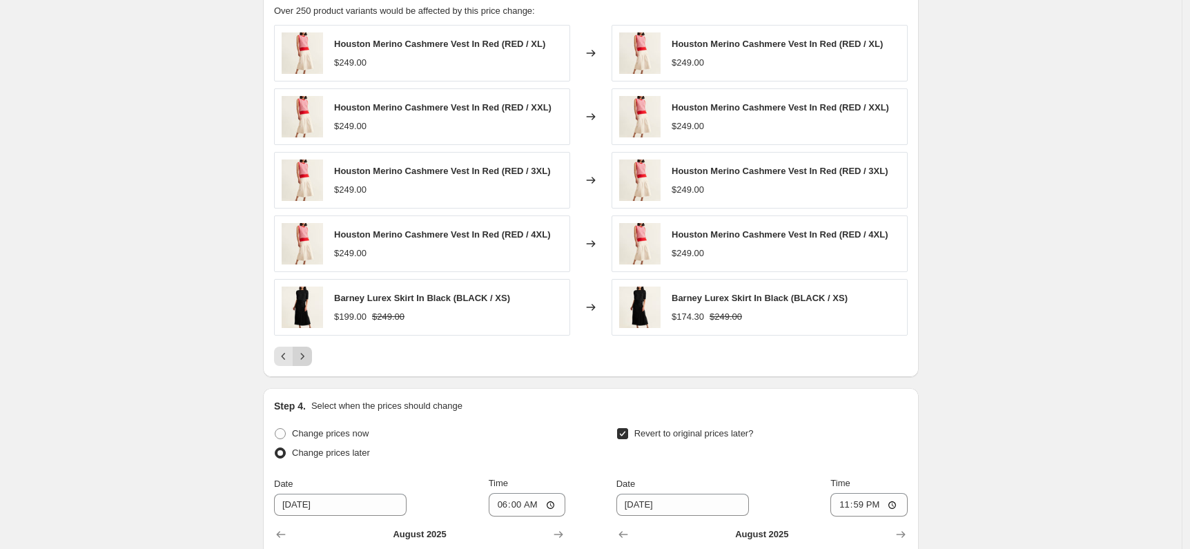
click at [307, 360] on icon "Next" at bounding box center [302, 356] width 14 height 14
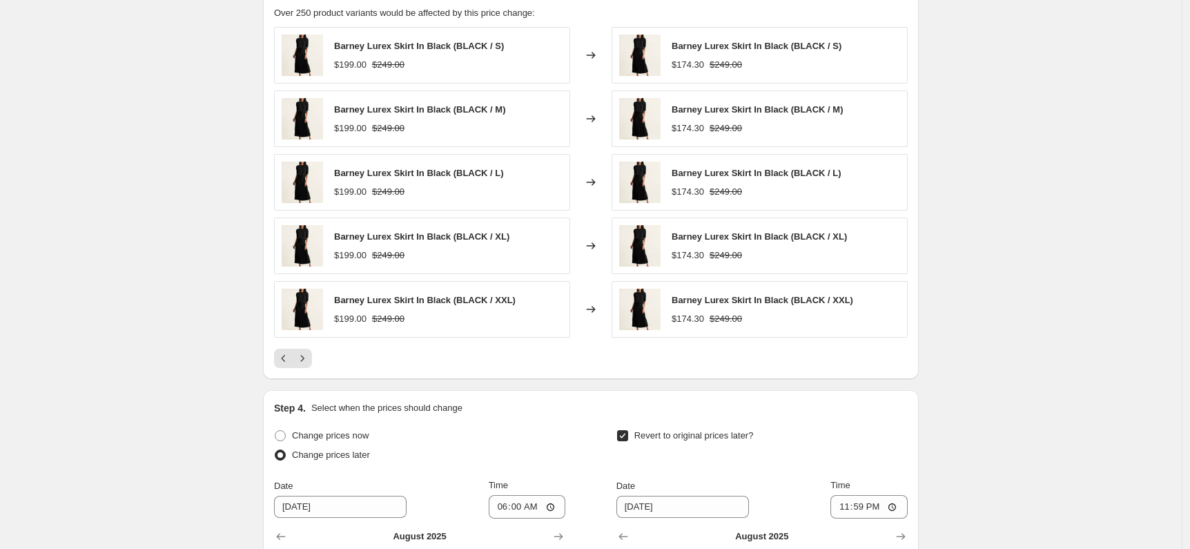
scroll to position [960, 0]
click at [287, 353] on icon "Previous" at bounding box center [284, 359] width 14 height 14
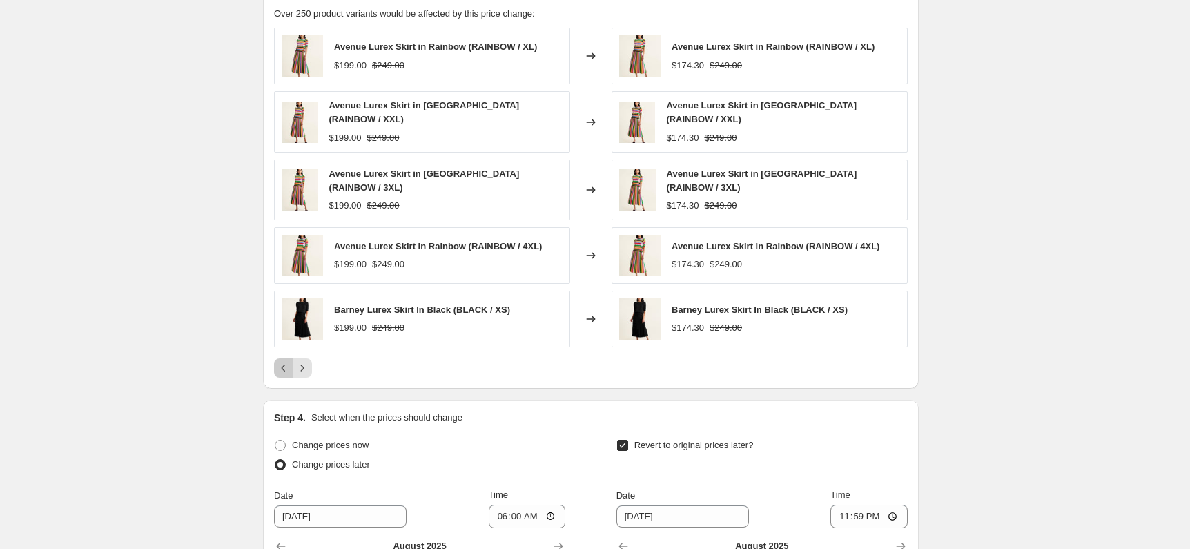
click at [286, 366] on button "Previous" at bounding box center [283, 367] width 19 height 19
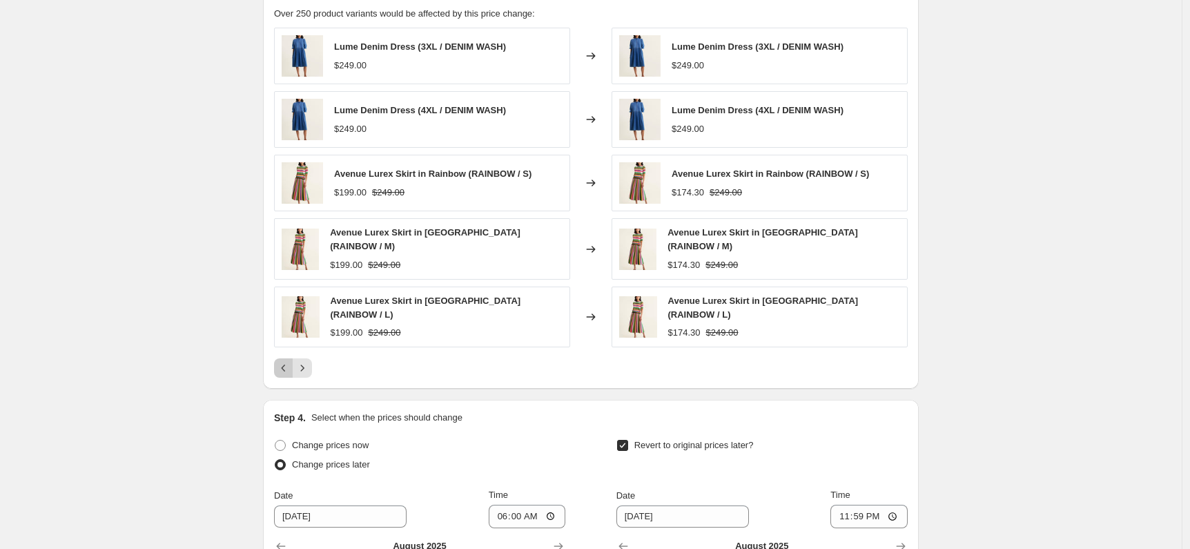
click at [290, 361] on icon "Previous" at bounding box center [284, 368] width 14 height 14
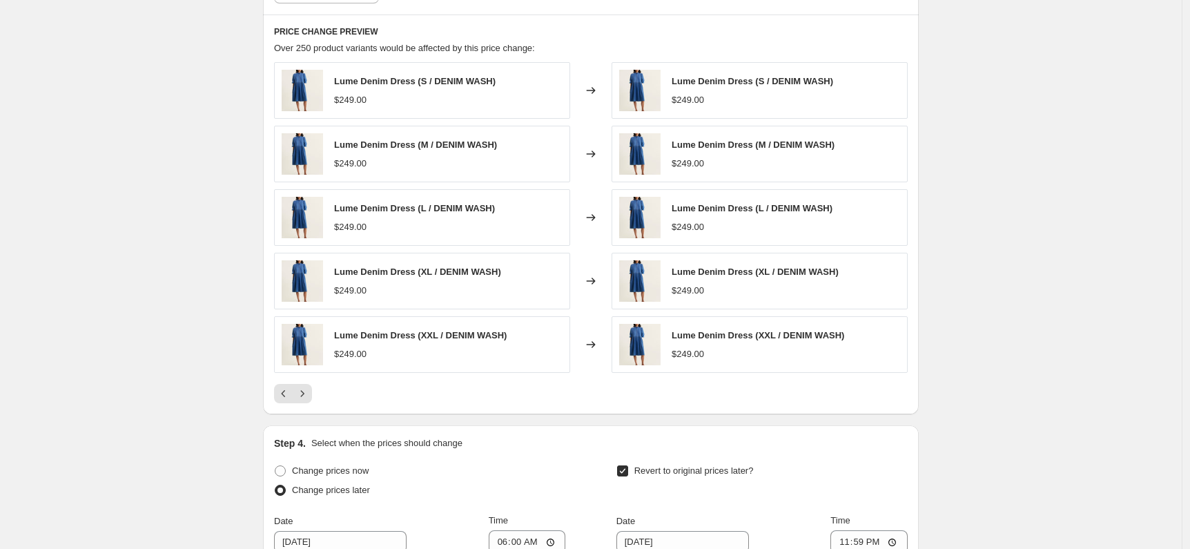
scroll to position [845, 0]
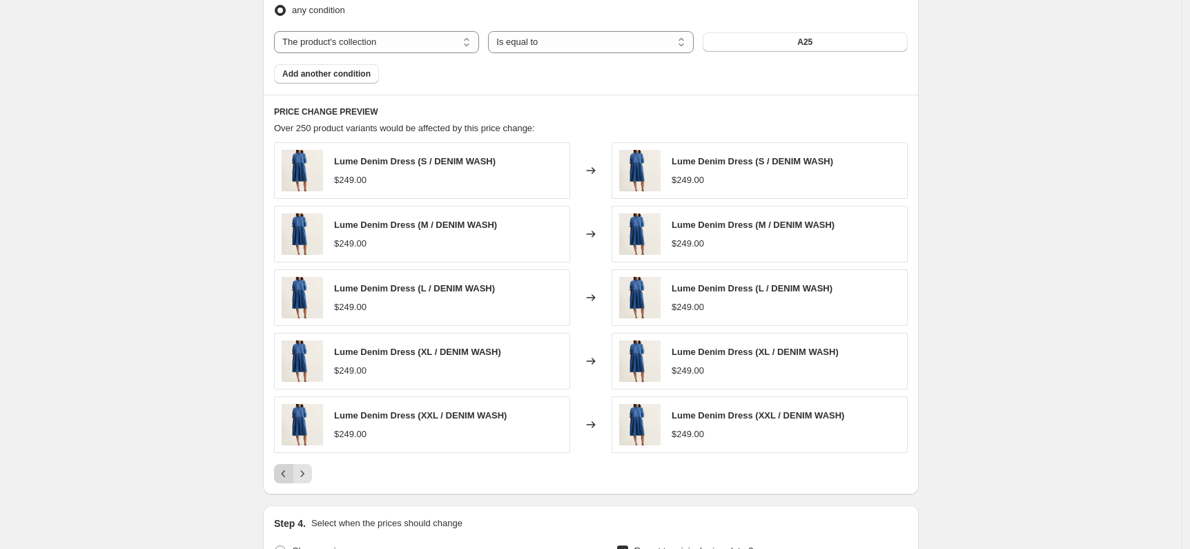
click at [285, 467] on button "Previous" at bounding box center [283, 473] width 19 height 19
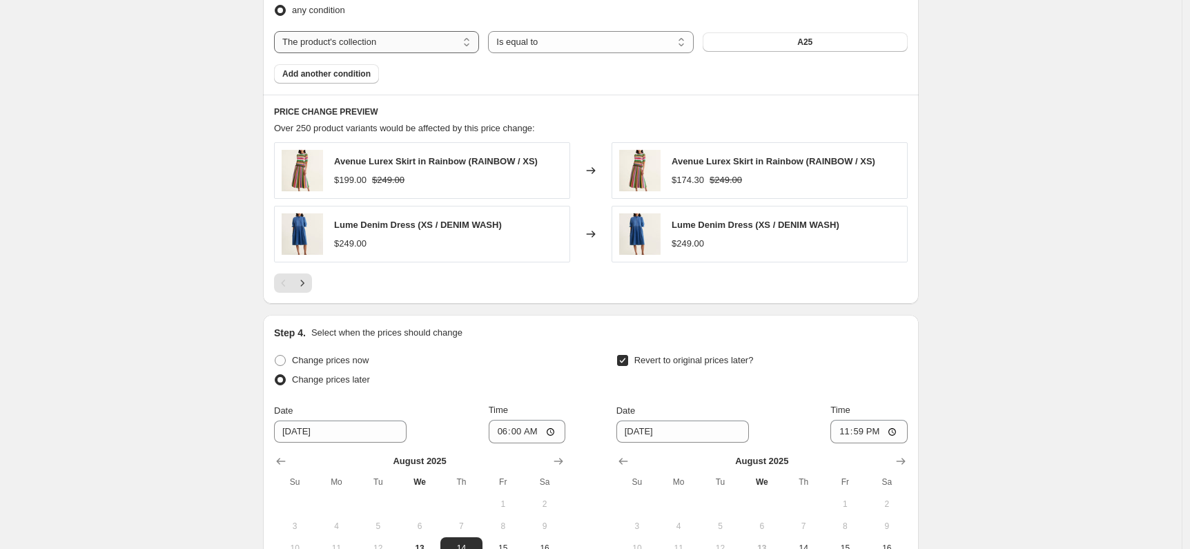
click at [440, 48] on select "The product The product's collection The product's tag The product's vendor The…" at bounding box center [376, 42] width 205 height 22
click at [661, 39] on select "Is equal to Is not equal to" at bounding box center [590, 42] width 205 height 22
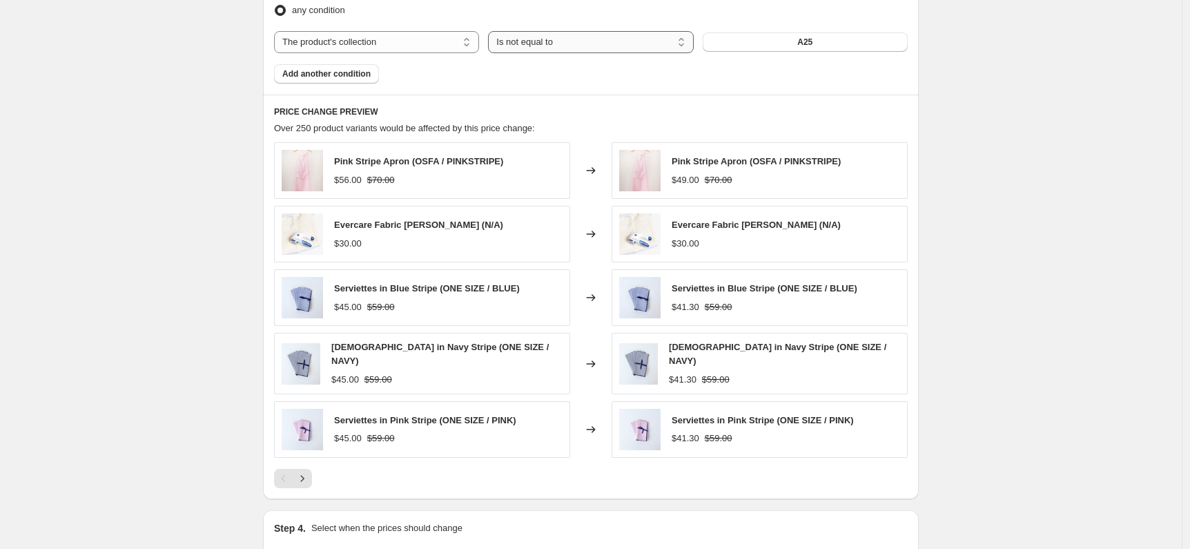
click at [630, 42] on select "Is equal to Is not equal to" at bounding box center [590, 42] width 205 height 22
select select "equal"
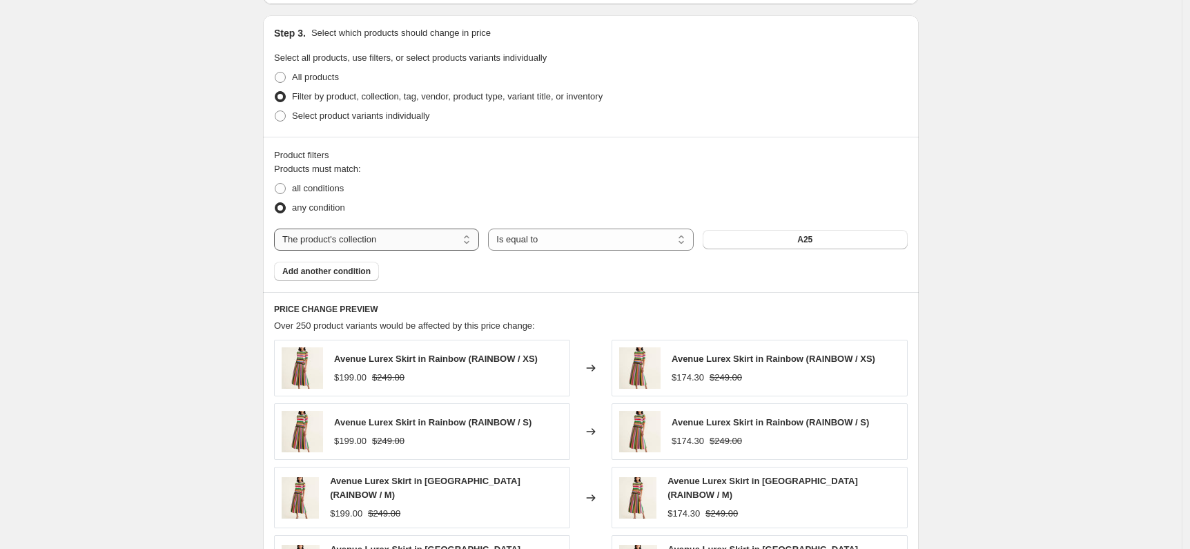
scroll to position [623, 0]
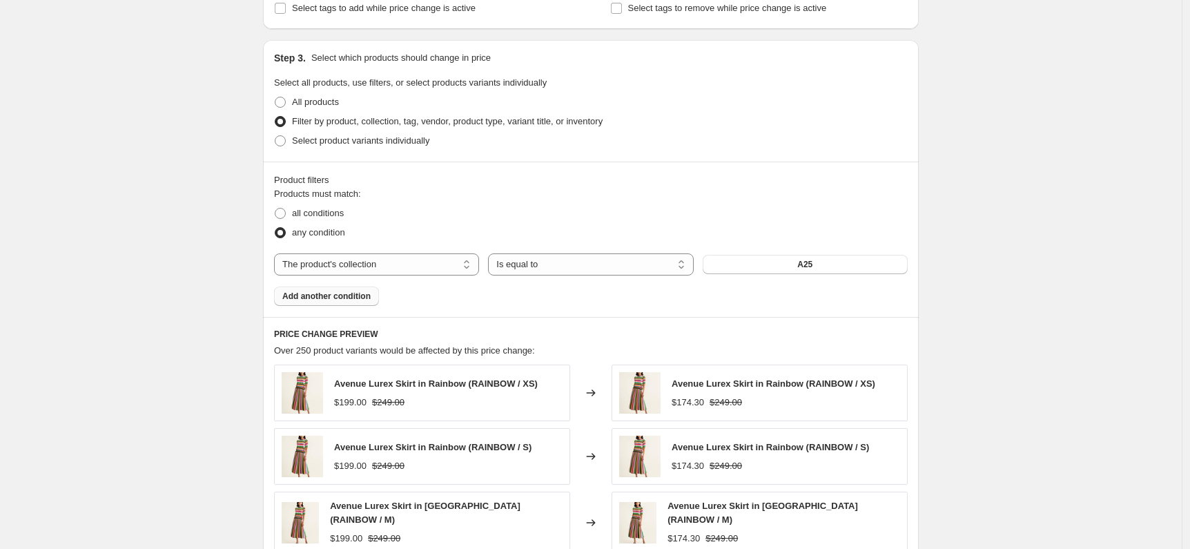
click at [369, 299] on span "Add another condition" at bounding box center [326, 296] width 88 height 11
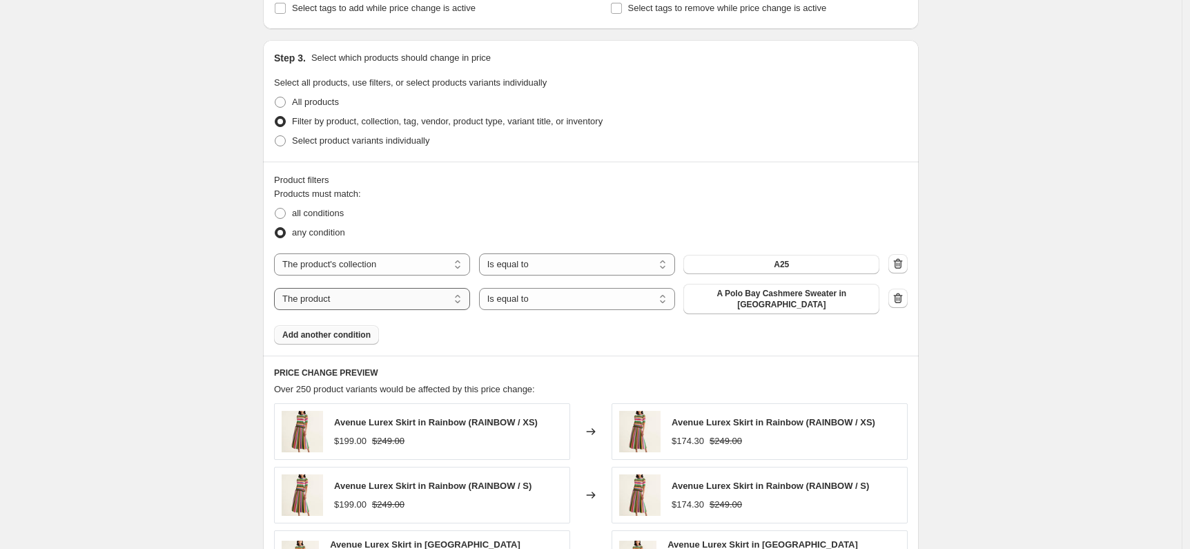
click at [377, 296] on select "The product The product's collection The product's tag The product's vendor The…" at bounding box center [372, 299] width 196 height 22
click at [903, 297] on icon "button" at bounding box center [898, 298] width 14 height 14
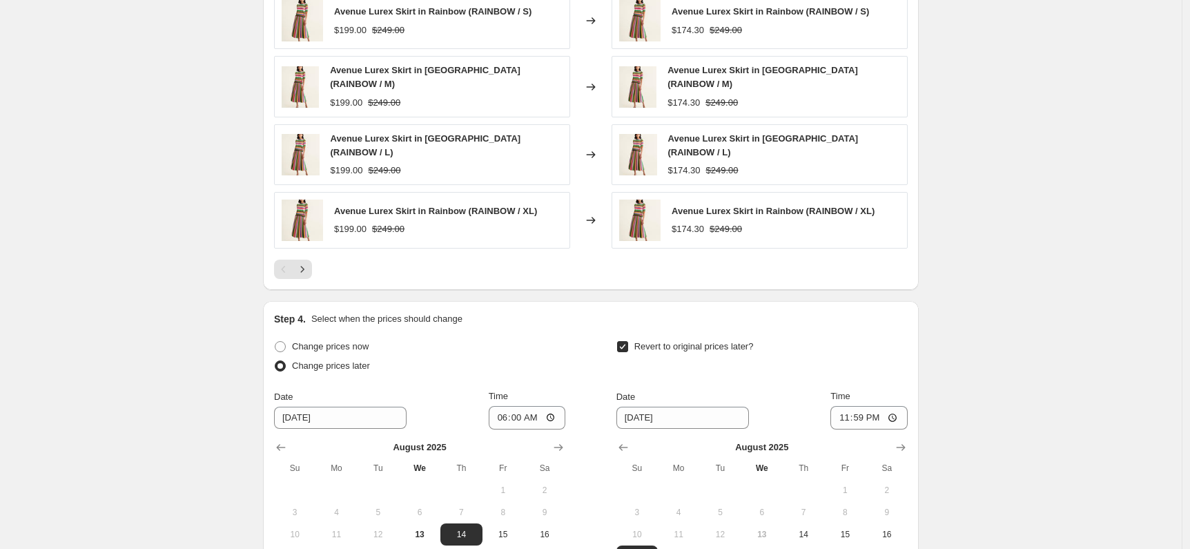
scroll to position [1087, 0]
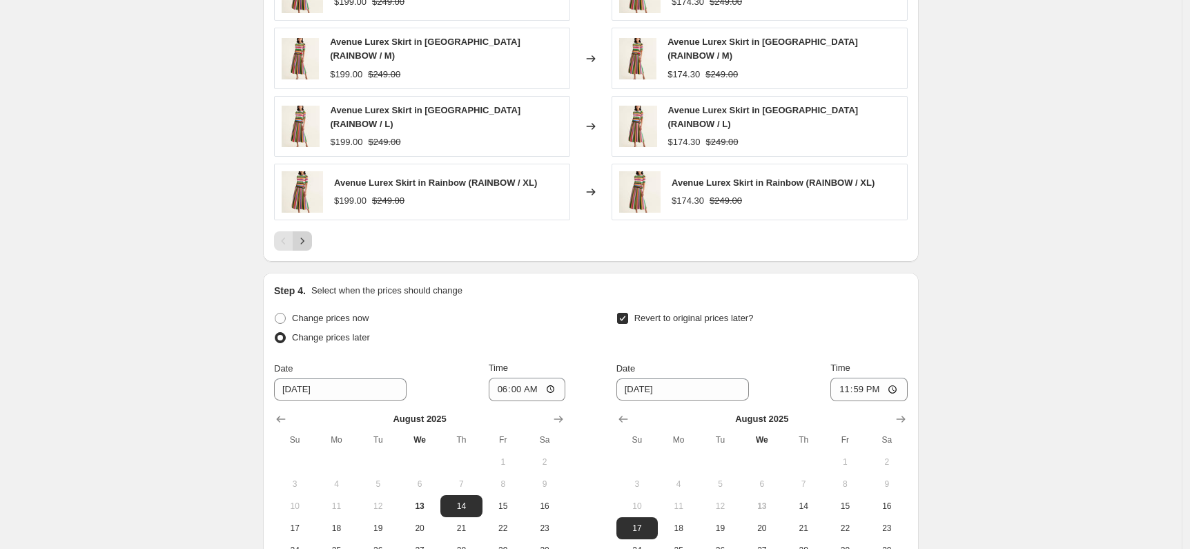
click at [304, 234] on icon "Next" at bounding box center [302, 241] width 14 height 14
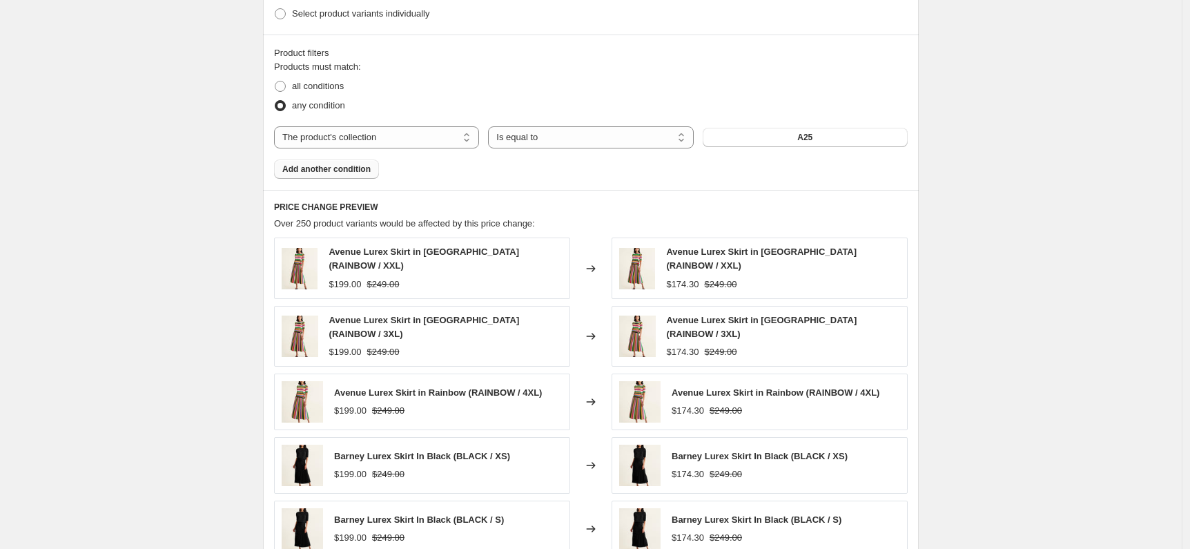
scroll to position [834, 0]
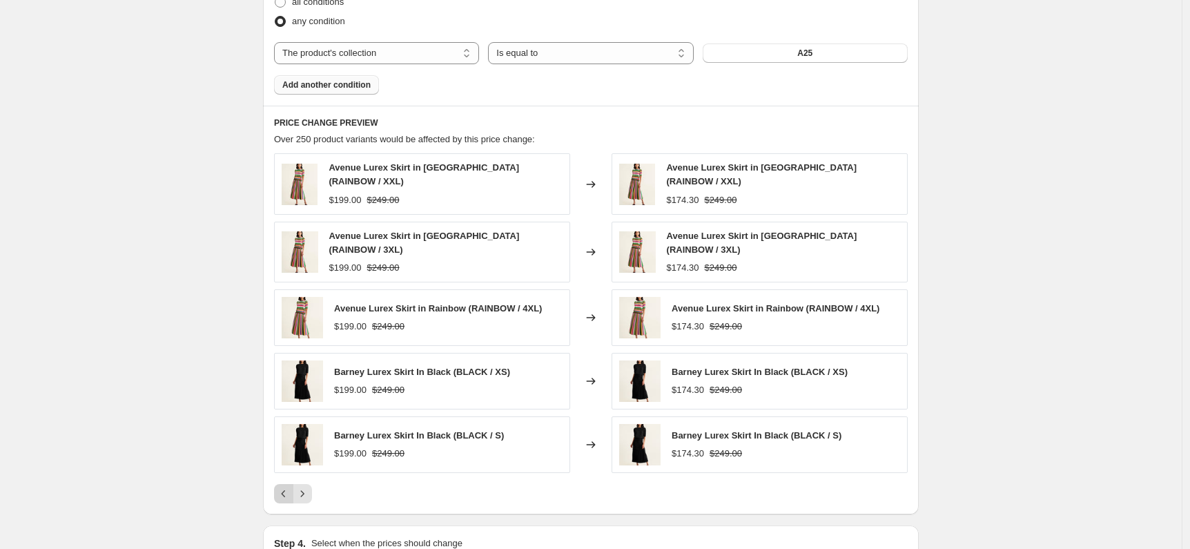
click at [286, 490] on icon "Previous" at bounding box center [284, 493] width 4 height 7
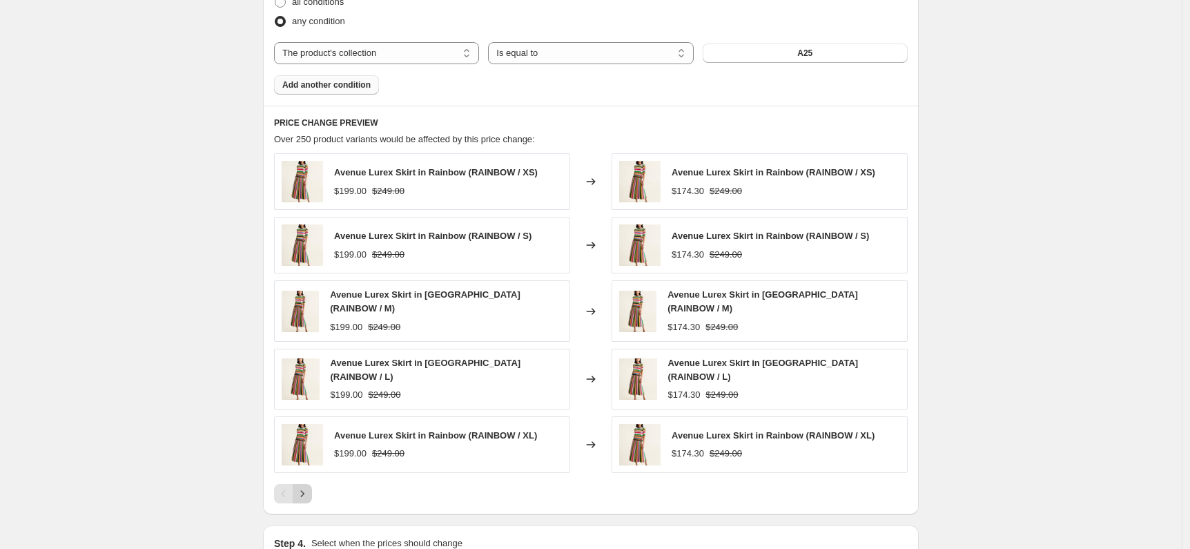
click at [309, 487] on icon "Next" at bounding box center [302, 494] width 14 height 14
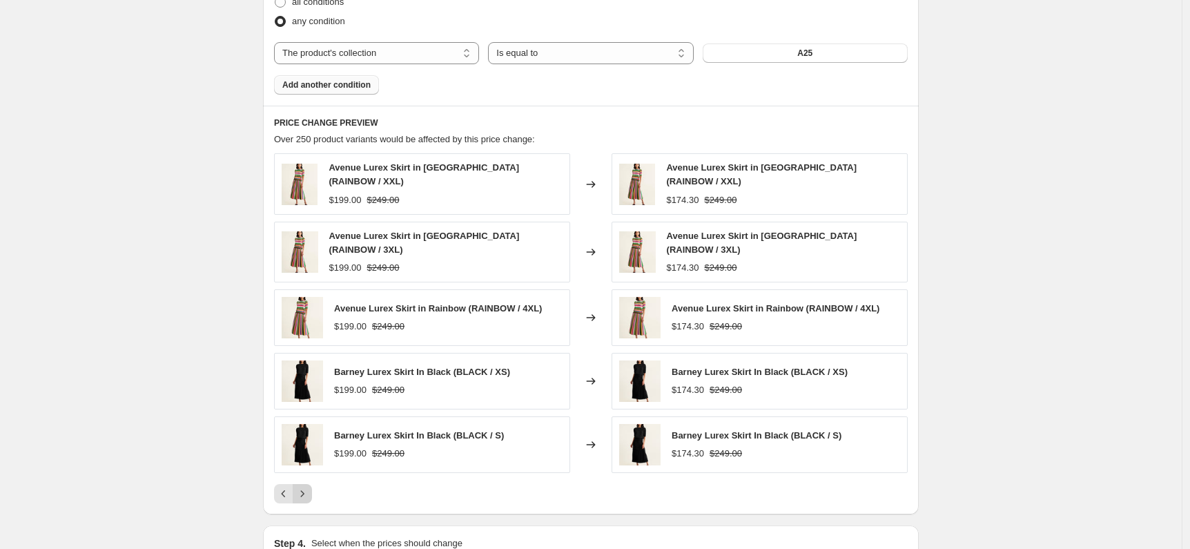
click at [312, 492] on button "Next" at bounding box center [302, 493] width 19 height 19
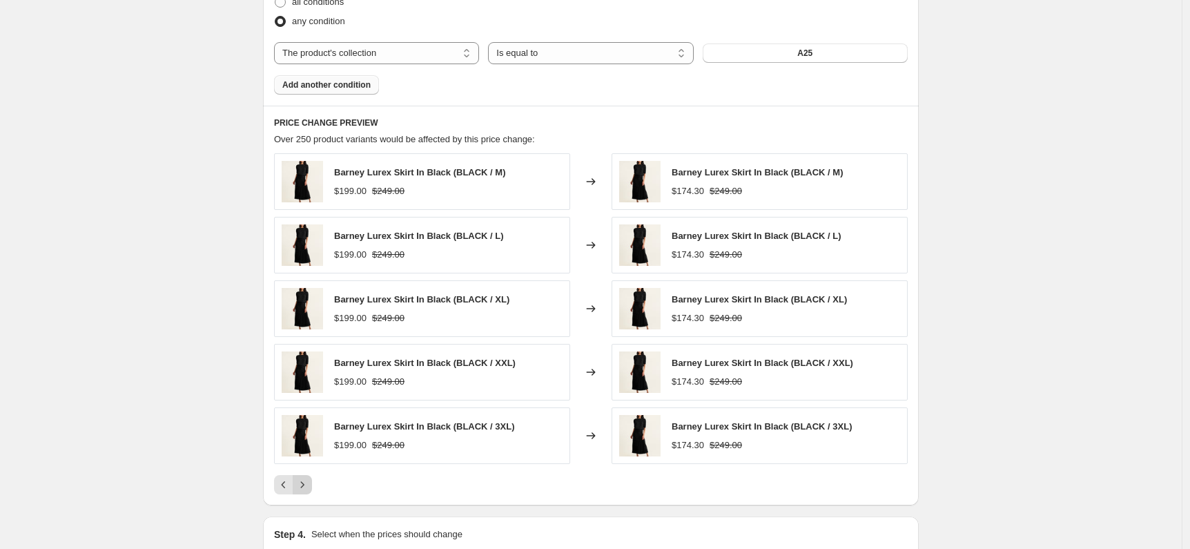
click at [312, 492] on button "Next" at bounding box center [302, 484] width 19 height 19
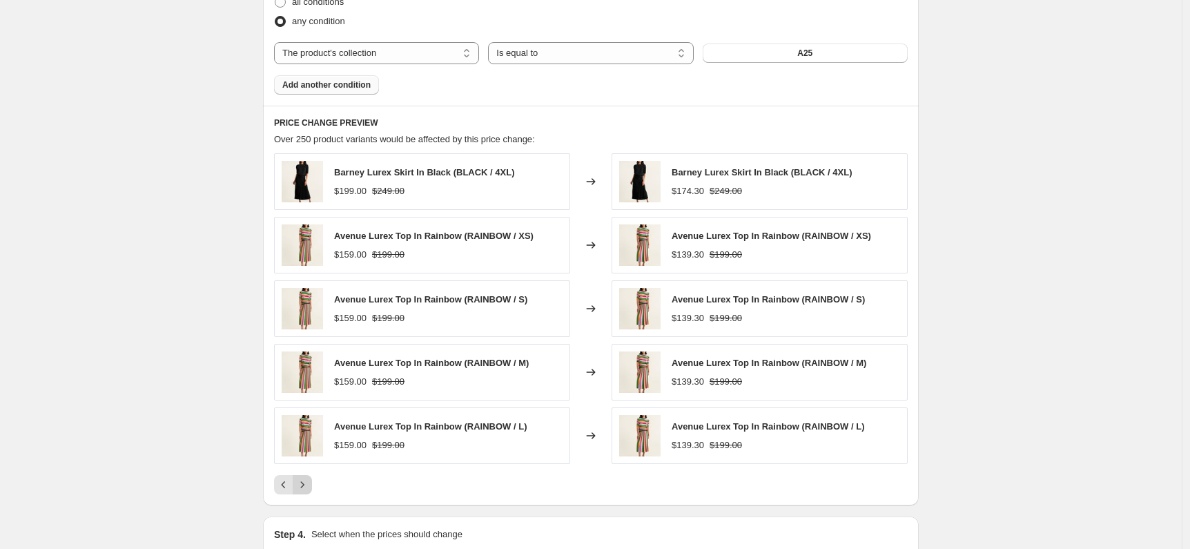
click at [312, 492] on button "Next" at bounding box center [302, 484] width 19 height 19
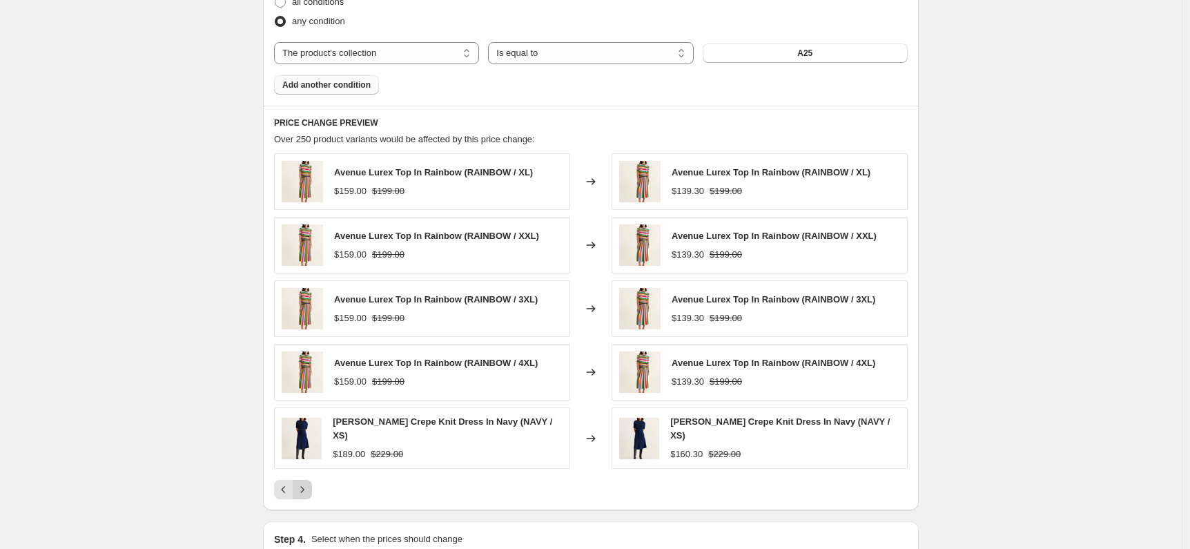
click at [312, 492] on button "Next" at bounding box center [302, 489] width 19 height 19
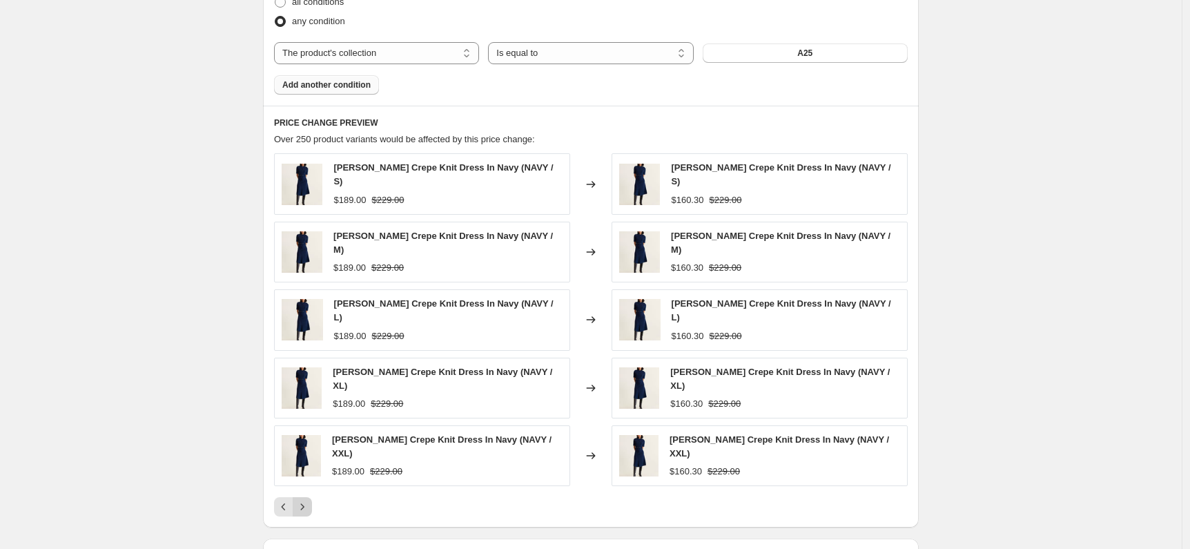
click at [312, 497] on button "Next" at bounding box center [302, 506] width 19 height 19
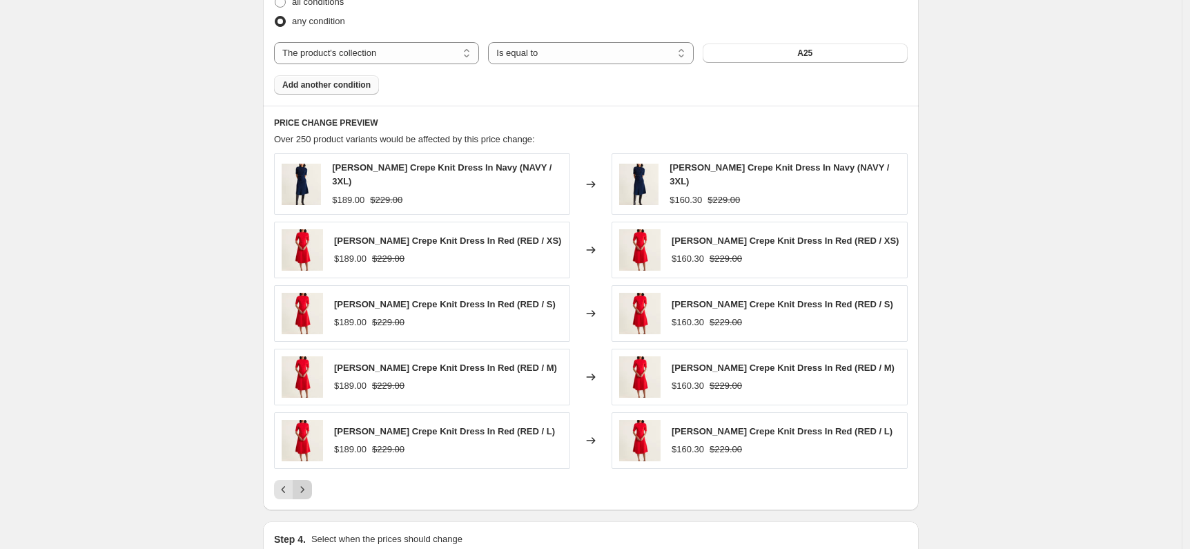
click at [312, 492] on button "Next" at bounding box center [302, 489] width 19 height 19
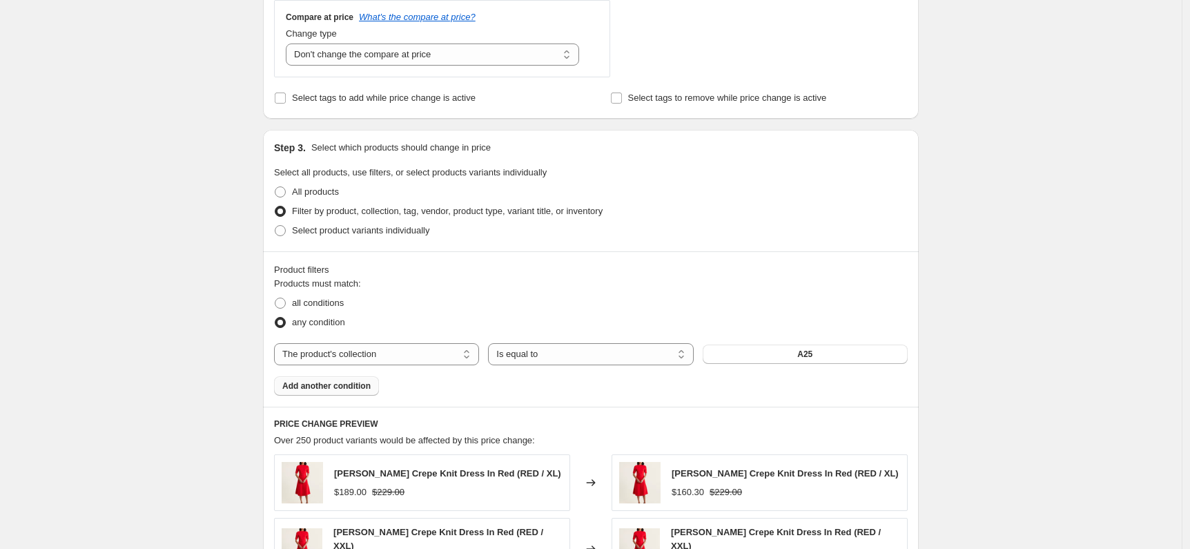
scroll to position [997, 0]
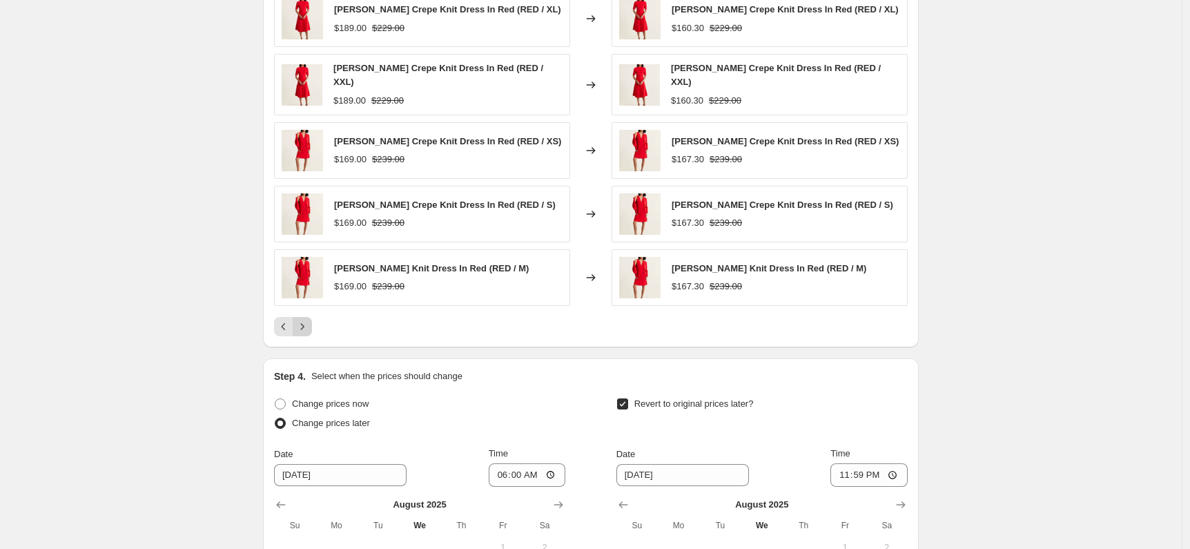
click at [304, 325] on icon "Next" at bounding box center [302, 327] width 14 height 14
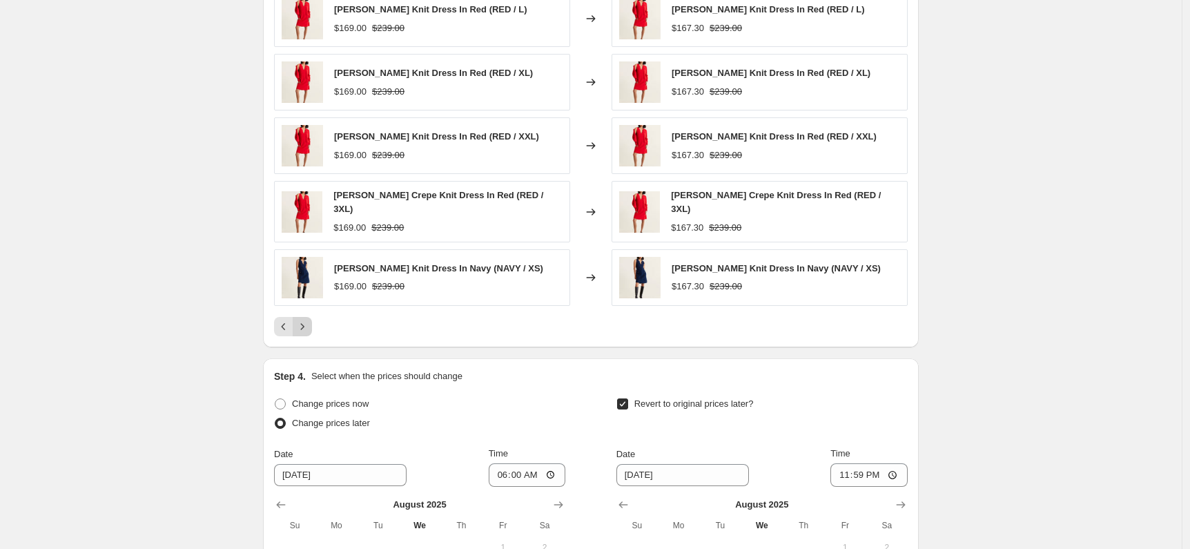
click at [305, 325] on icon "Next" at bounding box center [302, 327] width 14 height 14
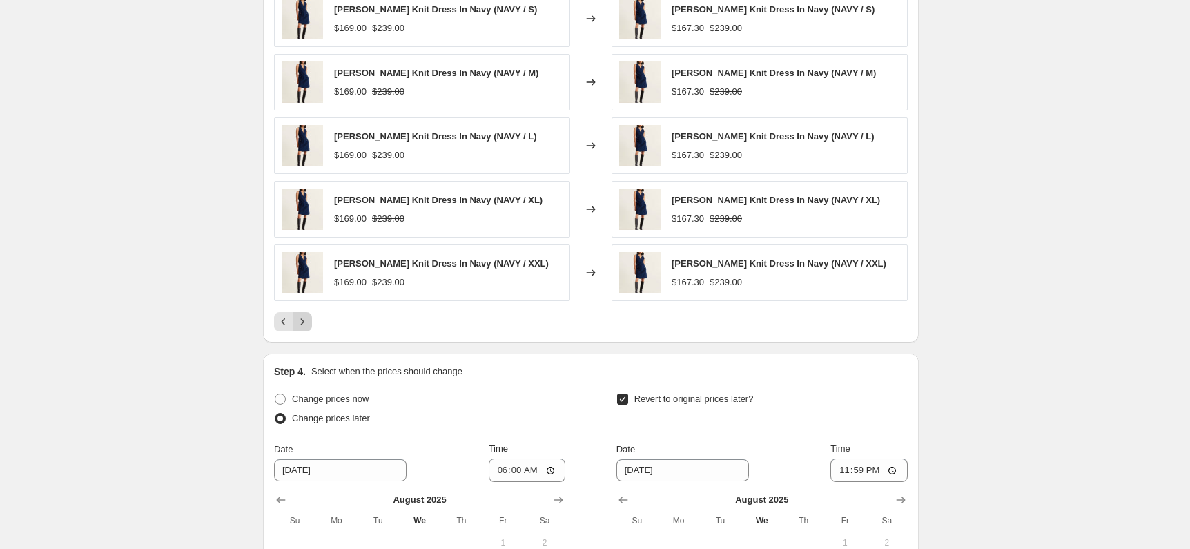
click at [305, 325] on icon "Next" at bounding box center [302, 322] width 14 height 14
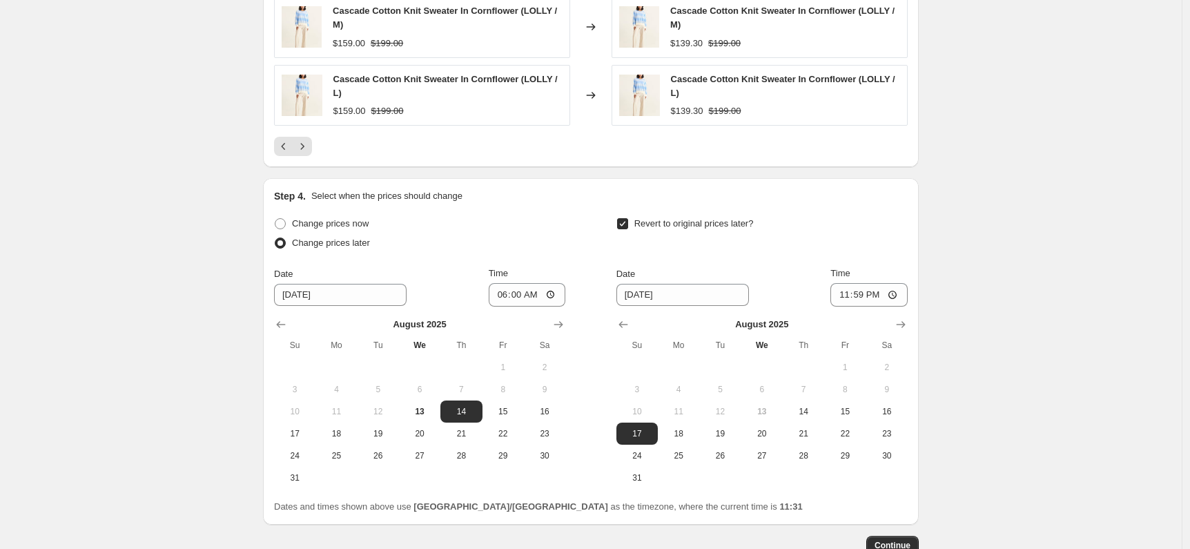
scroll to position [1281, 0]
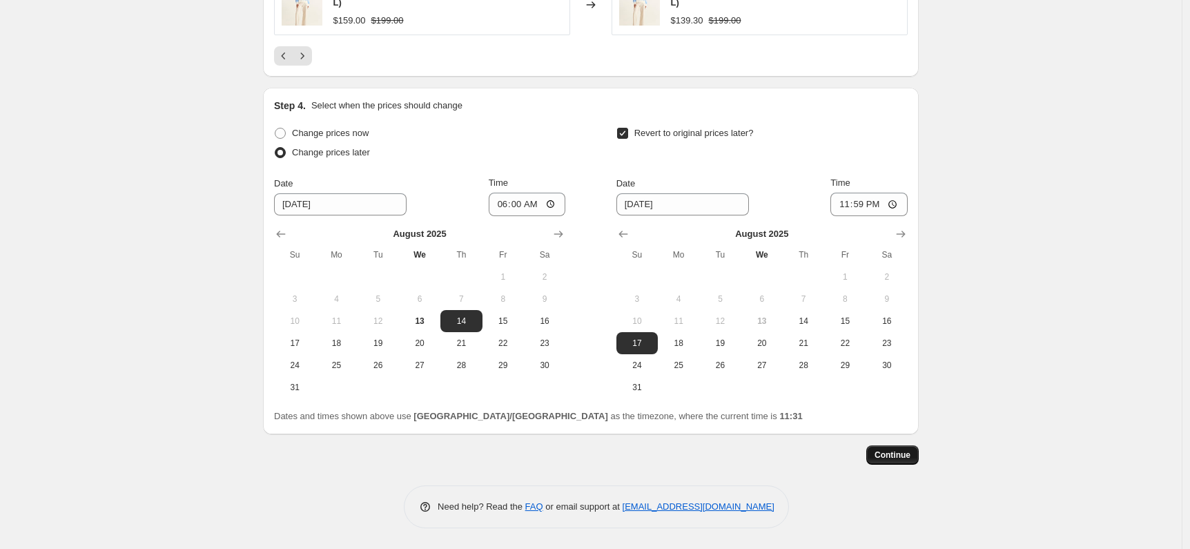
click at [900, 458] on span "Continue" at bounding box center [893, 454] width 36 height 11
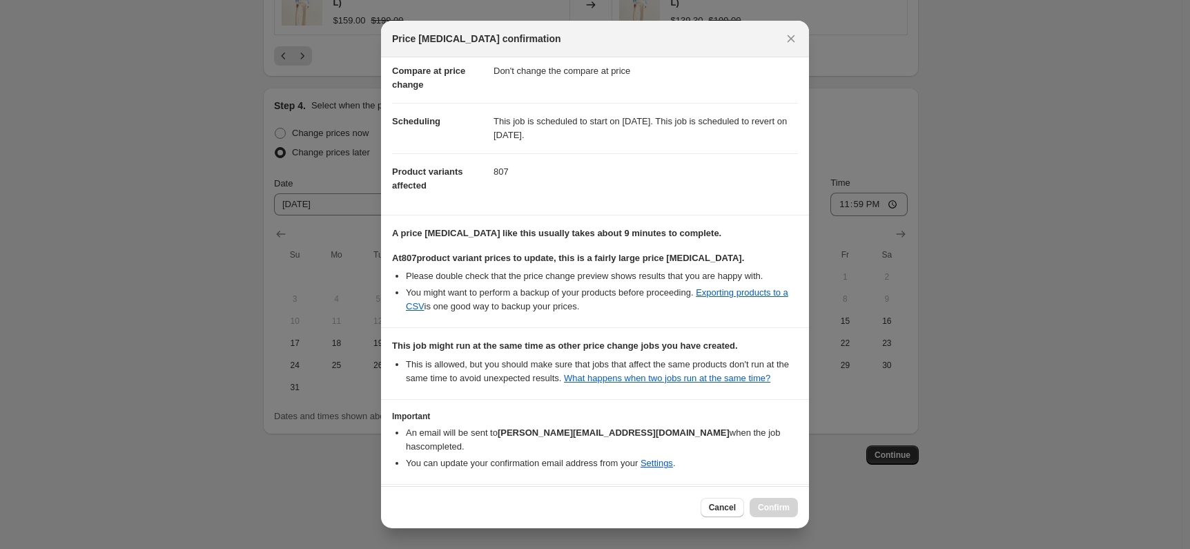
scroll to position [133, 0]
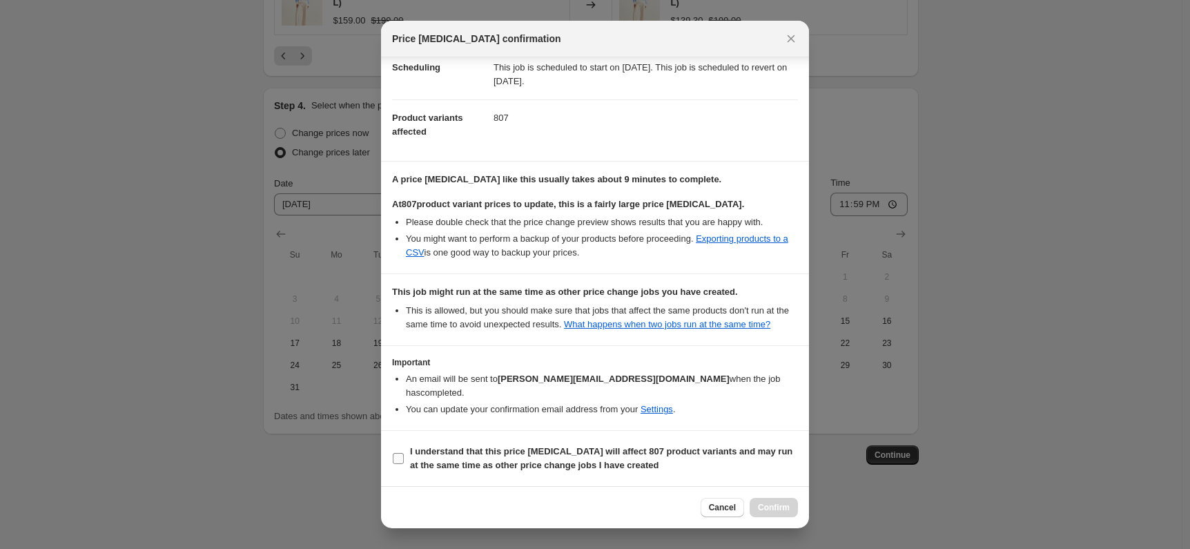
click at [439, 452] on b "I understand that this price [MEDICAL_DATA] will affect 807 product variants an…" at bounding box center [601, 458] width 382 height 24
click at [404, 453] on input "I understand that this price [MEDICAL_DATA] will affect 807 product variants an…" at bounding box center [398, 458] width 11 height 11
checkbox input "true"
click at [779, 505] on span "Confirm" at bounding box center [774, 507] width 32 height 11
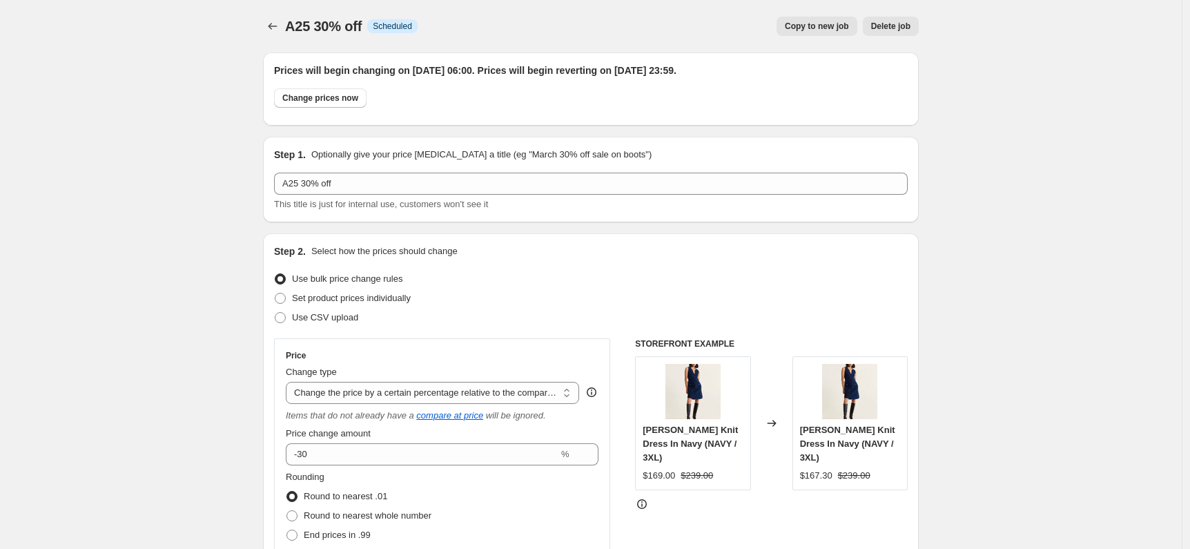
scroll to position [1281, 0]
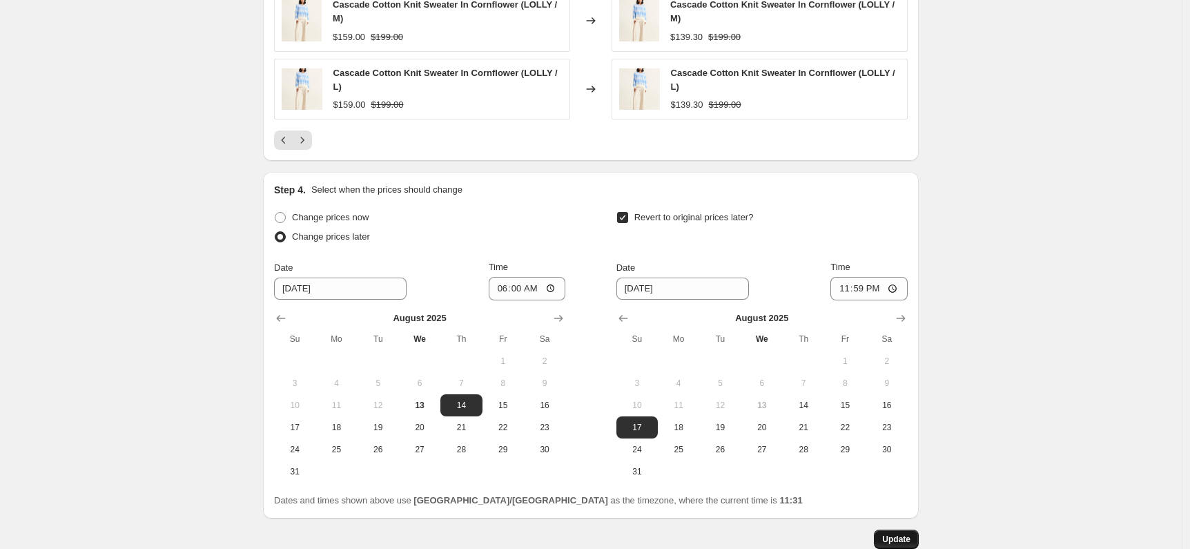
click at [893, 536] on span "Update" at bounding box center [896, 539] width 28 height 11
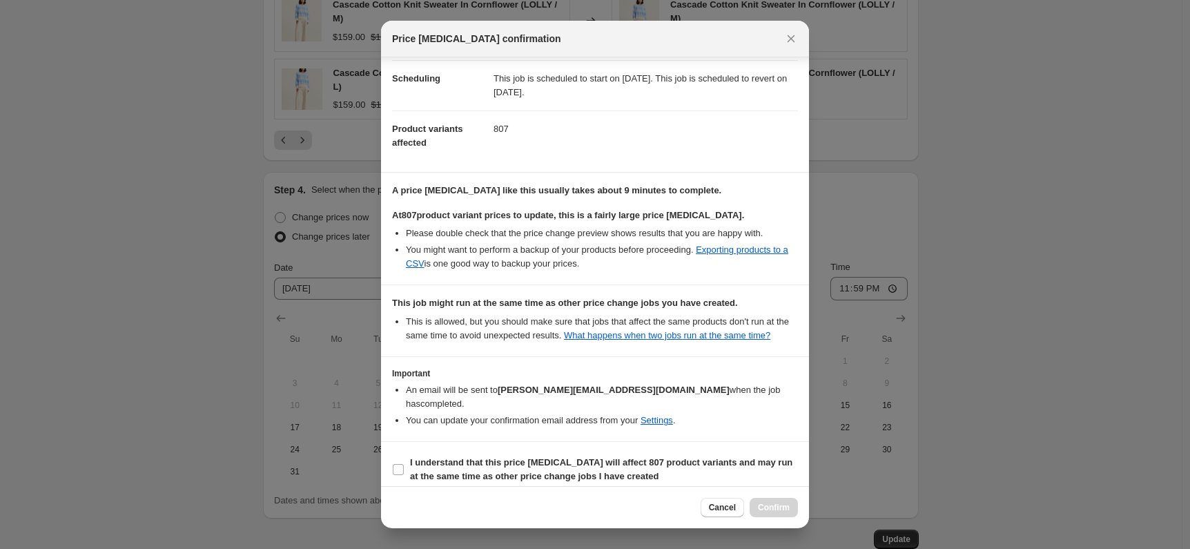
scroll to position [133, 0]
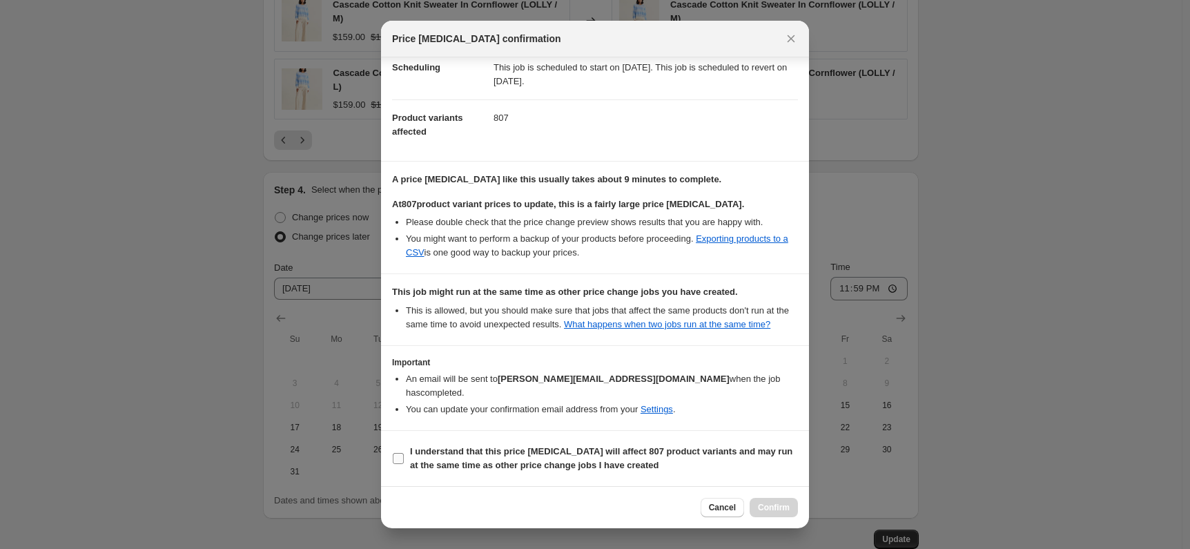
click at [528, 450] on b "I understand that this price [MEDICAL_DATA] will affect 807 product variants an…" at bounding box center [601, 458] width 382 height 24
click at [404, 453] on input "I understand that this price [MEDICAL_DATA] will affect 807 product variants an…" at bounding box center [398, 458] width 11 height 11
checkbox input "true"
click at [776, 505] on span "Confirm" at bounding box center [774, 507] width 32 height 11
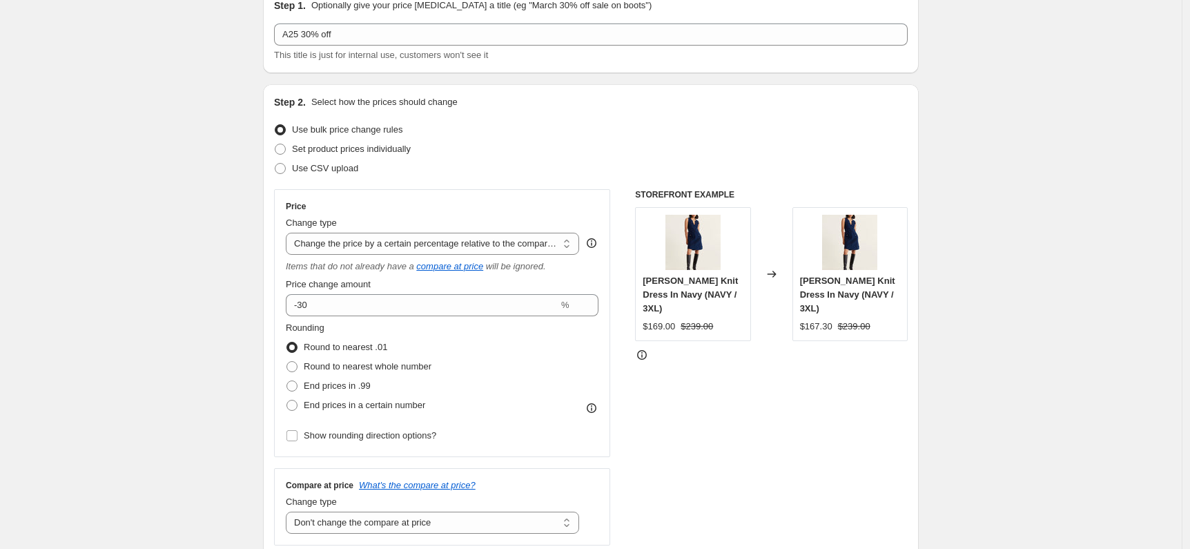
scroll to position [0, 0]
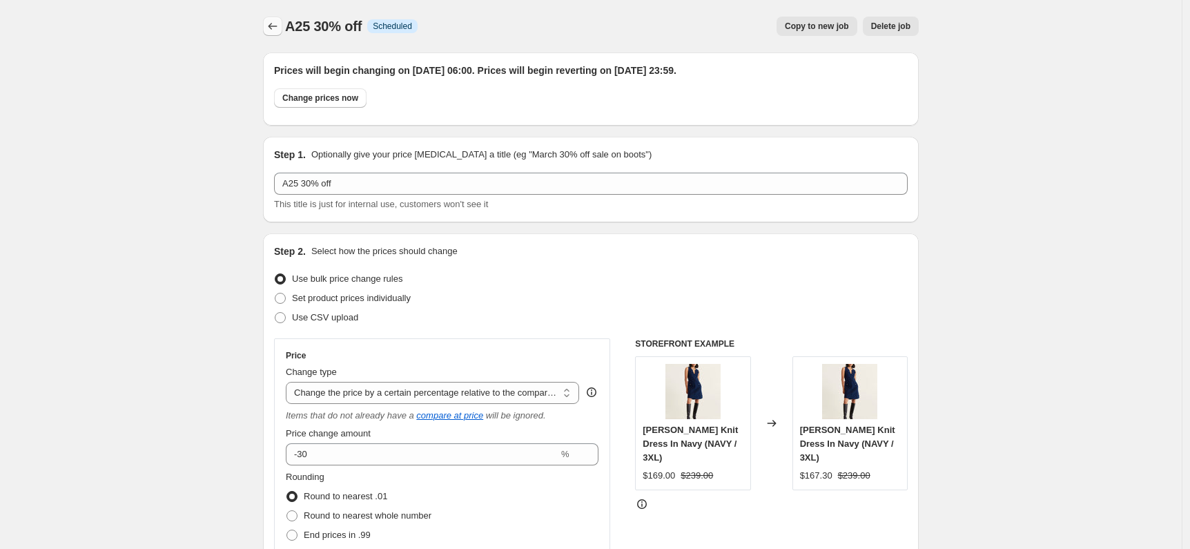
click at [272, 23] on icon "Price change jobs" at bounding box center [273, 26] width 14 height 14
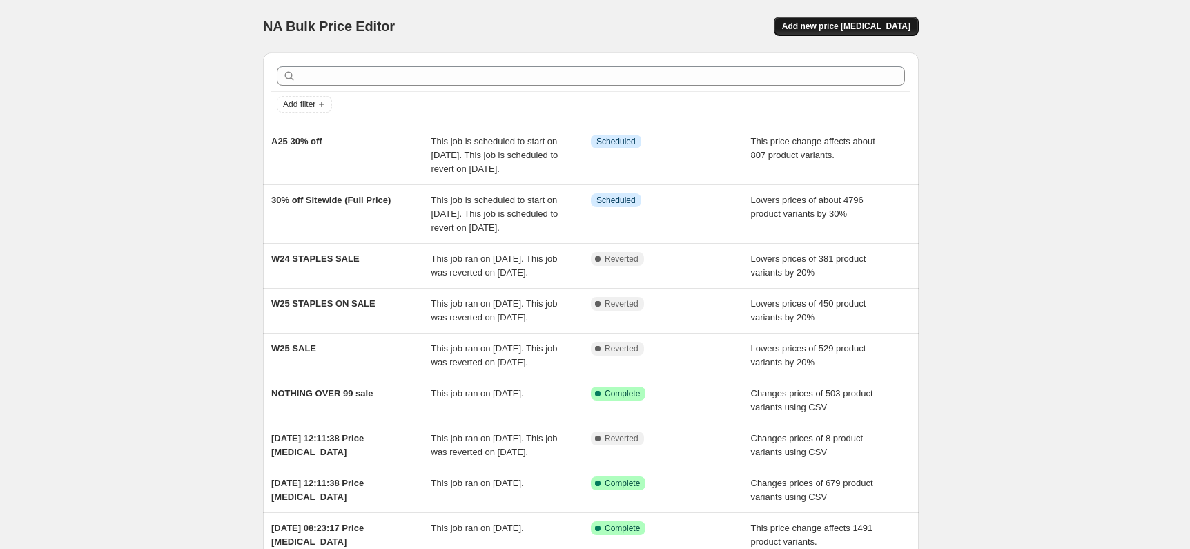
click at [839, 27] on span "Add new price [MEDICAL_DATA]" at bounding box center [846, 26] width 128 height 11
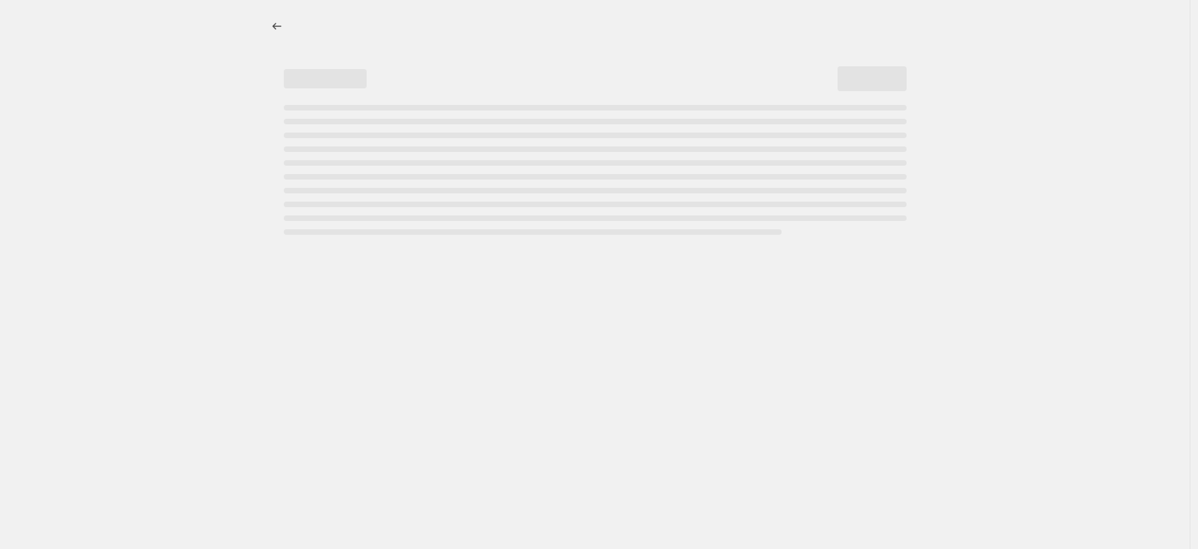
select select "percentage"
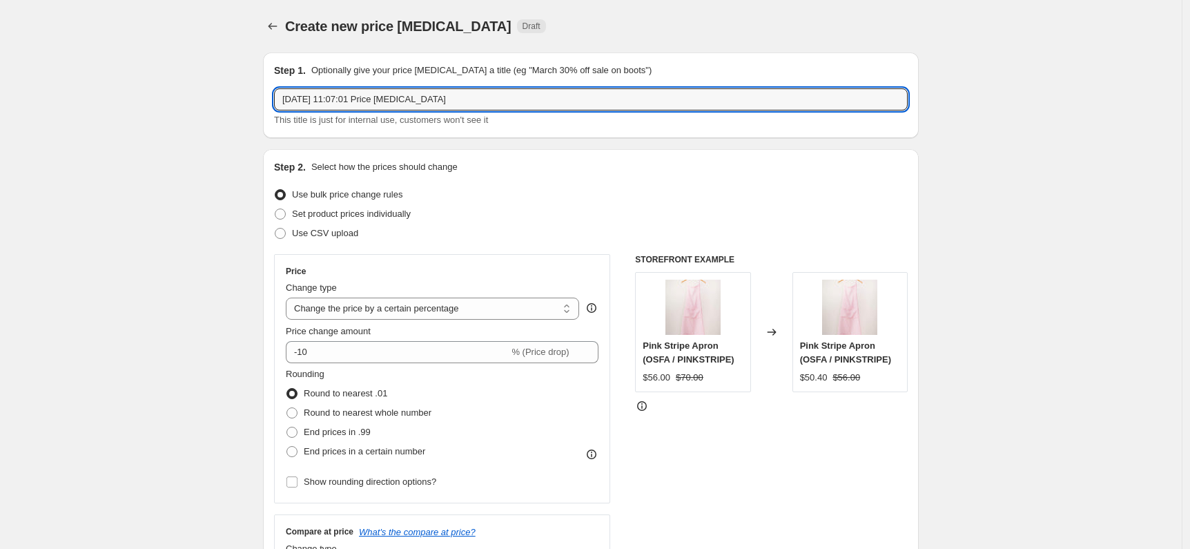
drag, startPoint x: 477, startPoint y: 94, endPoint x: 228, endPoint y: 49, distance: 253.2
type input "w24 30% off sitewide"
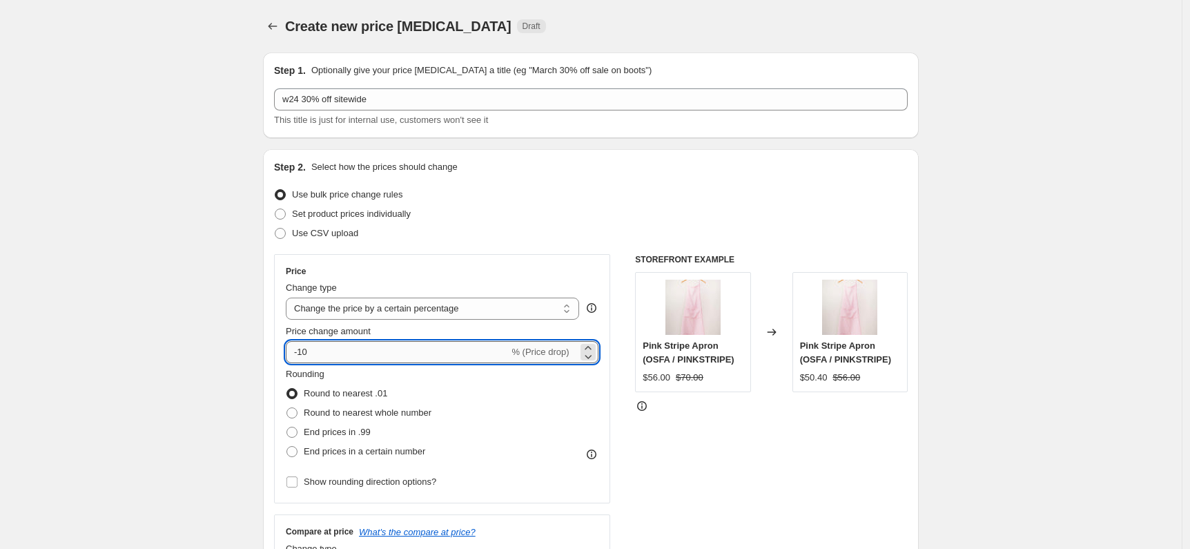
drag, startPoint x: 339, startPoint y: 358, endPoint x: 304, endPoint y: 358, distance: 34.5
click at [304, 358] on input "-10" at bounding box center [397, 352] width 223 height 22
click at [405, 353] on input "-10" at bounding box center [397, 352] width 223 height 22
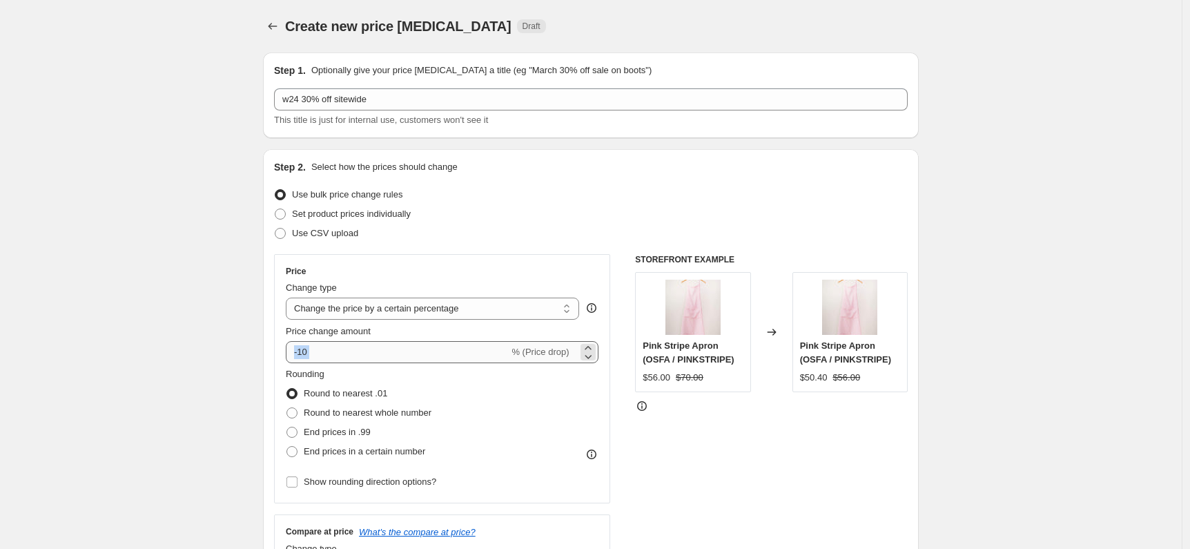
drag, startPoint x: 338, startPoint y: 364, endPoint x: 309, endPoint y: 357, distance: 29.3
click at [309, 357] on div "Price Change type Change the price to a certain amount Change the price by a ce…" at bounding box center [442, 379] width 313 height 226
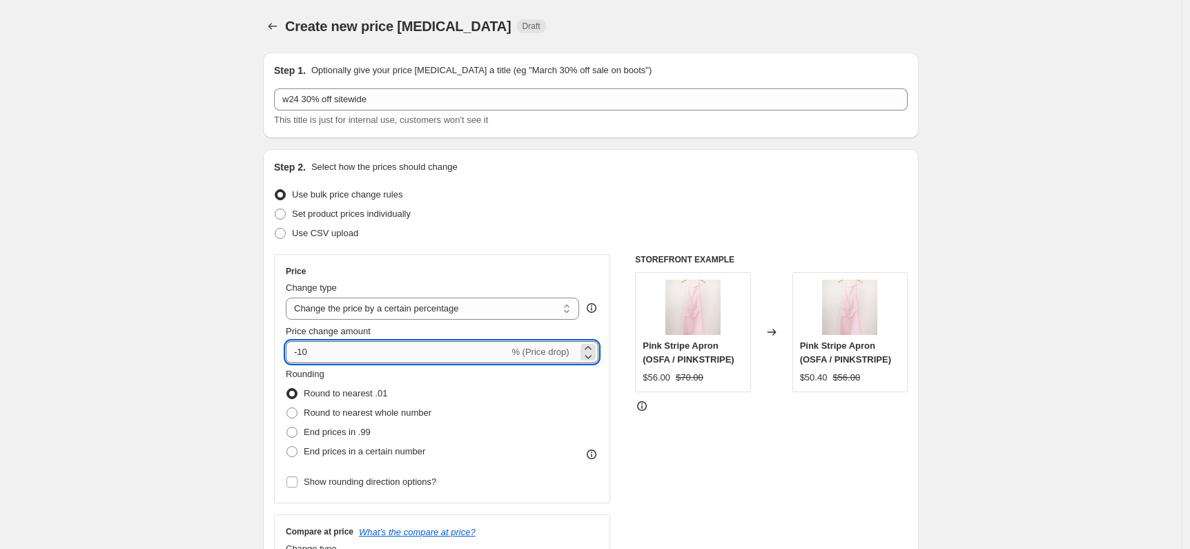
drag, startPoint x: 303, startPoint y: 353, endPoint x: 366, endPoint y: 352, distance: 62.8
click at [366, 352] on input "-10" at bounding box center [397, 352] width 223 height 22
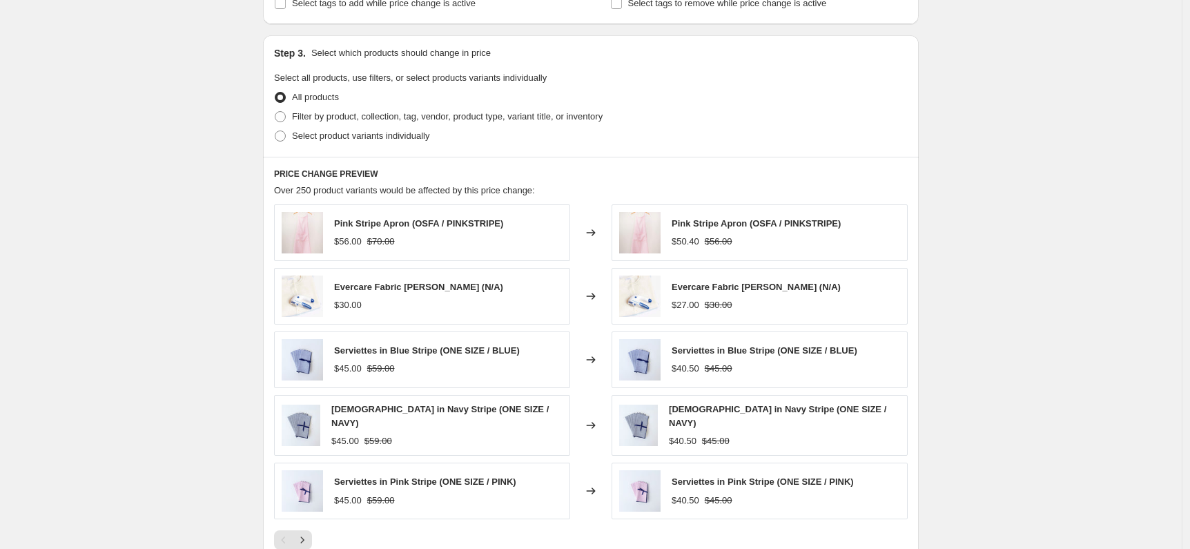
scroll to position [414, 0]
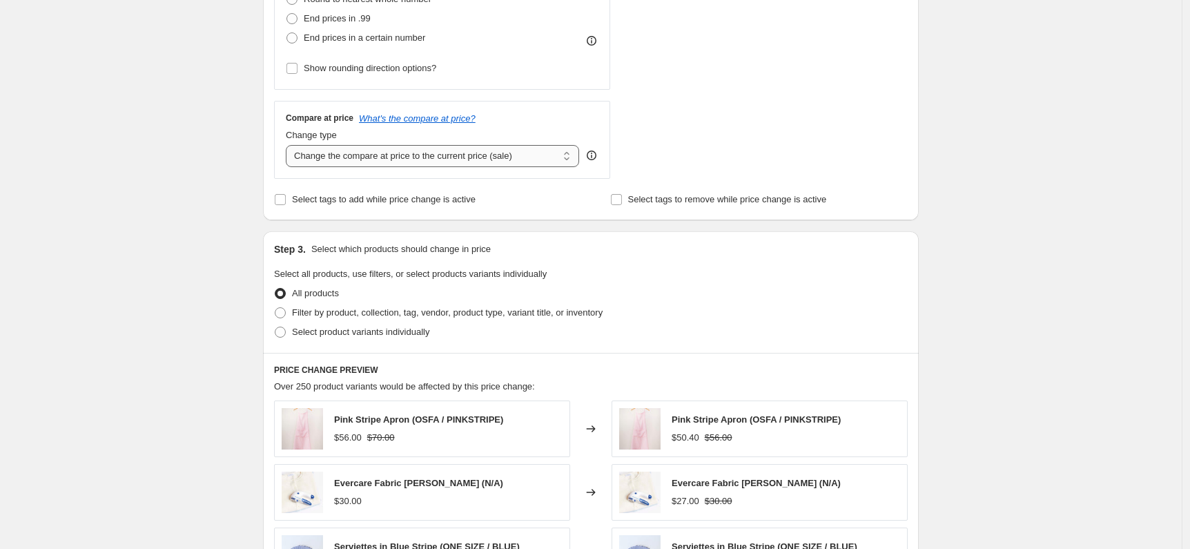
type input "-30"
click at [436, 163] on select "Change the compare at price to the current price (sale) Change the compare at p…" at bounding box center [432, 156] width 293 height 22
select select "no_change"
click at [289, 145] on select "Change the compare at price to the current price (sale) Change the compare at p…" at bounding box center [432, 156] width 293 height 22
click at [440, 318] on span "Filter by product, collection, tag, vendor, product type, variant title, or inv…" at bounding box center [447, 313] width 311 height 14
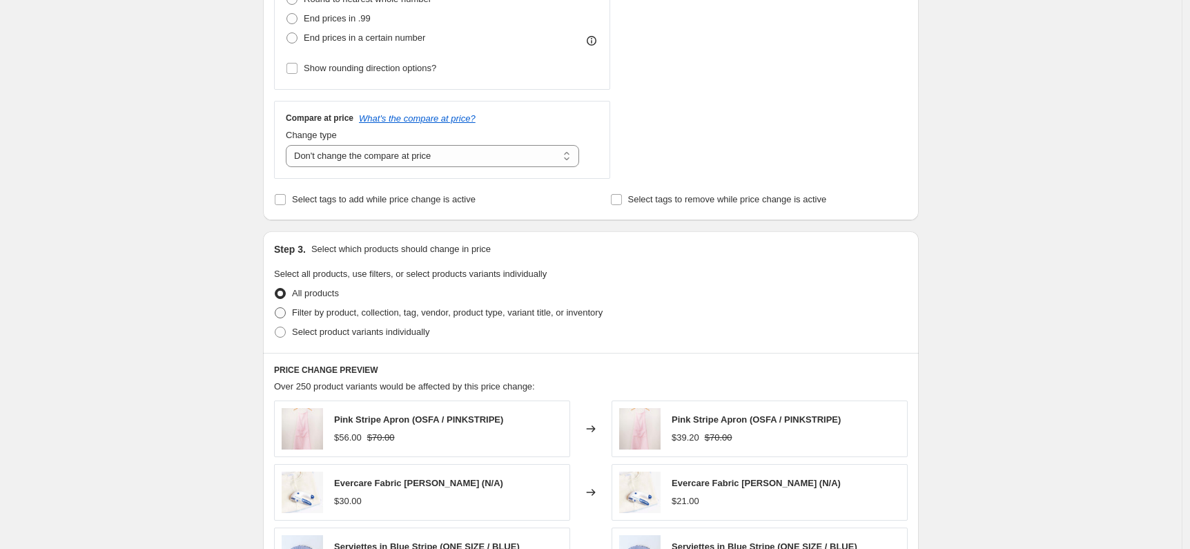
click at [275, 308] on input "Filter by product, collection, tag, vendor, product type, variant title, or inv…" at bounding box center [275, 307] width 1 height 1
radio input "true"
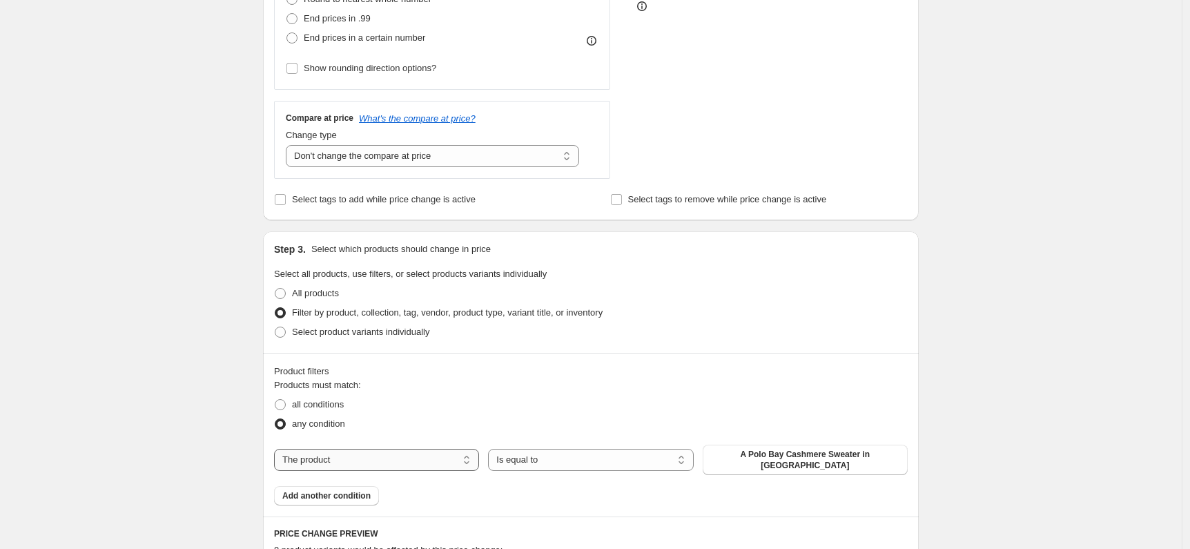
click at [388, 449] on select "The product The product's collection The product's tag The product's vendor The…" at bounding box center [376, 460] width 205 height 22
select select "collection"
click at [838, 447] on button "$100 OFF EDIT" at bounding box center [805, 455] width 205 height 19
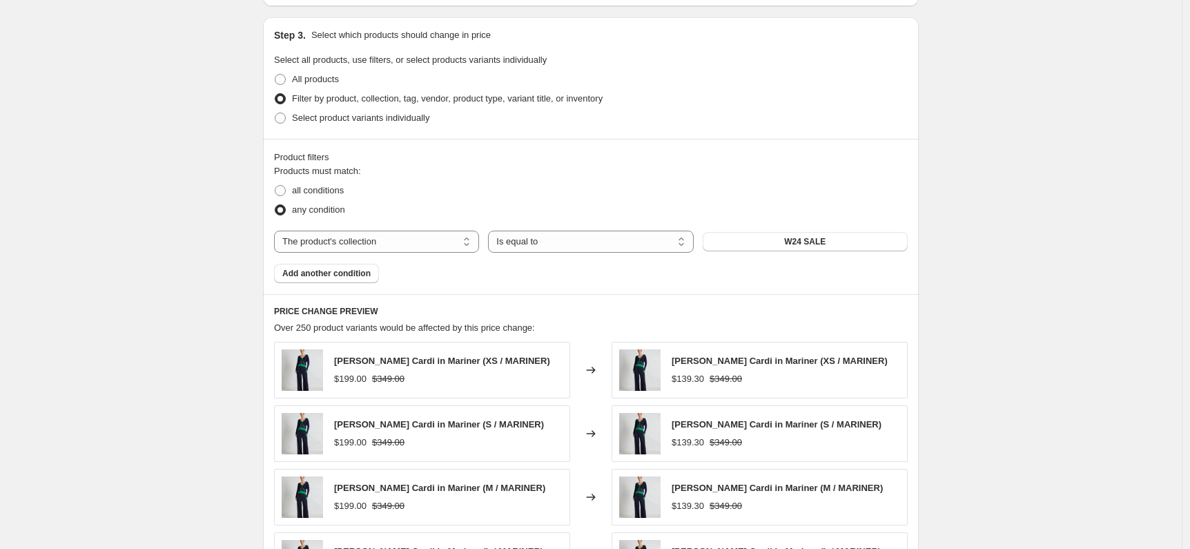
scroll to position [837, 0]
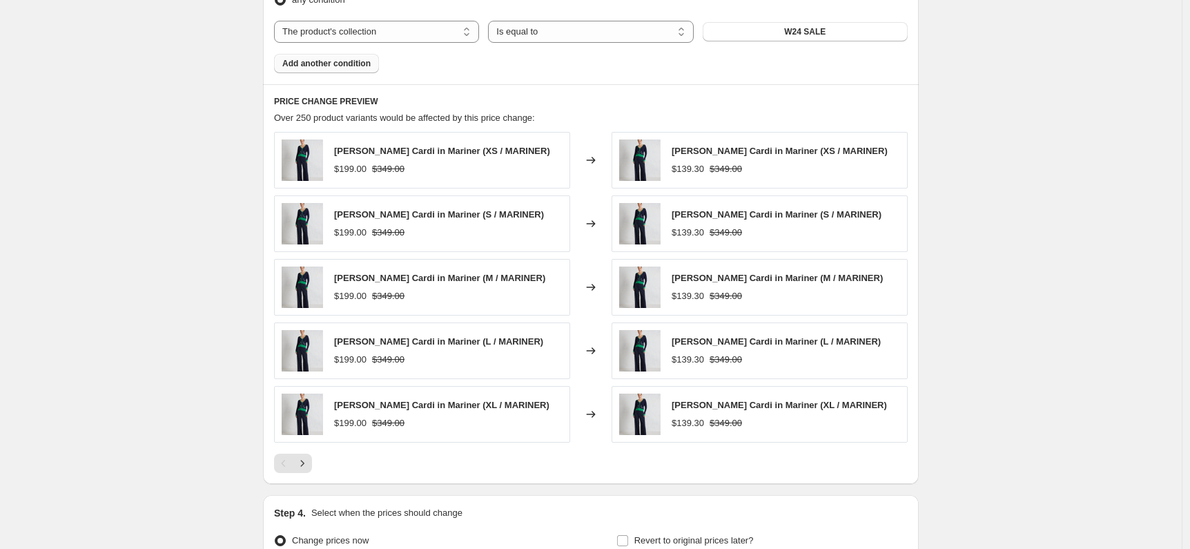
click at [348, 58] on span "Add another condition" at bounding box center [326, 63] width 88 height 11
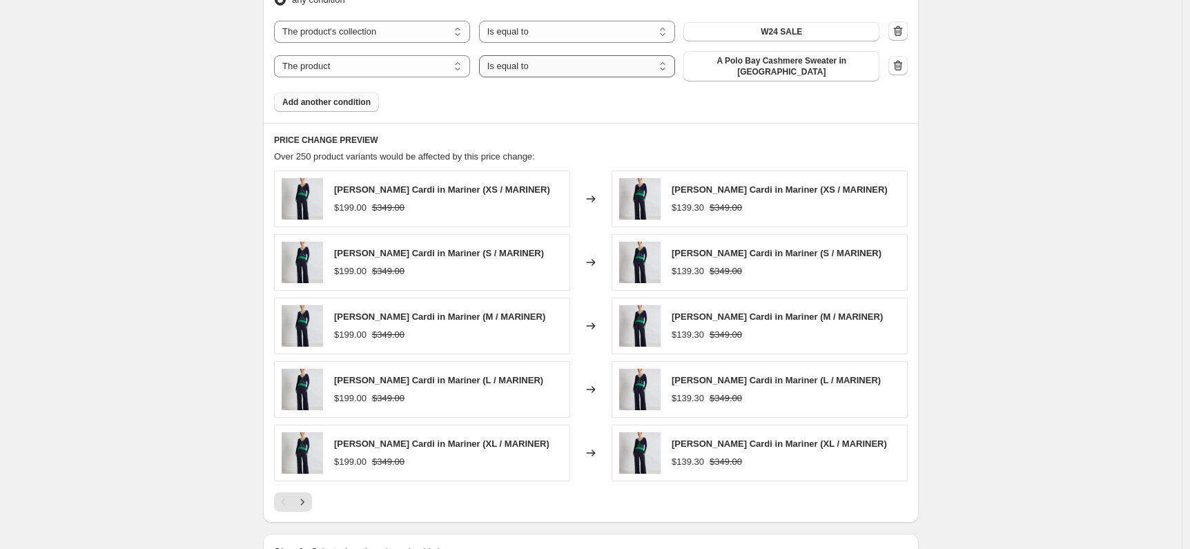
click at [533, 62] on select "Is equal to Is not equal to" at bounding box center [577, 66] width 196 height 22
select select "not_equal"
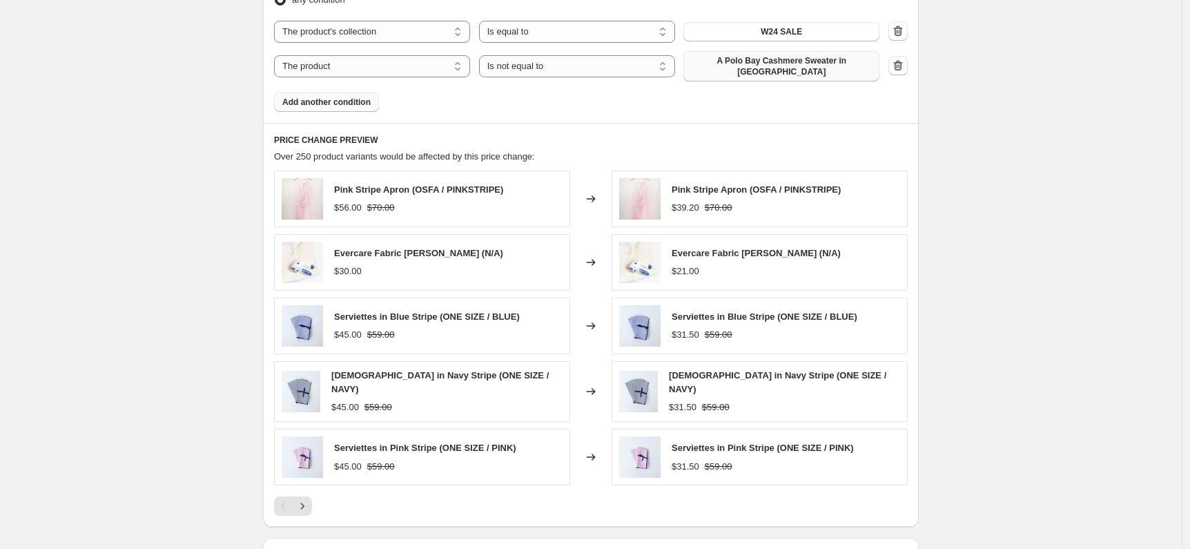
click at [803, 63] on span "A Polo Bay Cashmere Sweater in [GEOGRAPHIC_DATA]" at bounding box center [781, 66] width 179 height 22
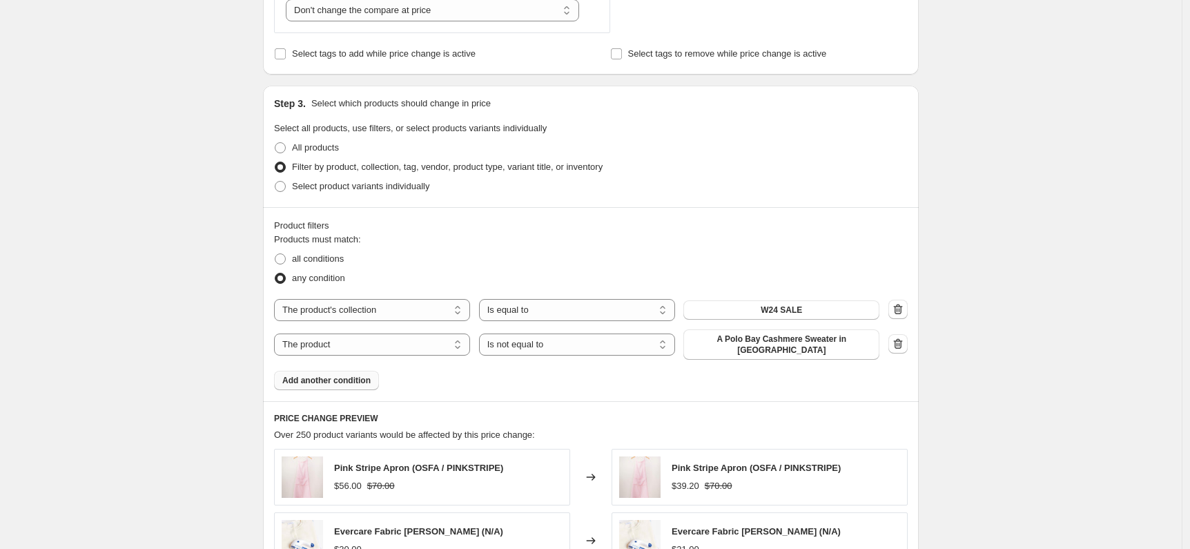
scroll to position [554, 0]
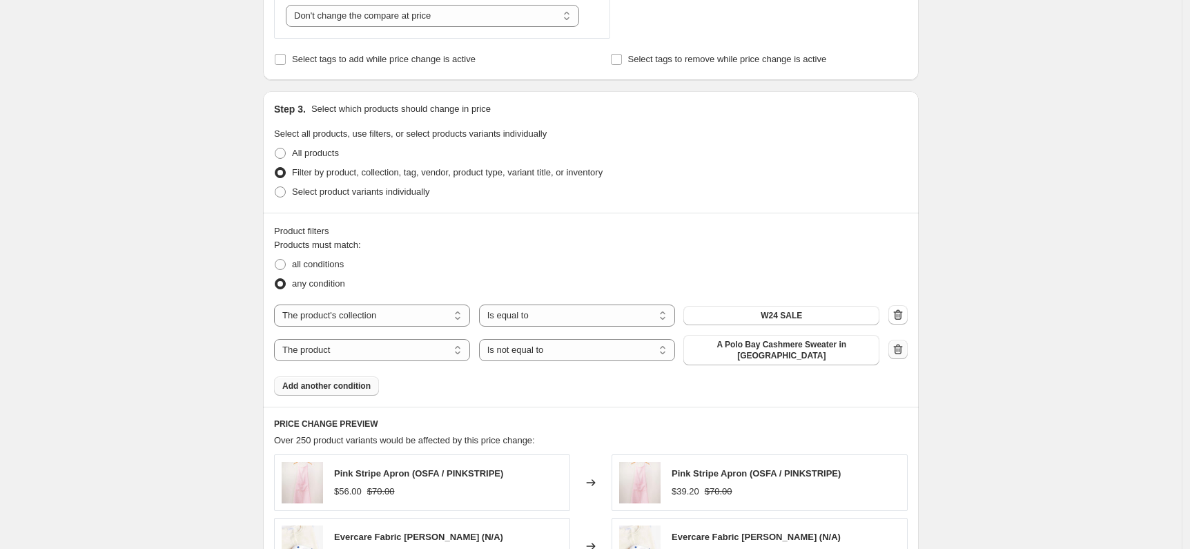
click at [900, 348] on icon "button" at bounding box center [898, 349] width 14 height 14
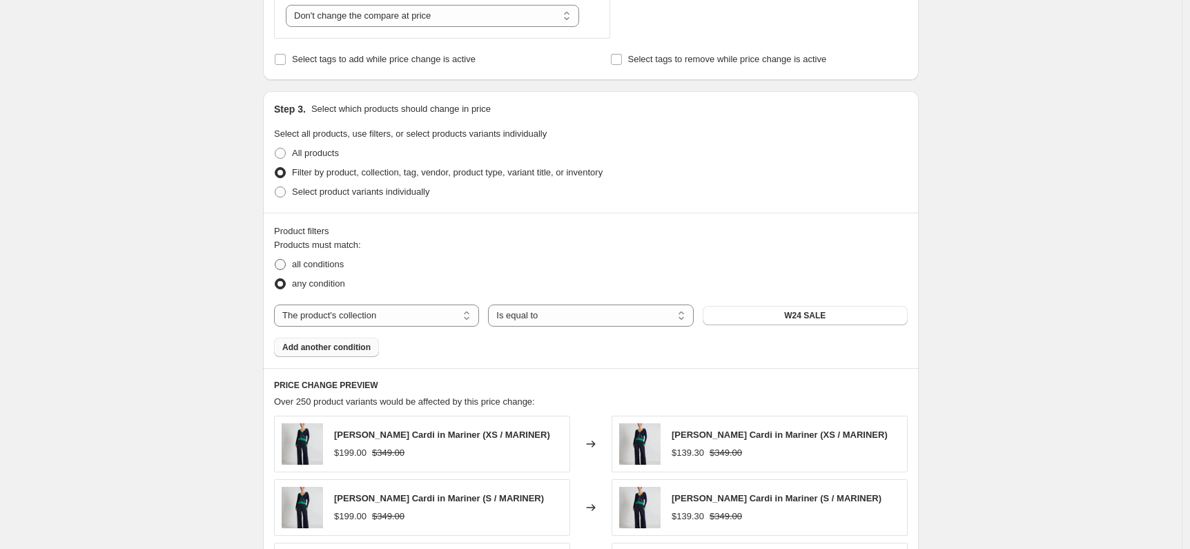
click at [344, 264] on span "all conditions" at bounding box center [318, 264] width 52 height 10
click at [275, 260] on input "all conditions" at bounding box center [275, 259] width 1 height 1
radio input "true"
click at [346, 348] on span "Add another condition" at bounding box center [326, 347] width 88 height 11
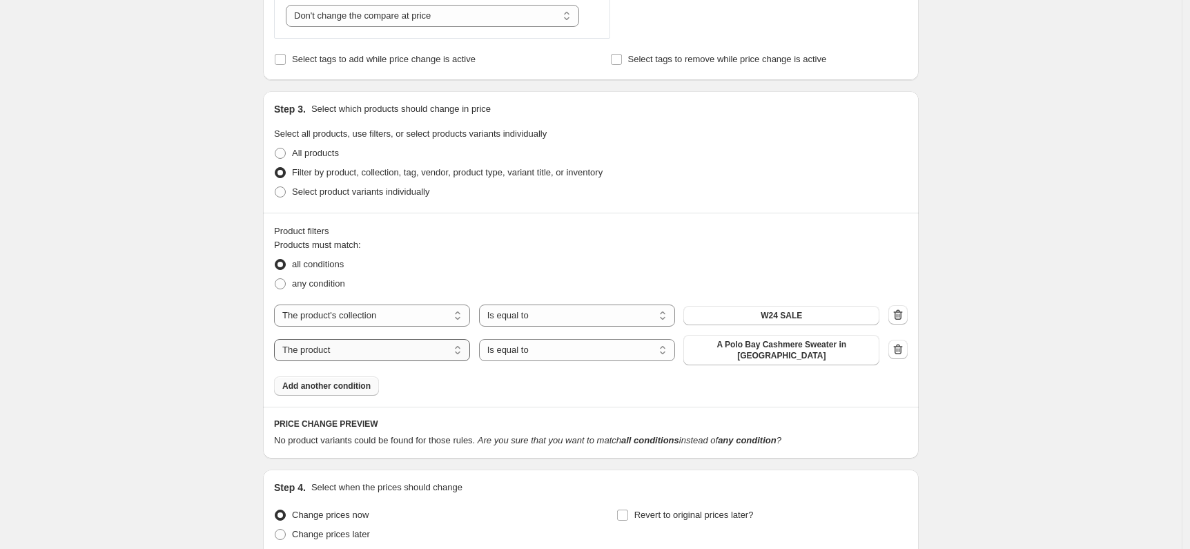
click at [379, 349] on select "The product The product's collection The product's tag The product's vendor The…" at bounding box center [372, 350] width 196 height 22
select select "tag"
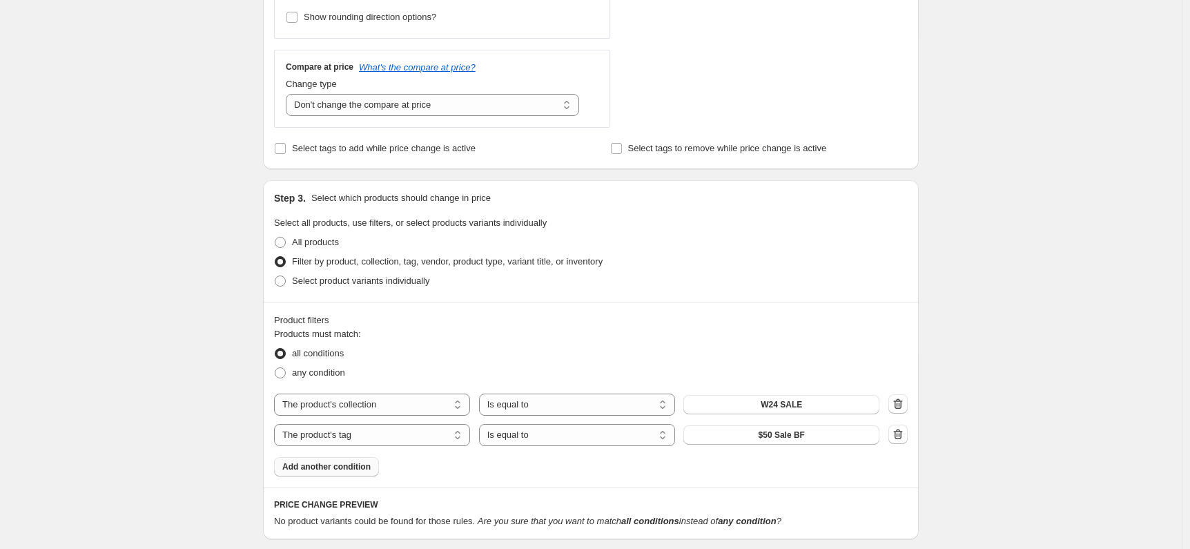
scroll to position [213, 0]
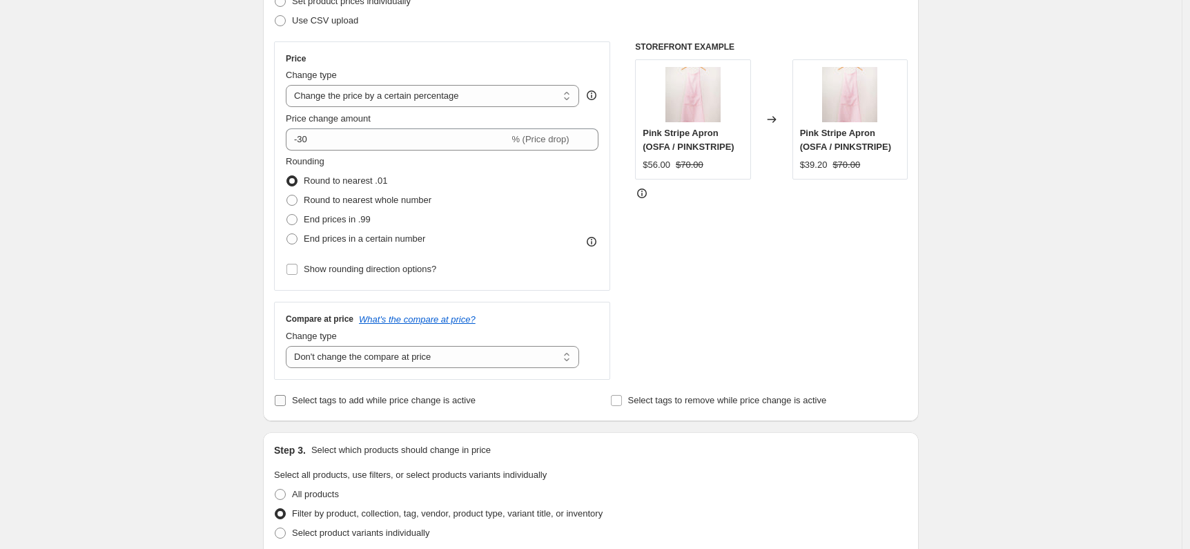
click at [410, 393] on span "Select tags to add while price change is active" at bounding box center [384, 400] width 184 height 14
click at [286, 395] on input "Select tags to add while price change is active" at bounding box center [280, 400] width 11 height 11
checkbox input "true"
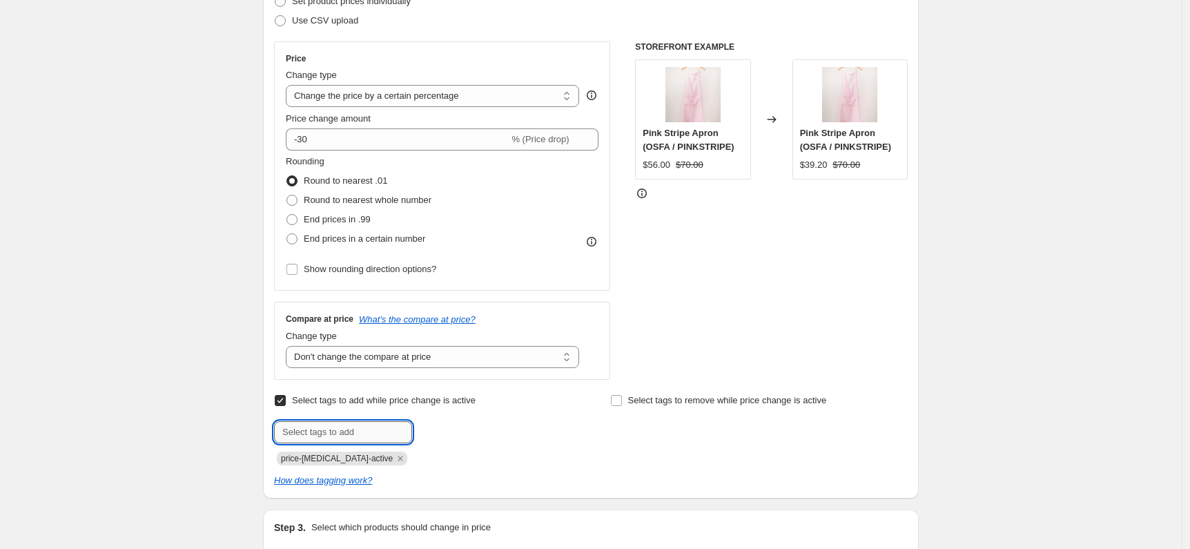
click at [370, 429] on input "text" at bounding box center [343, 432] width 138 height 22
type input "S"
click at [284, 400] on input "Select tags to add while price change is active" at bounding box center [280, 400] width 11 height 11
checkbox input "false"
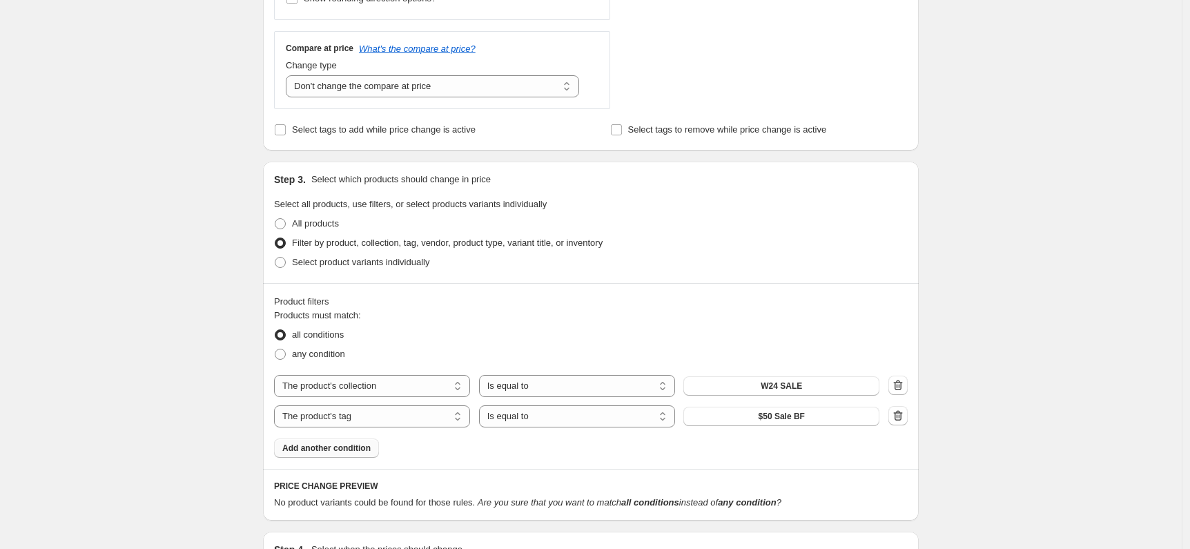
scroll to position [483, 0]
click at [516, 420] on select "Is equal to Is not equal to" at bounding box center [577, 416] width 196 height 22
select select "not_equal"
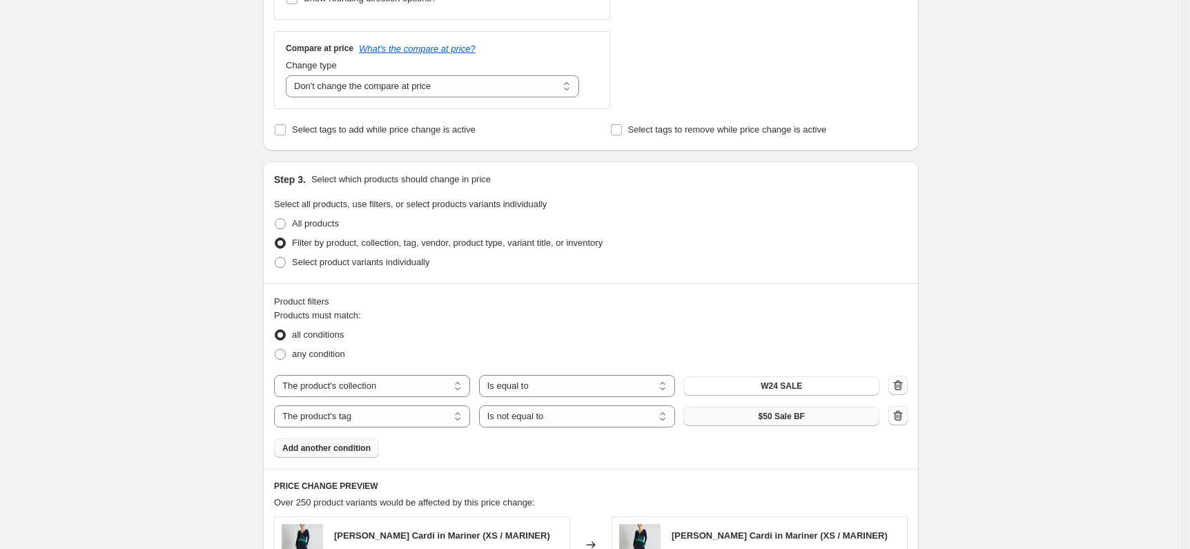
click at [750, 417] on button "$50 Sale BF" at bounding box center [781, 416] width 196 height 19
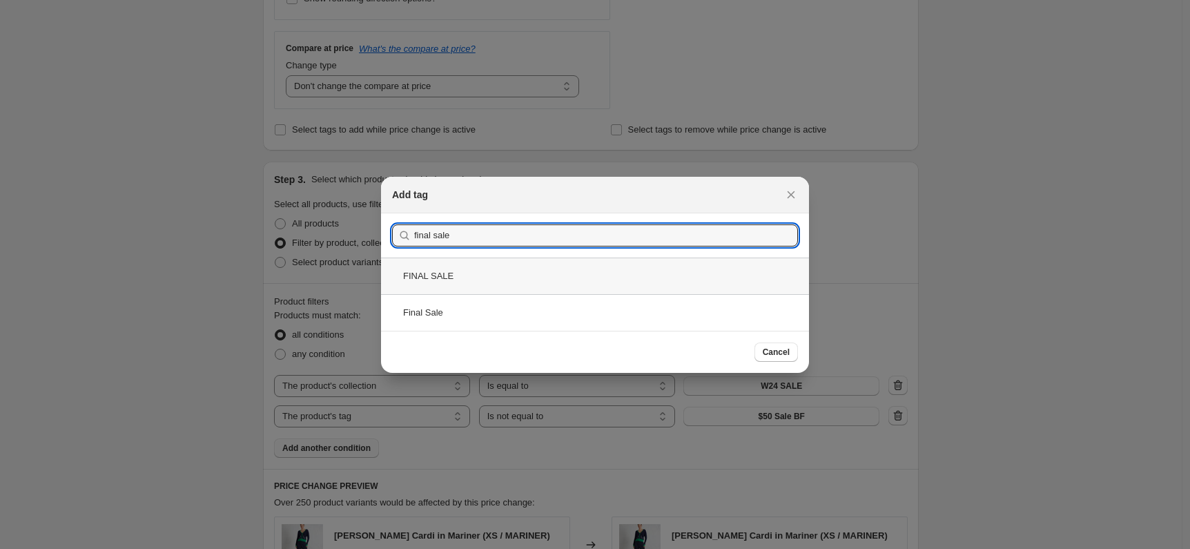
type input "final sale"
click at [446, 280] on div "FINAL SALE" at bounding box center [595, 275] width 428 height 37
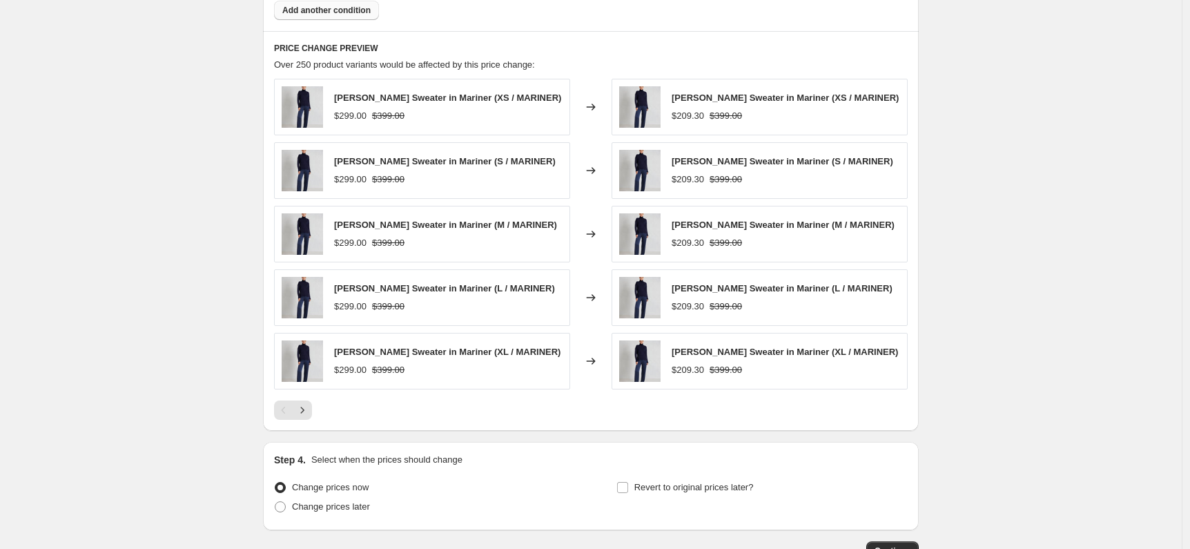
scroll to position [922, 0]
click at [309, 411] on icon "Next" at bounding box center [302, 409] width 14 height 14
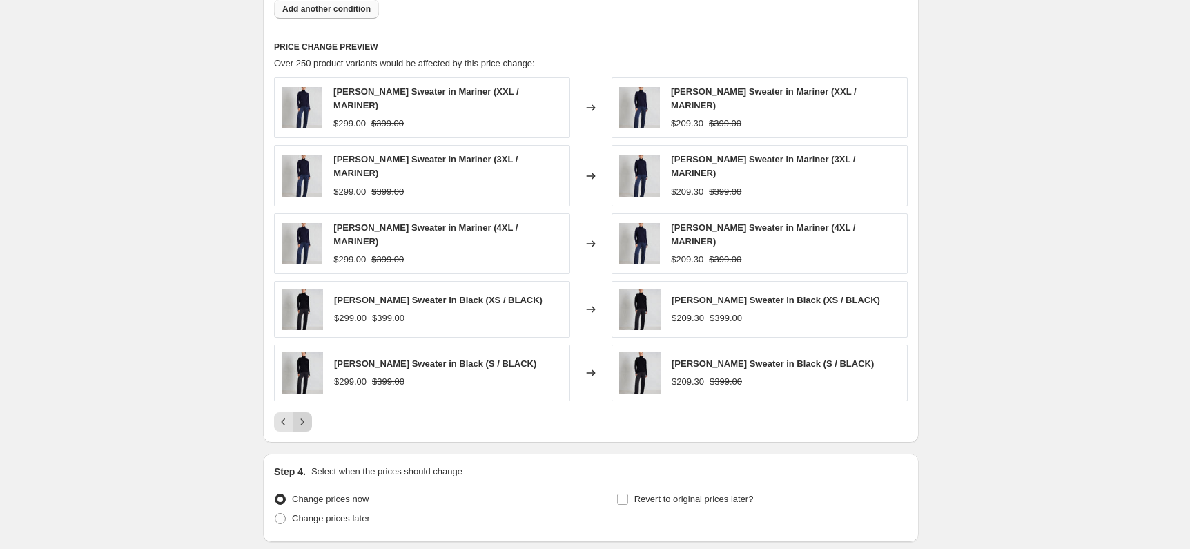
click at [309, 415] on icon "Next" at bounding box center [302, 422] width 14 height 14
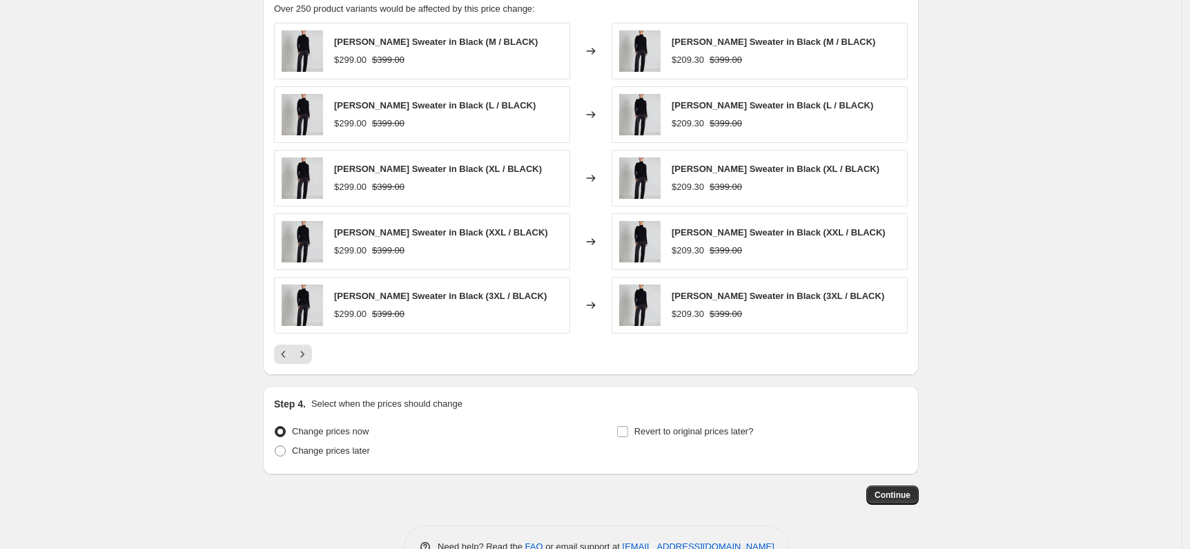
scroll to position [991, 0]
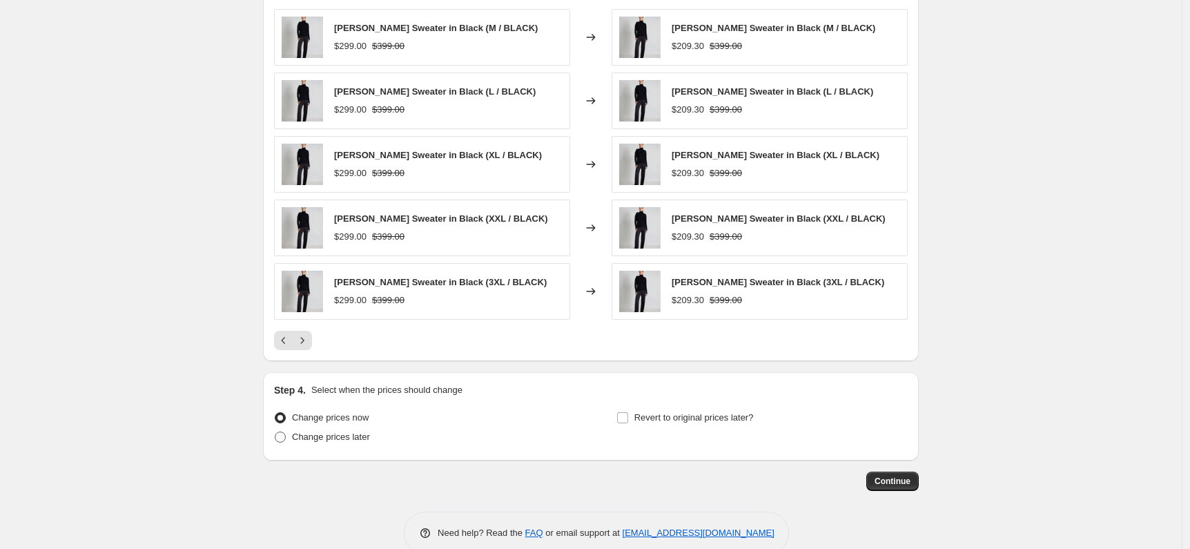
click at [369, 436] on span "Change prices later" at bounding box center [331, 436] width 78 height 10
click at [275, 432] on input "Change prices later" at bounding box center [275, 431] width 1 height 1
radio input "true"
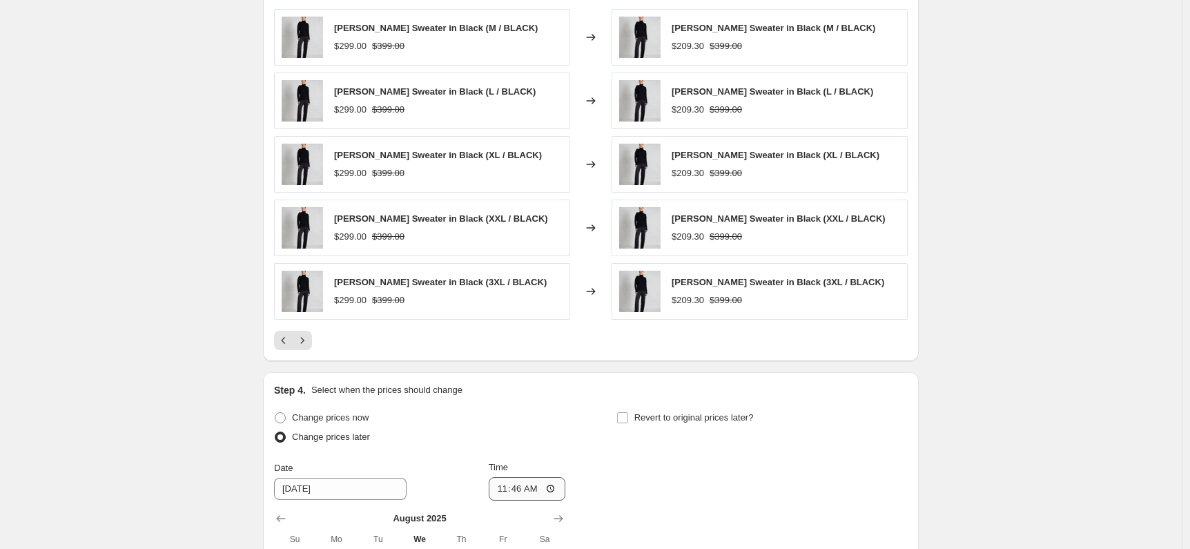
scroll to position [1258, 0]
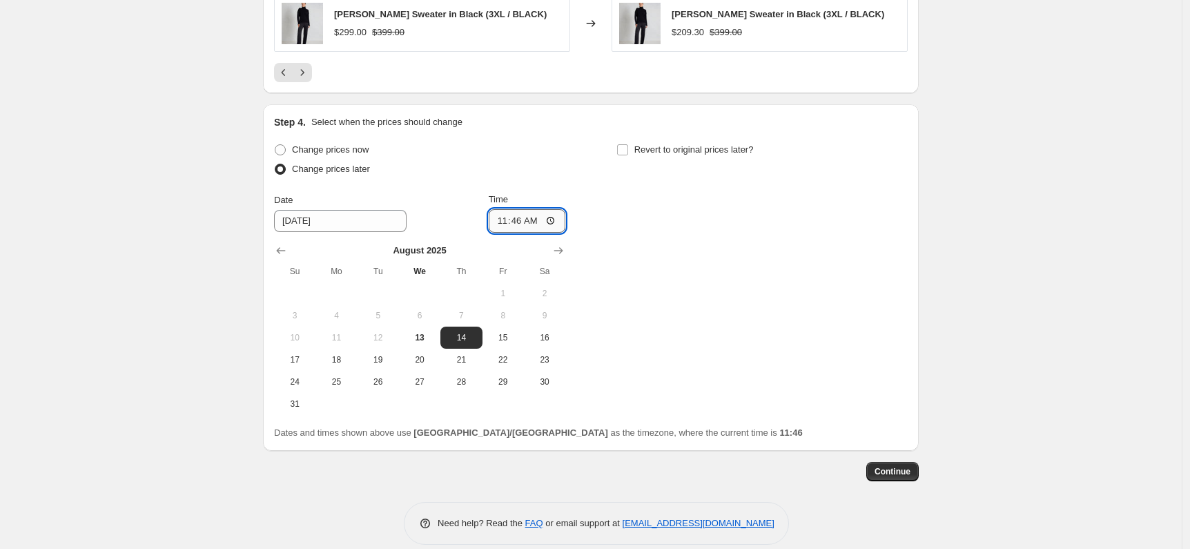
click at [521, 224] on input "11:46" at bounding box center [527, 220] width 77 height 23
click at [508, 222] on input "11:46" at bounding box center [527, 220] width 77 height 23
click at [505, 222] on input "11:46" at bounding box center [527, 220] width 77 height 23
click at [522, 222] on input "06:46" at bounding box center [527, 220] width 77 height 23
type input "06:00"
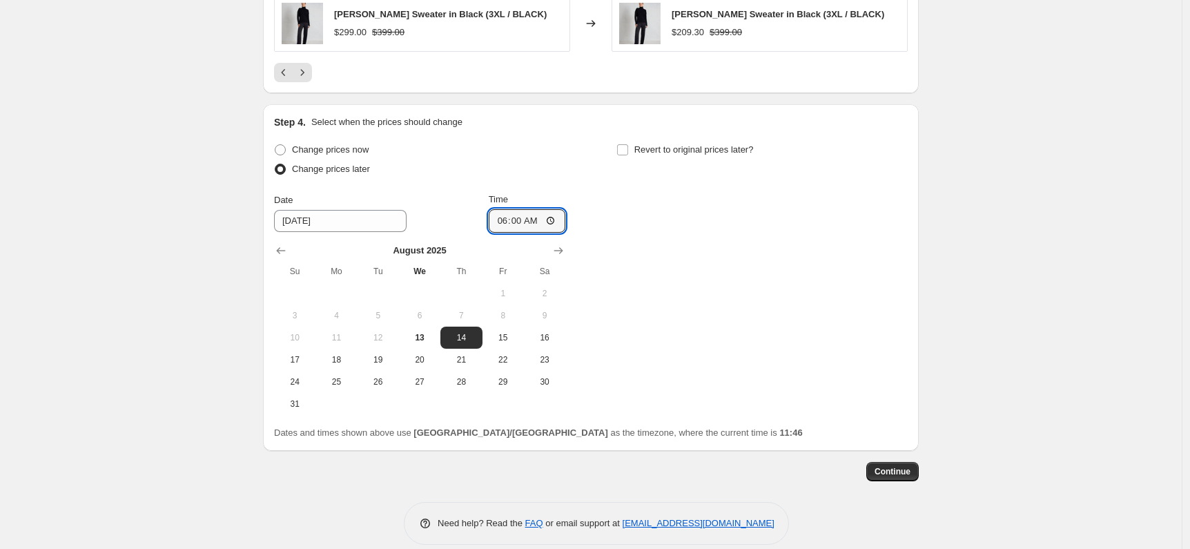
click at [812, 286] on div "Change prices now Change prices later Date [DATE] Time 06:00 [DATE] Su Mo Tu We…" at bounding box center [591, 277] width 634 height 275
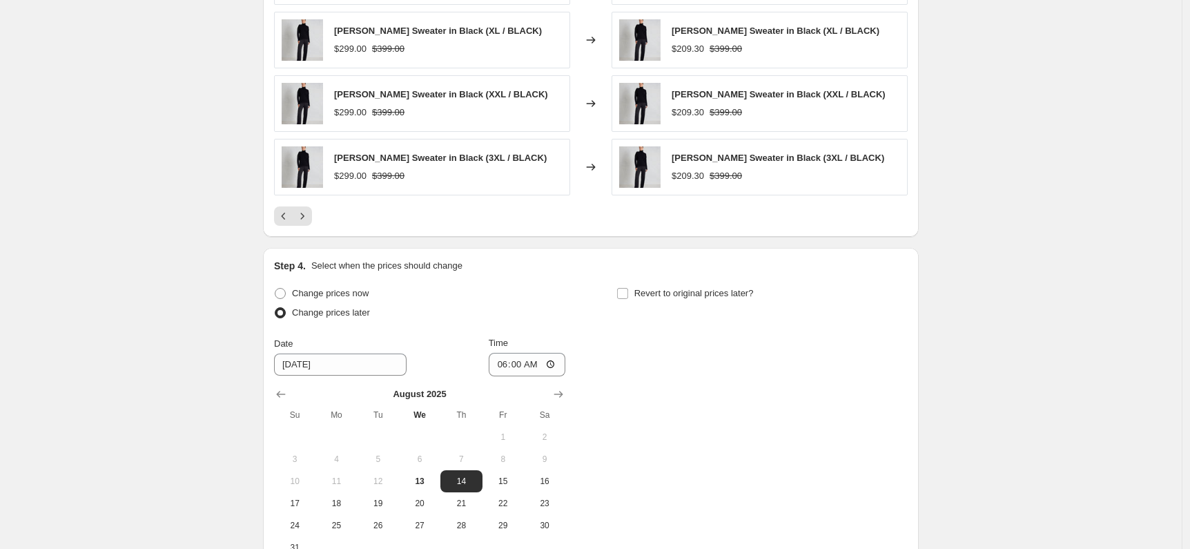
scroll to position [1254, 0]
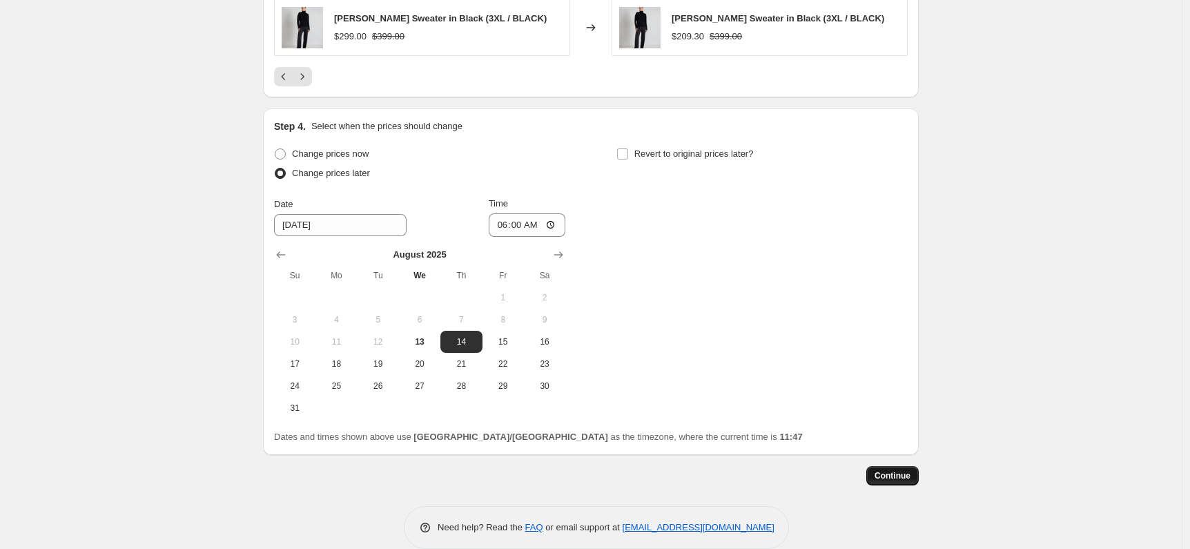
click at [907, 478] on span "Continue" at bounding box center [893, 475] width 36 height 11
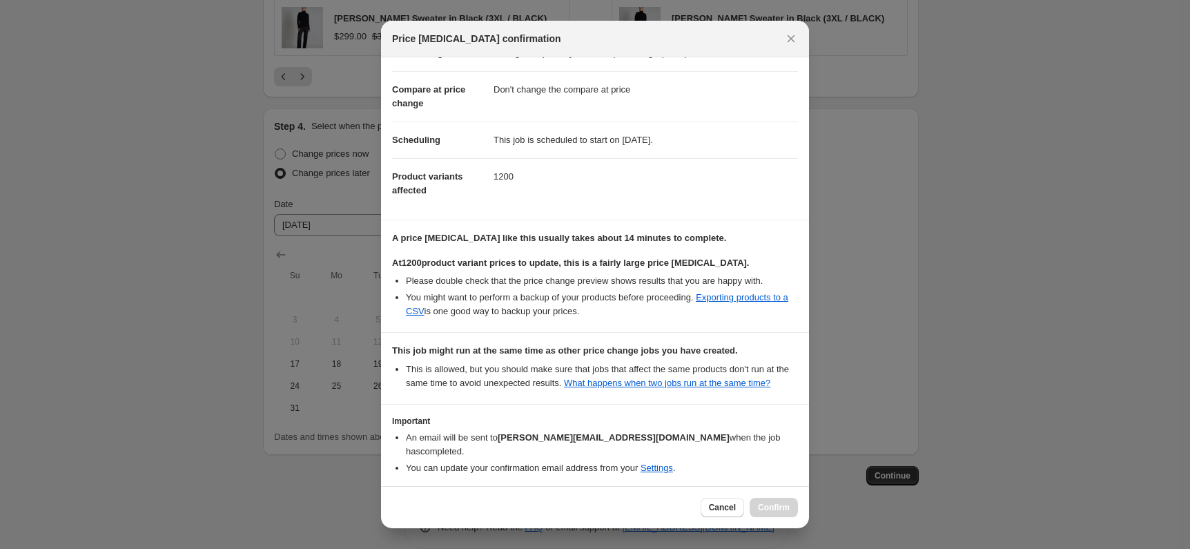
scroll to position [106, 0]
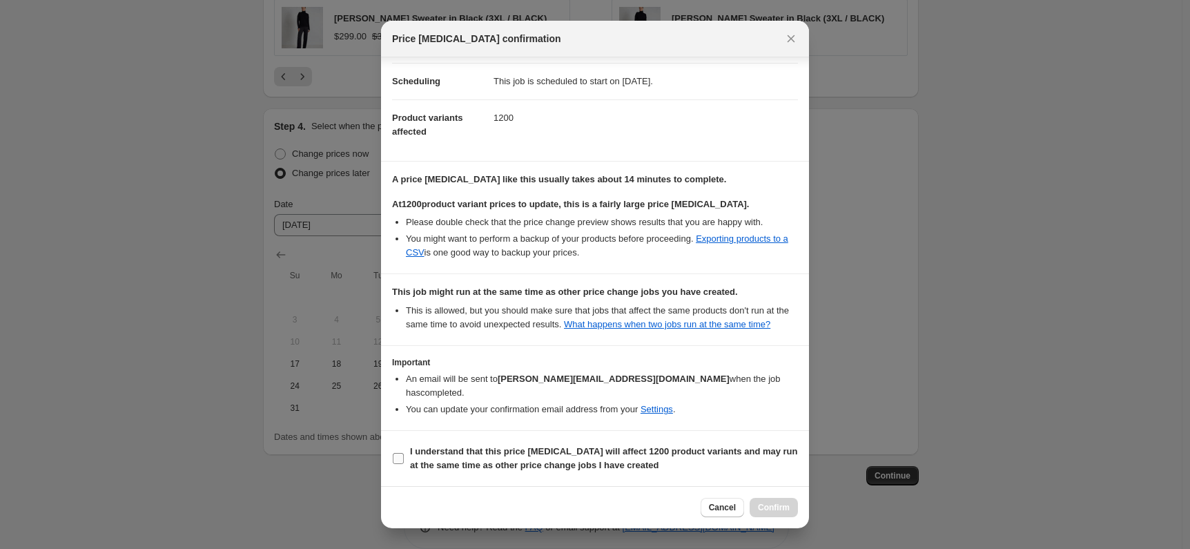
click at [432, 460] on b "I understand that this price [MEDICAL_DATA] will affect 1200 product variants a…" at bounding box center [604, 458] width 388 height 24
click at [404, 460] on input "I understand that this price [MEDICAL_DATA] will affect 1200 product variants a…" at bounding box center [398, 458] width 11 height 11
checkbox input "true"
click at [771, 509] on span "Confirm" at bounding box center [774, 507] width 32 height 11
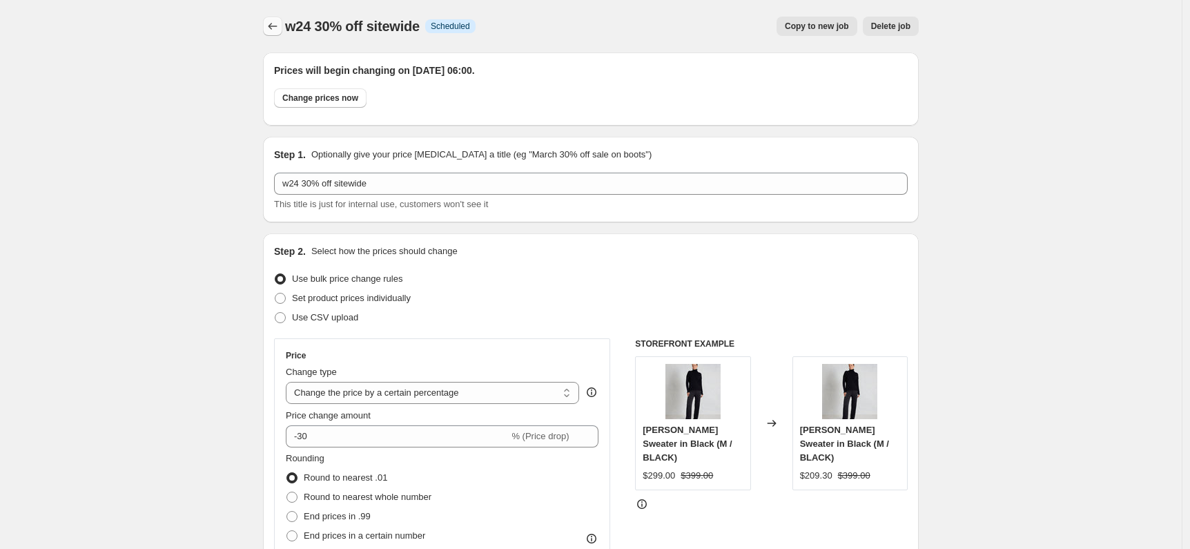
click at [273, 21] on icon "Price change jobs" at bounding box center [273, 26] width 14 height 14
